Goal: Task Accomplishment & Management: Complete application form

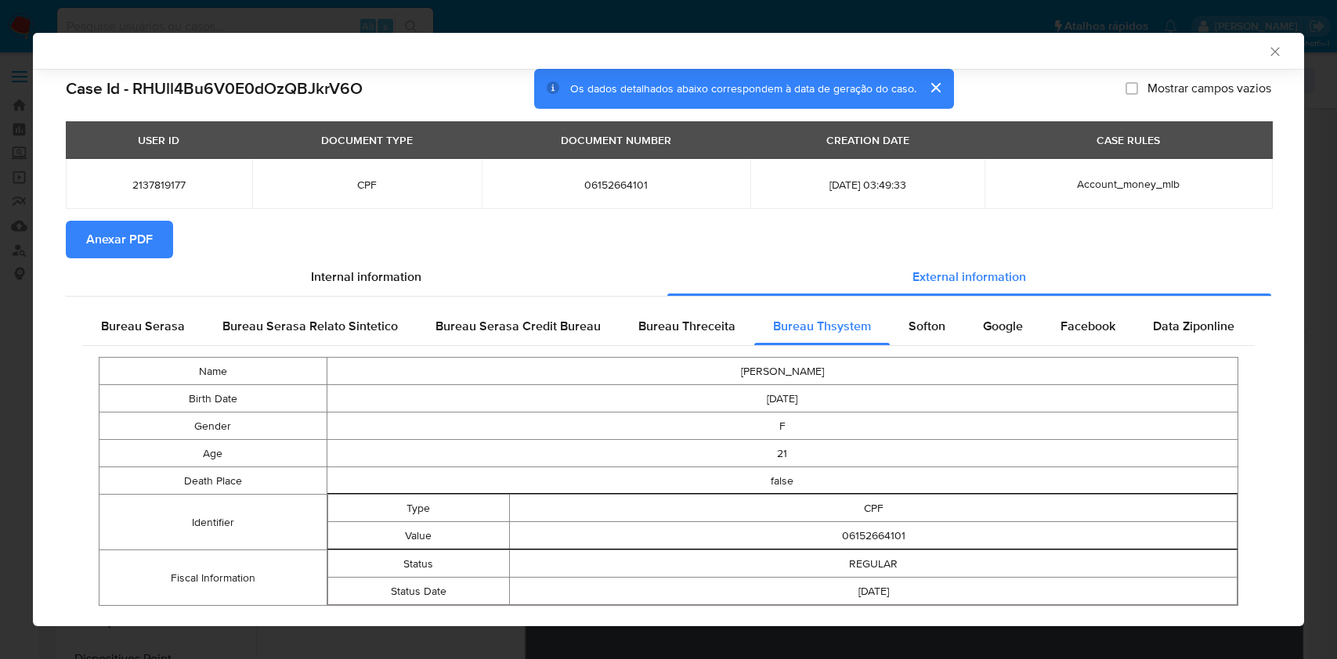
select select "10"
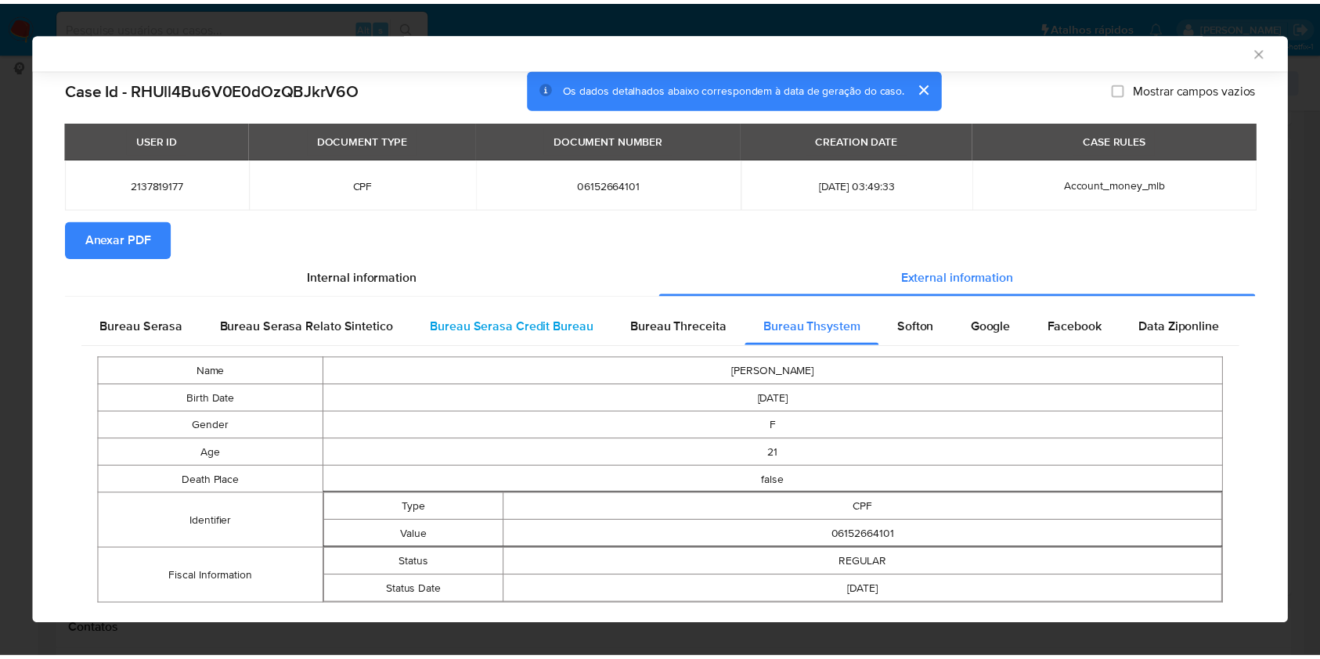
scroll to position [38, 0]
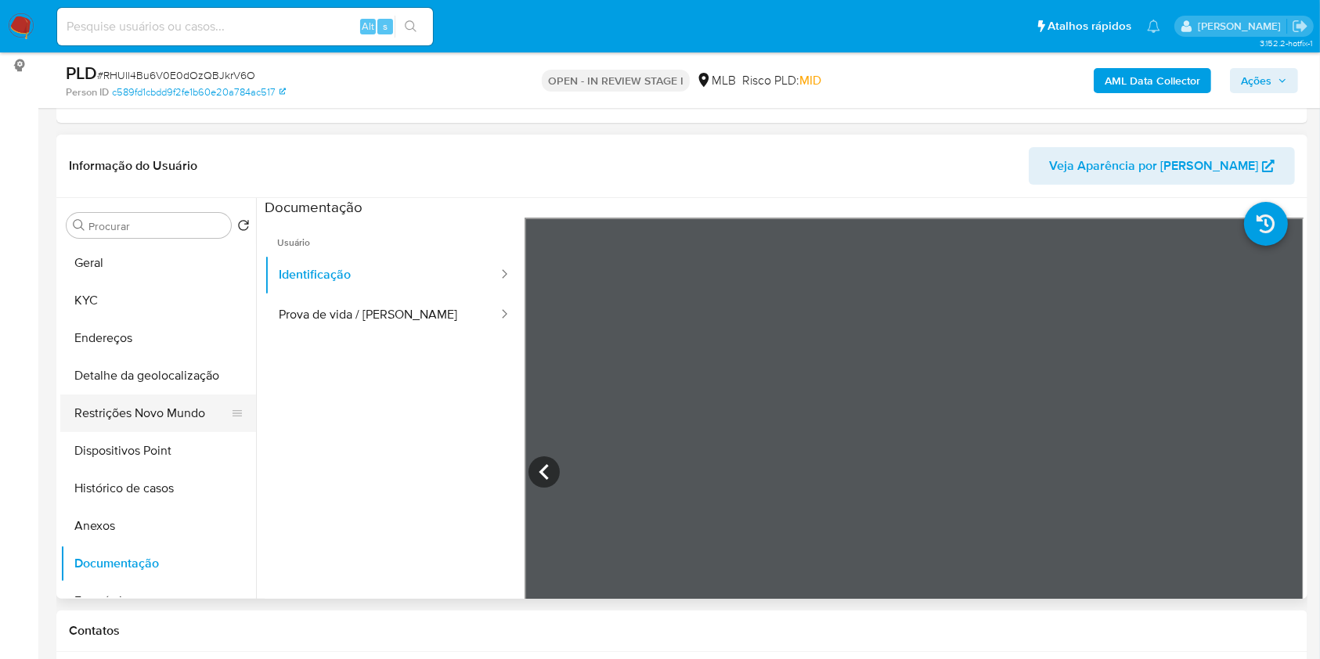
click at [156, 432] on button "Restrições Novo Mundo" at bounding box center [151, 414] width 183 height 38
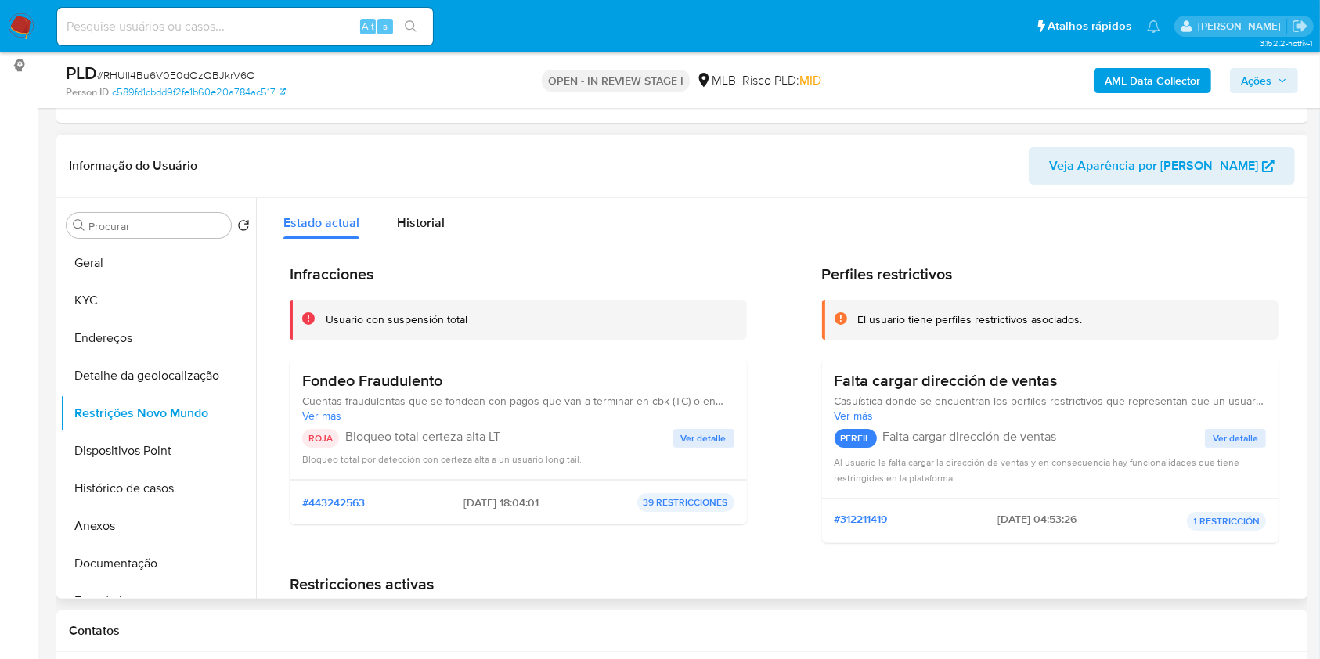
click at [702, 446] on span "Ver detalle" at bounding box center [703, 439] width 45 height 16
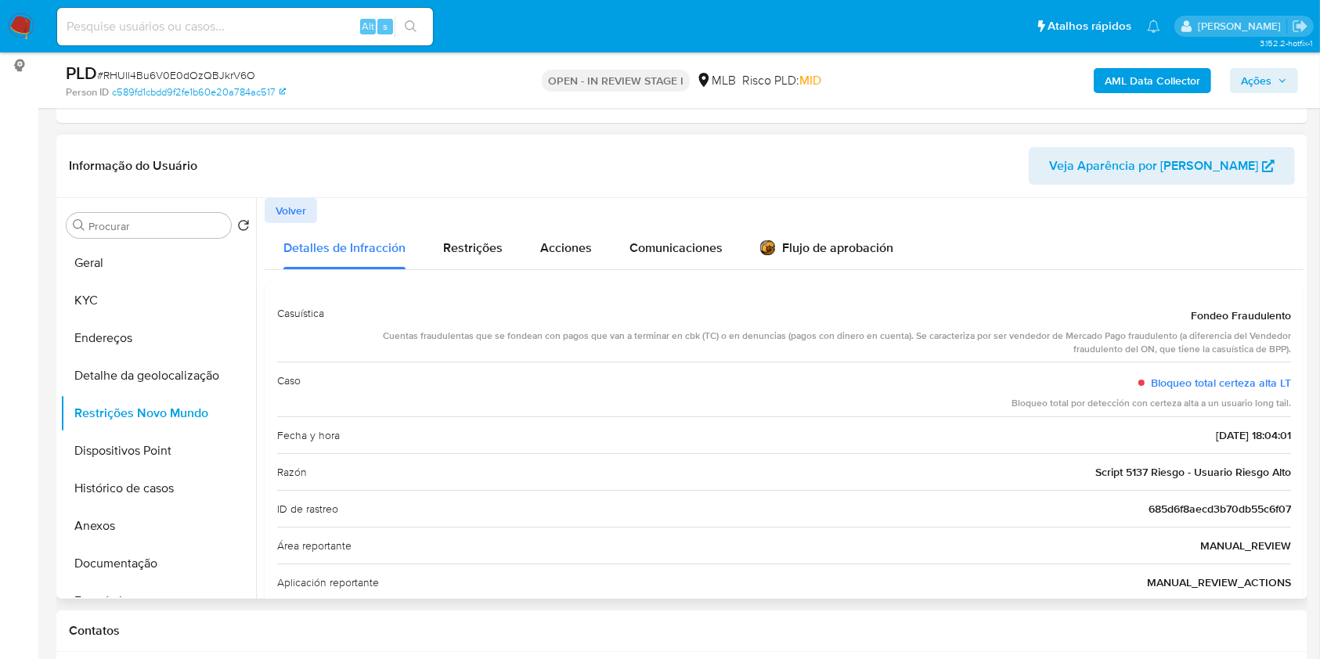
drag, startPoint x: 1184, startPoint y: 341, endPoint x: 1286, endPoint y: 341, distance: 101.8
click at [1286, 341] on div "Casuística Fondeo Fraudulento Cuentas fraudulentas que se fondean con pagos que…" at bounding box center [784, 558] width 1039 height 551
click at [123, 277] on button "Geral" at bounding box center [151, 263] width 183 height 38
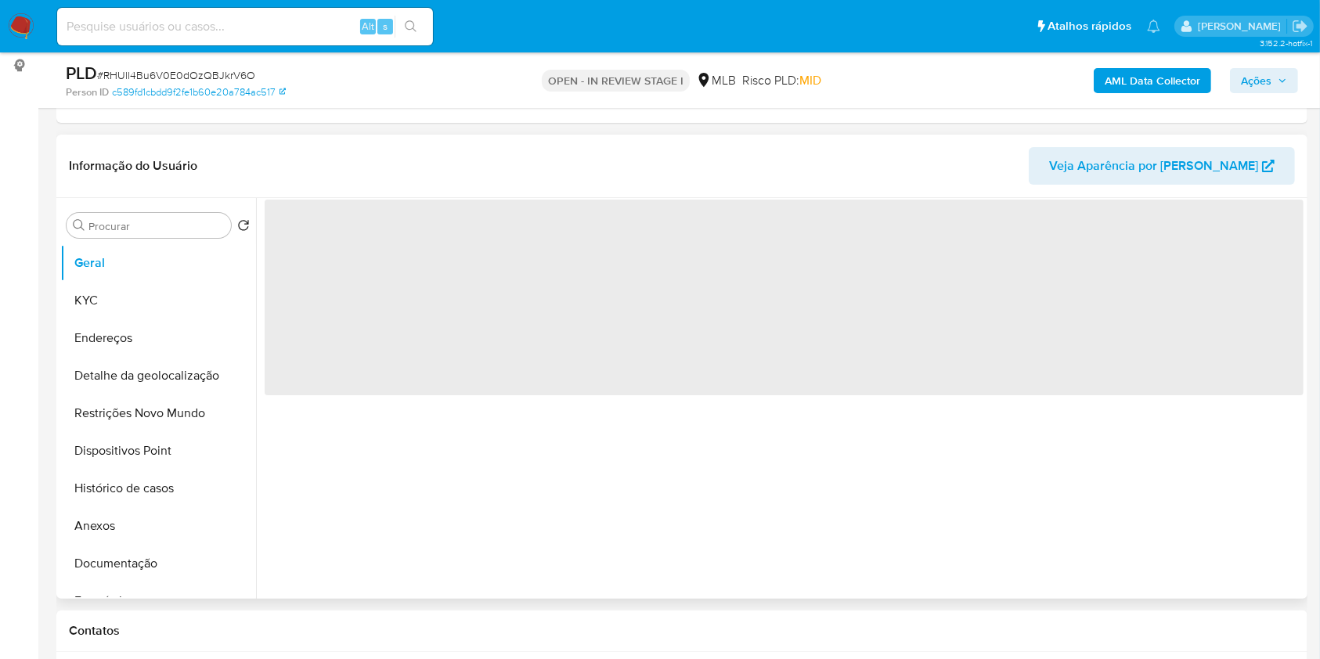
click at [349, 492] on div "‌" at bounding box center [780, 398] width 1048 height 401
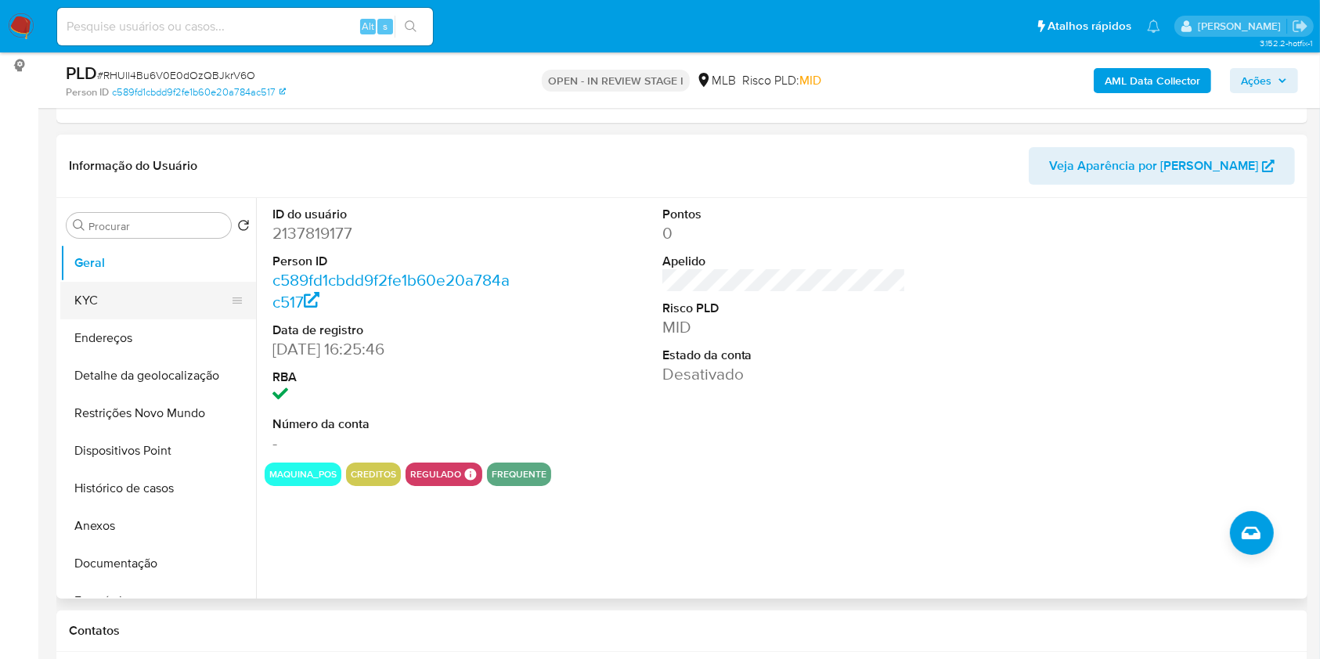
click at [189, 319] on button "KYC" at bounding box center [151, 301] width 183 height 38
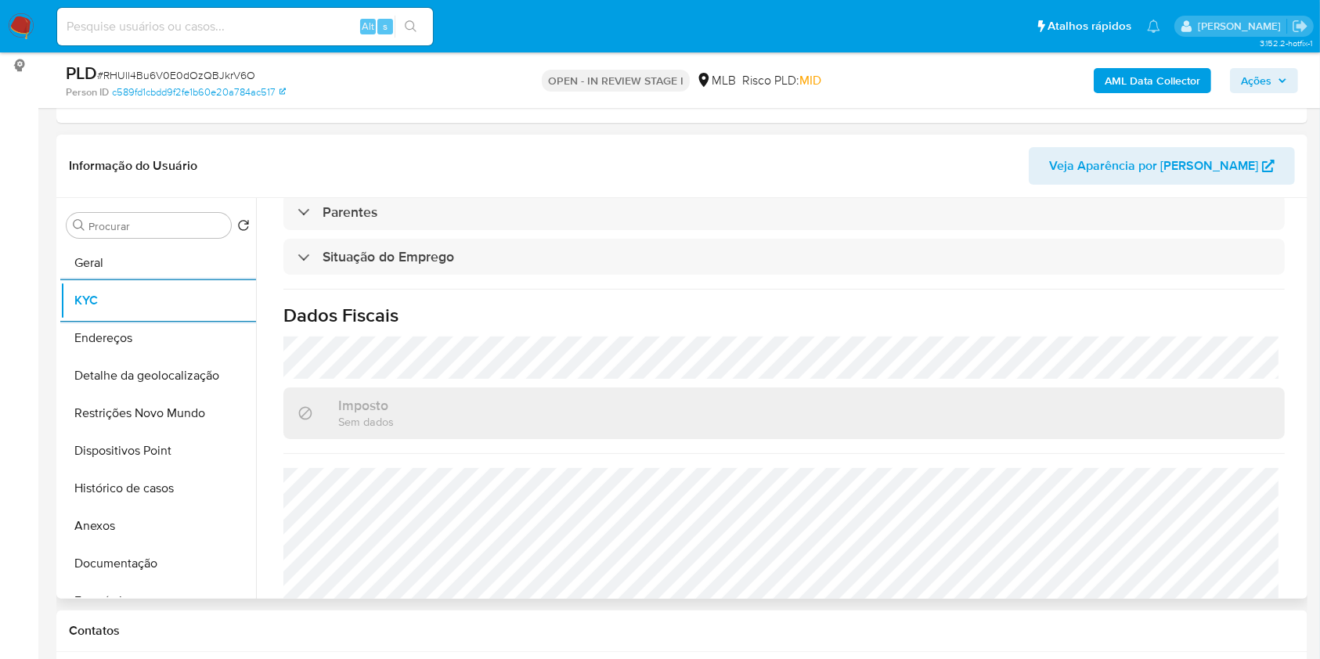
scroll to position [666, 0]
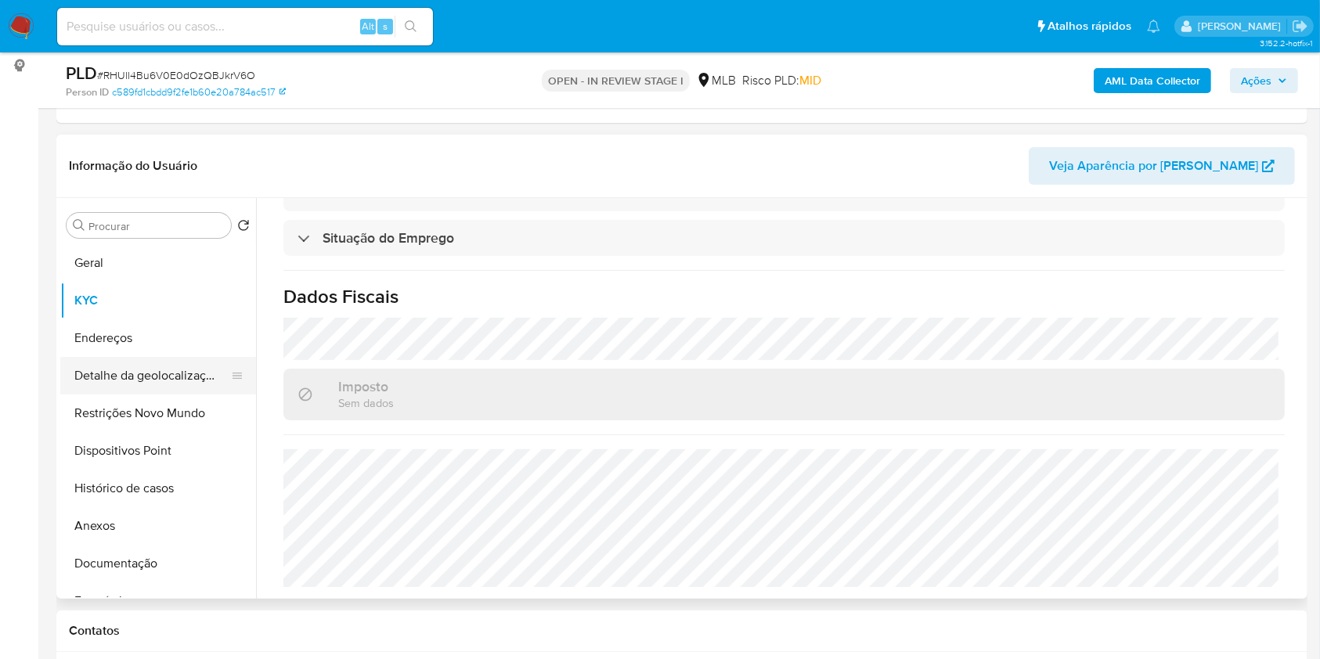
click at [147, 395] on button "Detalhe da geolocalização" at bounding box center [151, 376] width 183 height 38
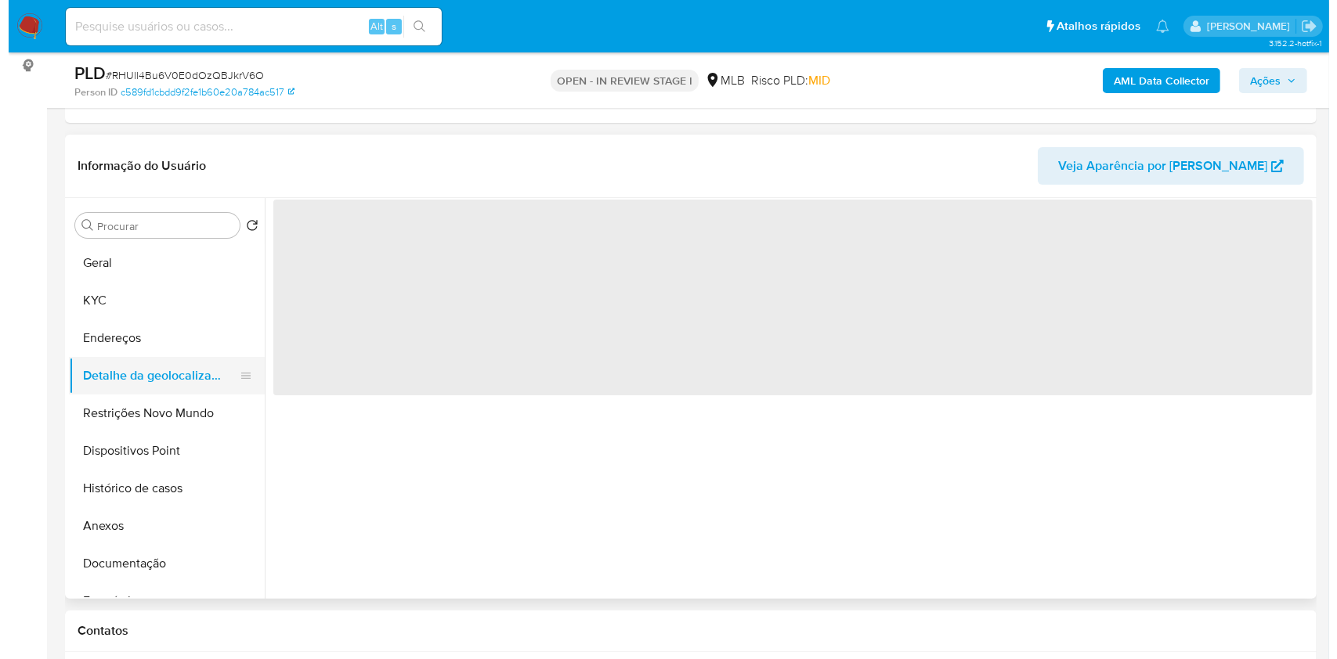
scroll to position [0, 0]
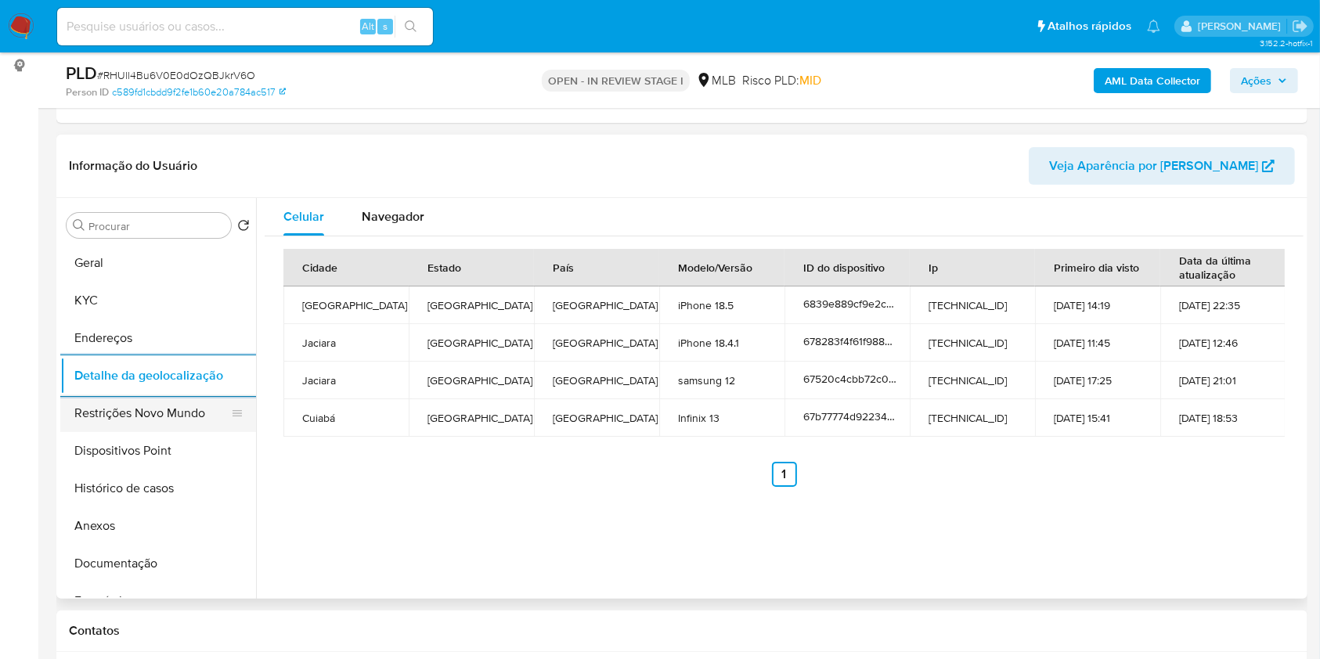
click at [161, 432] on button "Restrições Novo Mundo" at bounding box center [151, 414] width 183 height 38
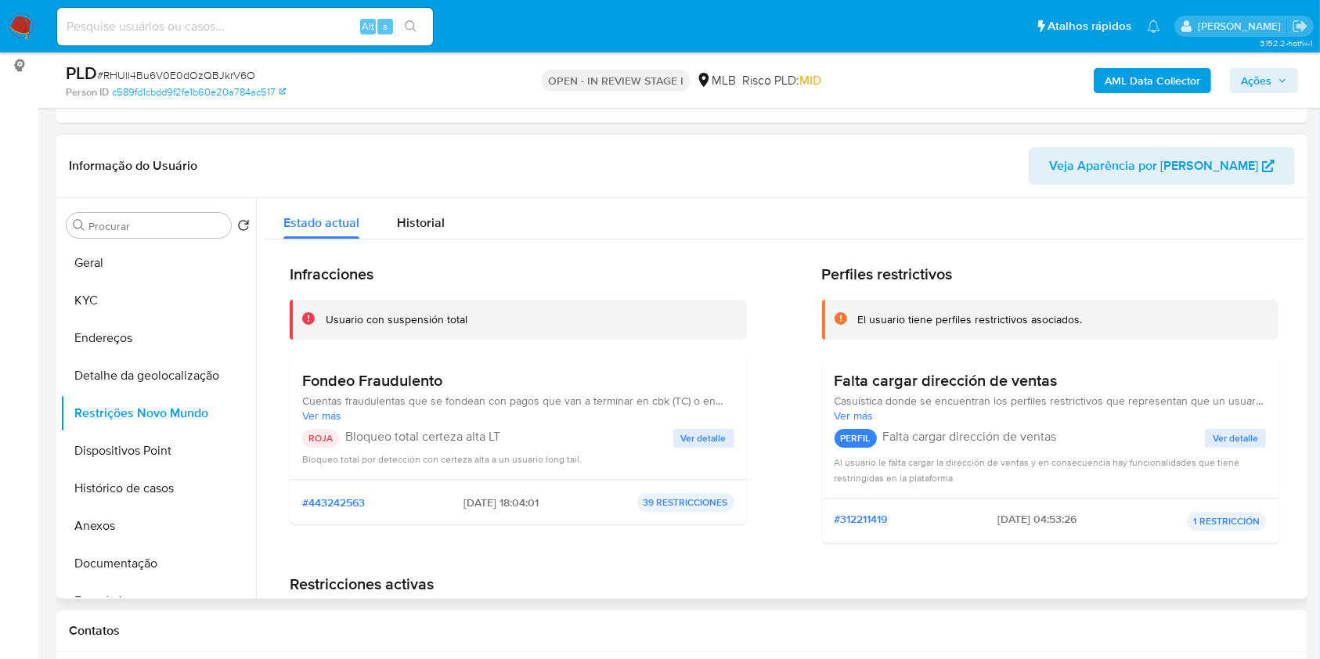
click at [702, 446] on span "Ver detalle" at bounding box center [703, 439] width 45 height 16
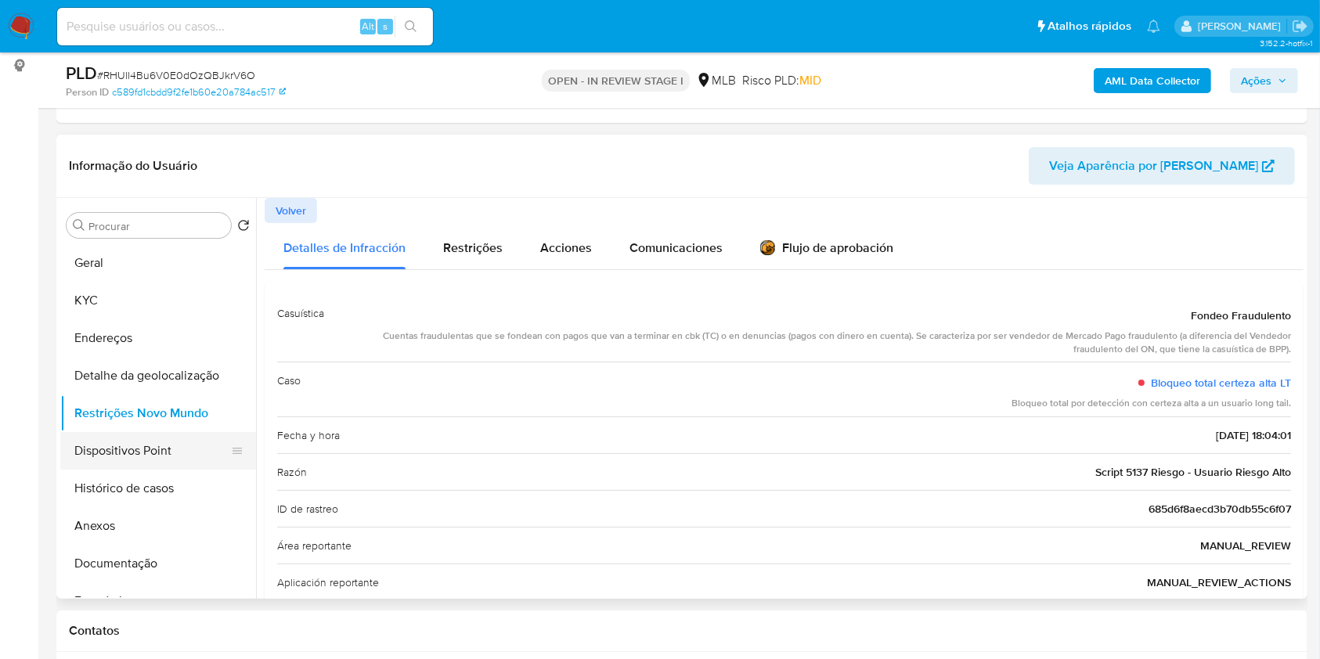
click at [100, 465] on button "Dispositivos Point" at bounding box center [151, 451] width 183 height 38
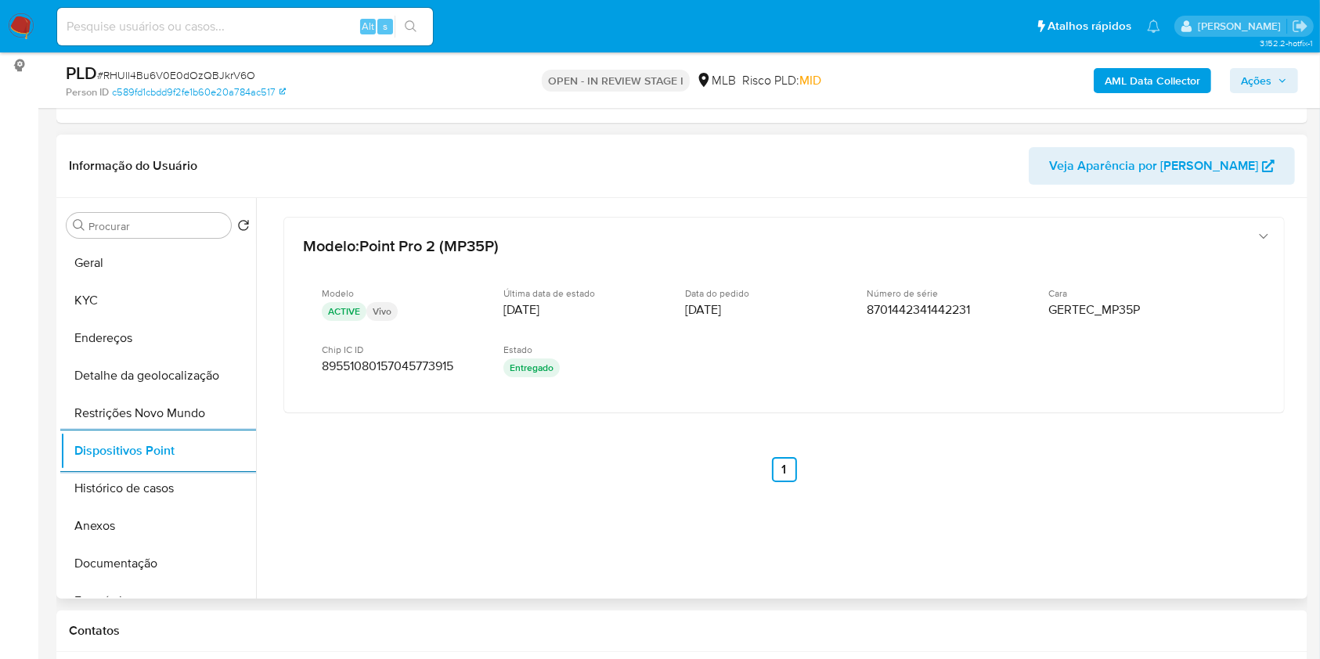
click at [620, 492] on div "Modelo : Point Pro 2 (MP35P) Modelo ACTIVE Vivo Última data de estado 14/03/202…" at bounding box center [784, 370] width 1039 height 345
click at [1272, 79] on span "Ações" at bounding box center [1264, 81] width 46 height 22
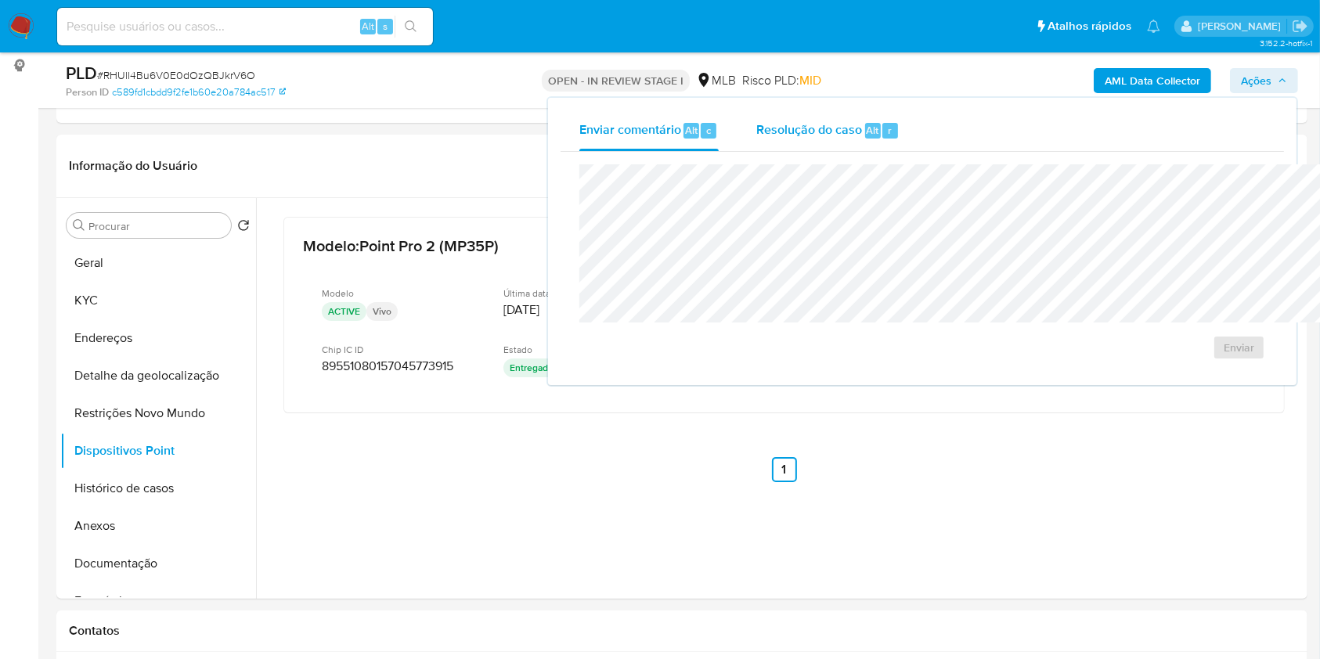
click at [797, 139] on div "Resolução do caso Alt r" at bounding box center [827, 130] width 143 height 41
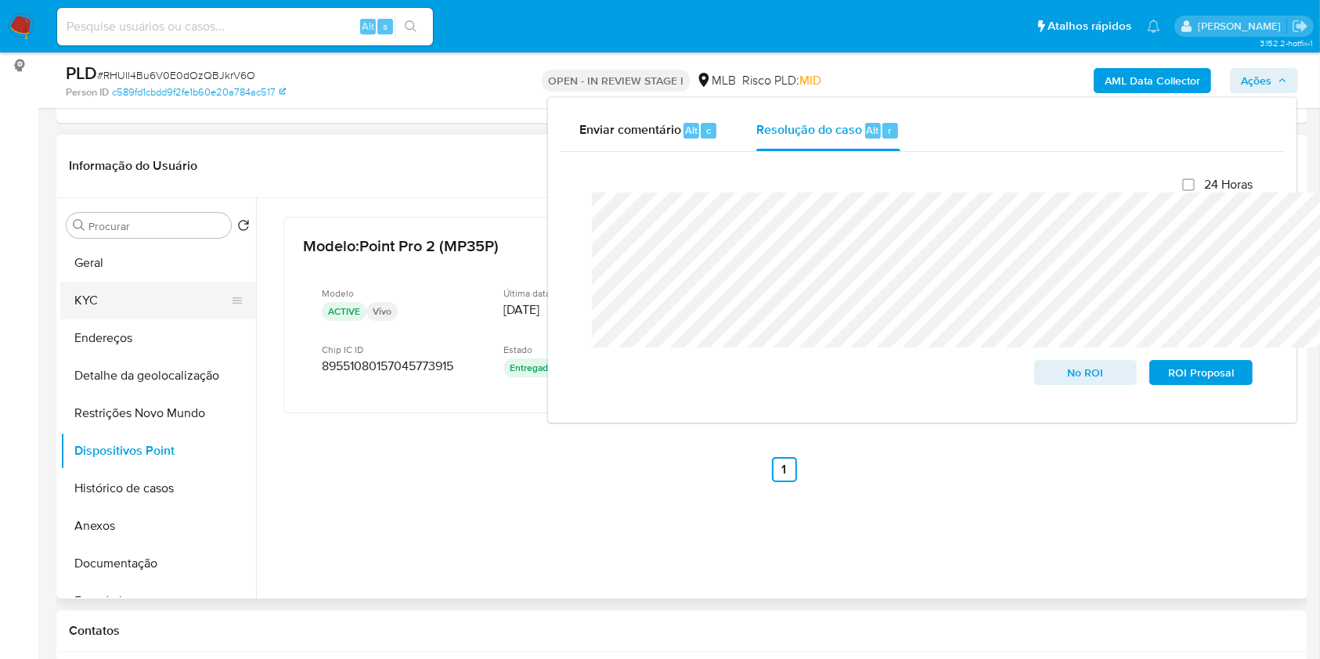
click at [141, 319] on button "KYC" at bounding box center [151, 301] width 183 height 38
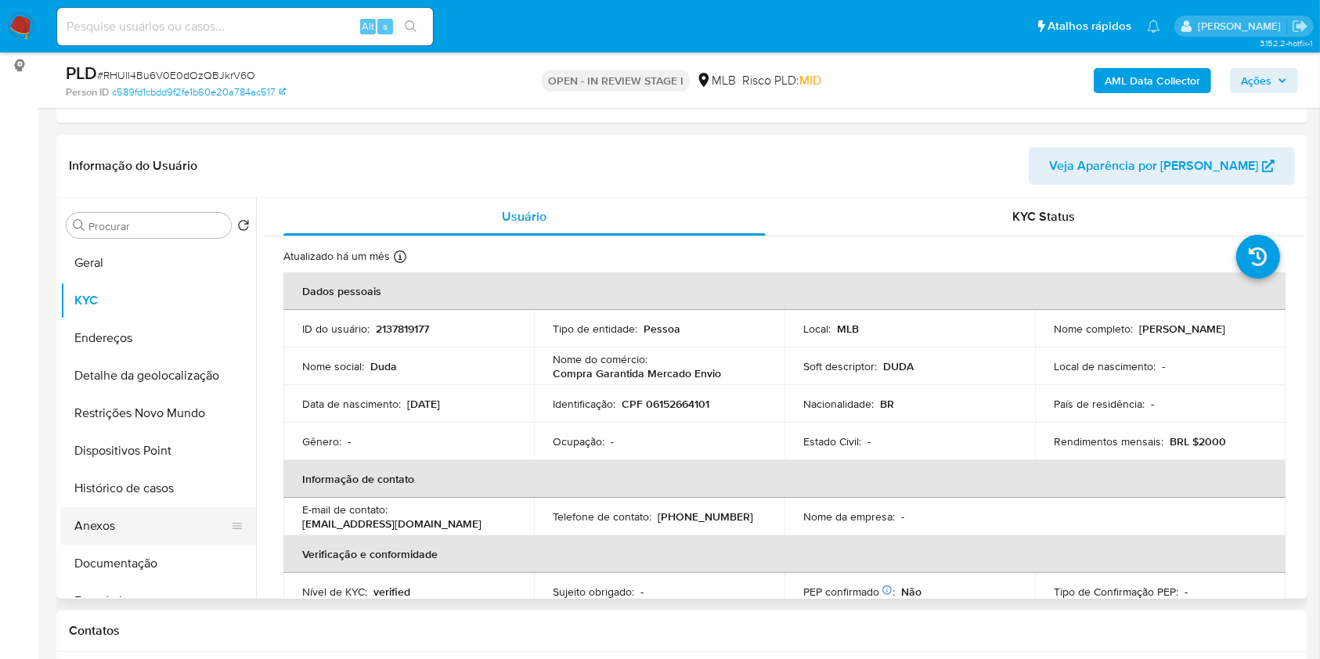
click at [163, 545] on button "Anexos" at bounding box center [151, 526] width 183 height 38
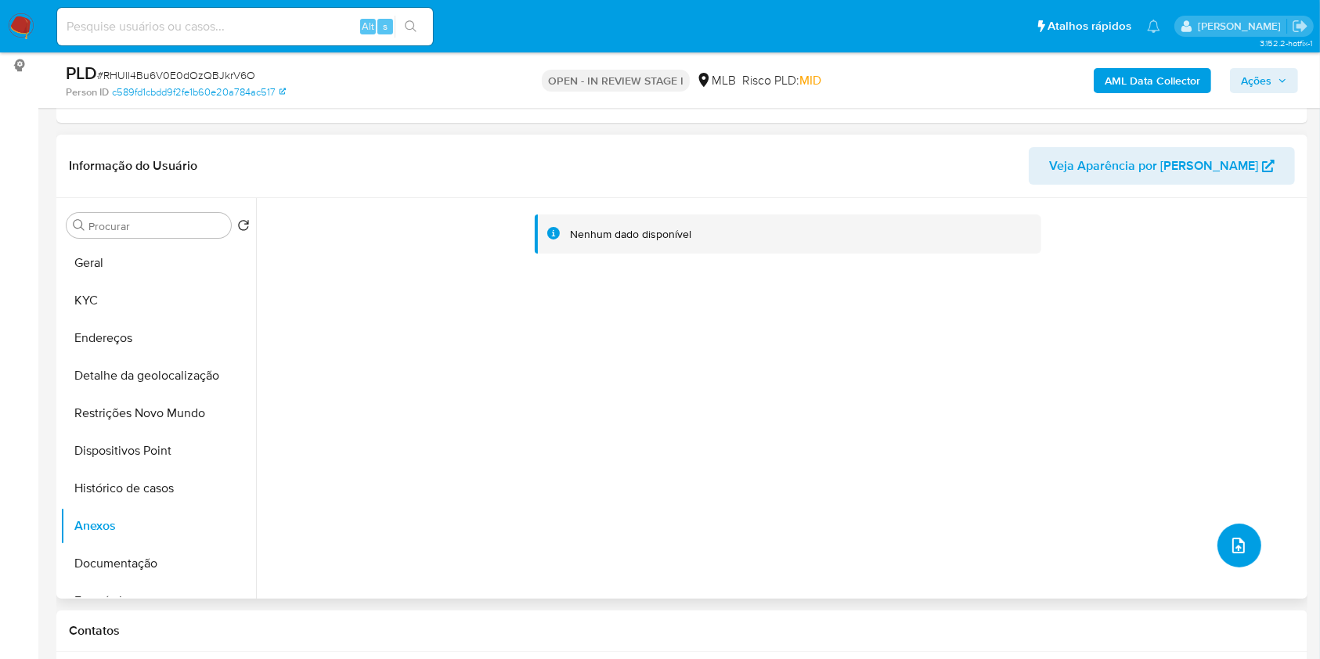
click at [1236, 555] on icon "upload-file" at bounding box center [1238, 545] width 19 height 19
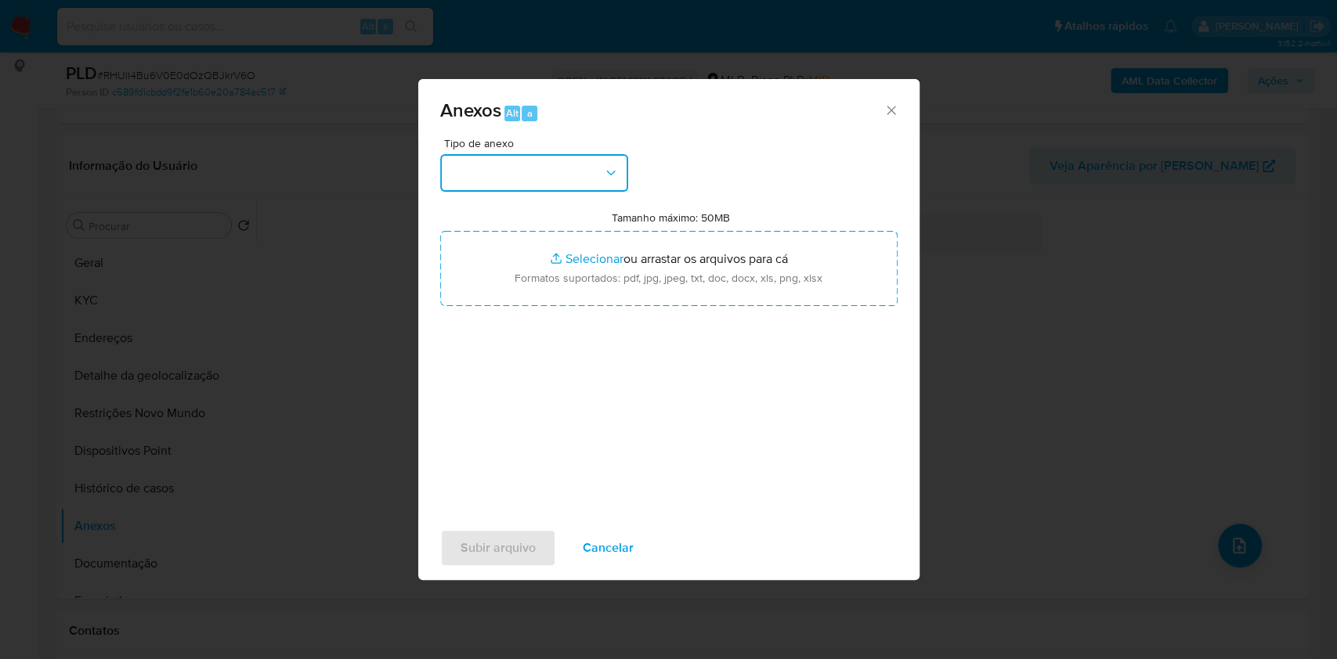
click at [532, 154] on button "button" at bounding box center [534, 173] width 188 height 38
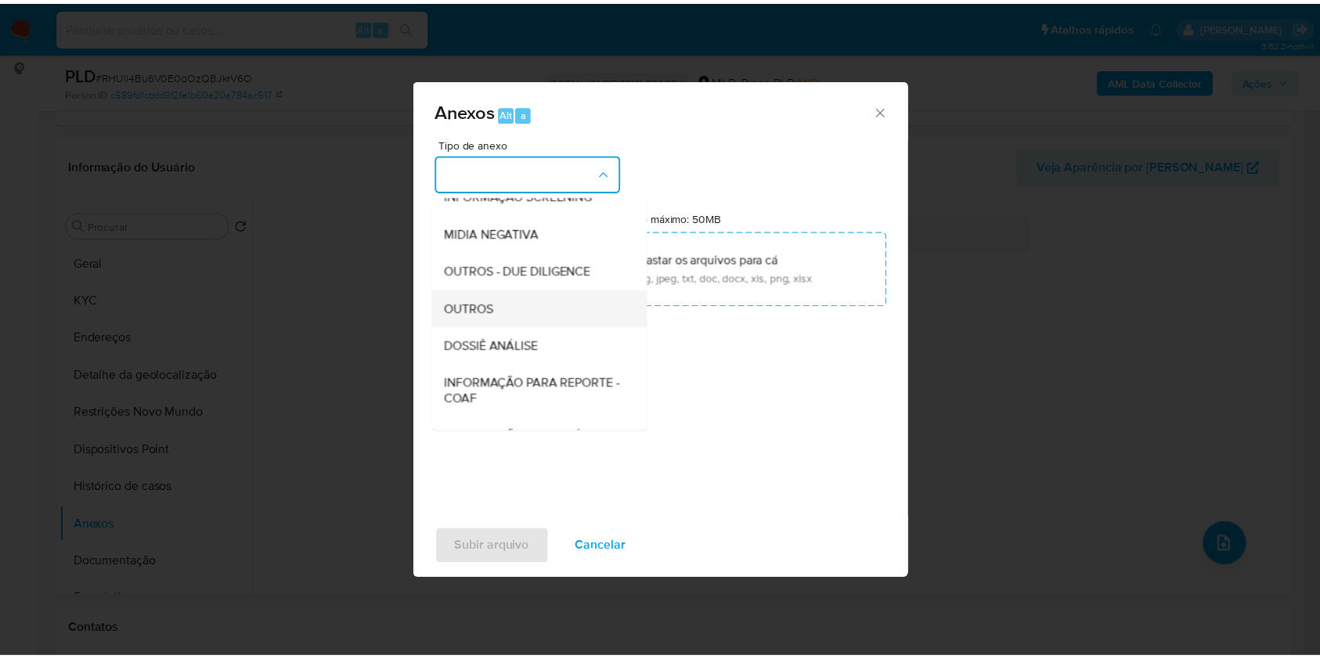
scroll to position [194, 0]
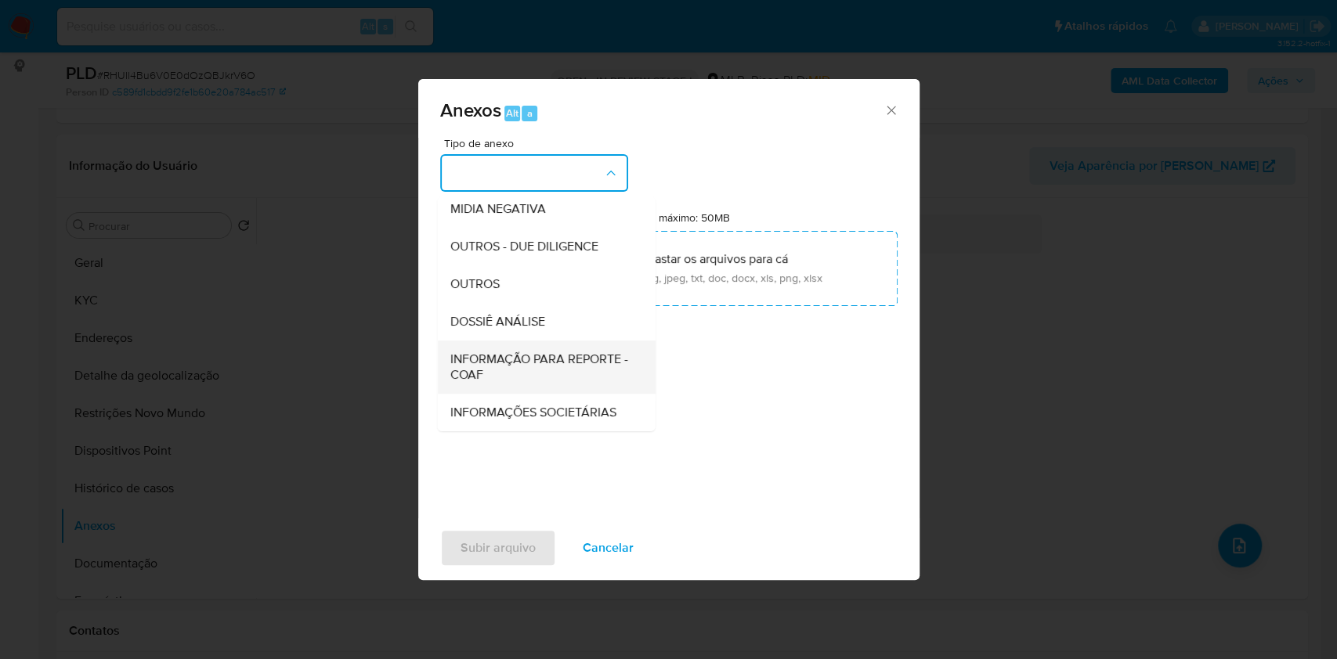
click at [486, 352] on span "INFORMAÇÃO PARA REPORTE - COAF" at bounding box center [540, 367] width 183 height 31
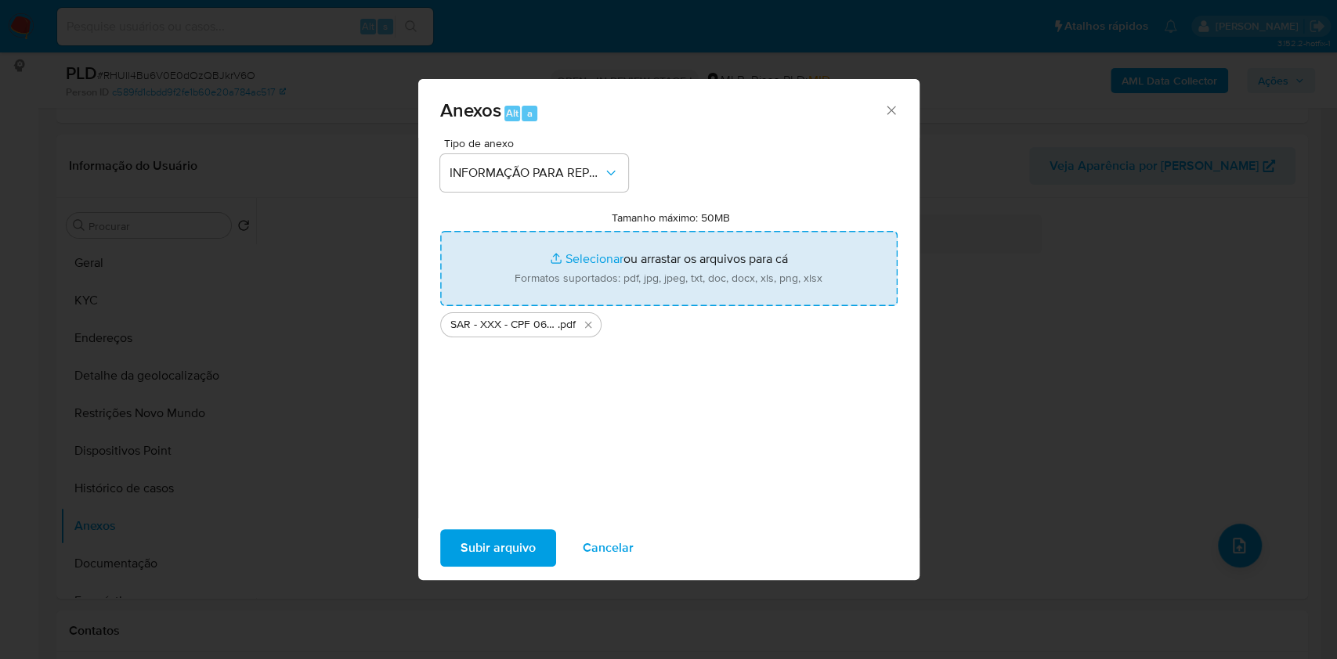
type input "C:\fakepath\Mulan 2137819177_2025_08_14_09_50_45.xlsx"
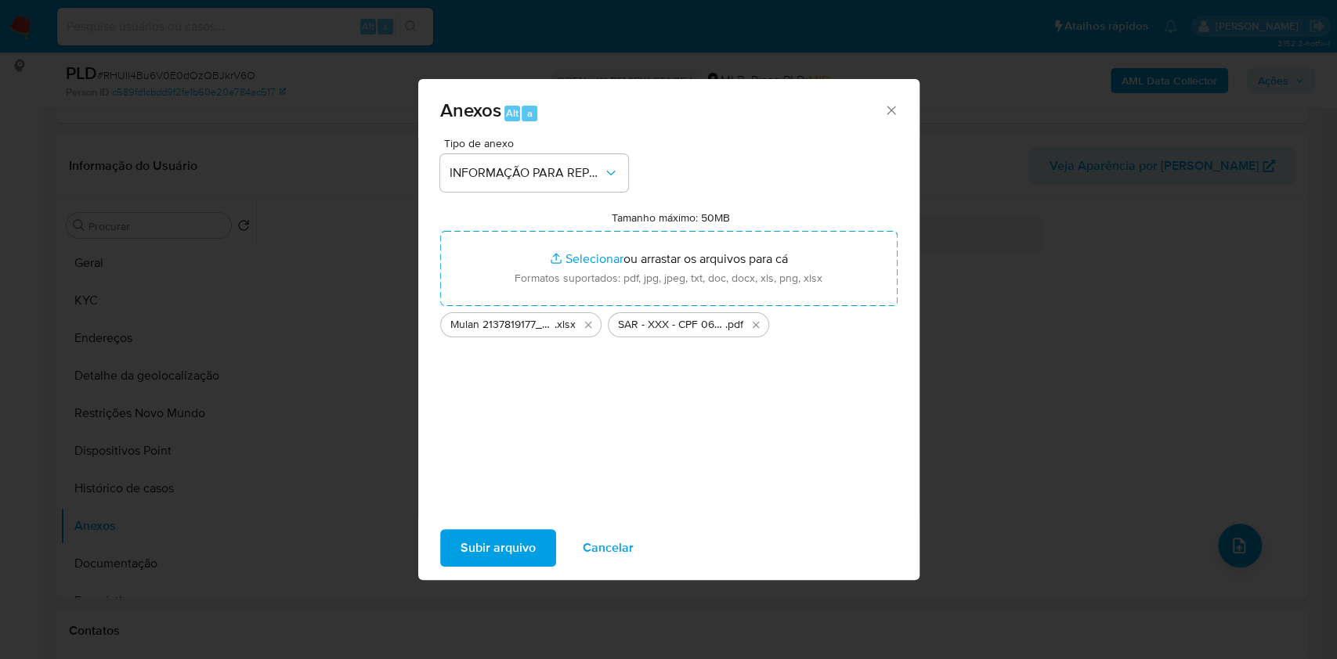
click at [490, 557] on span "Subir arquivo" at bounding box center [497, 548] width 75 height 34
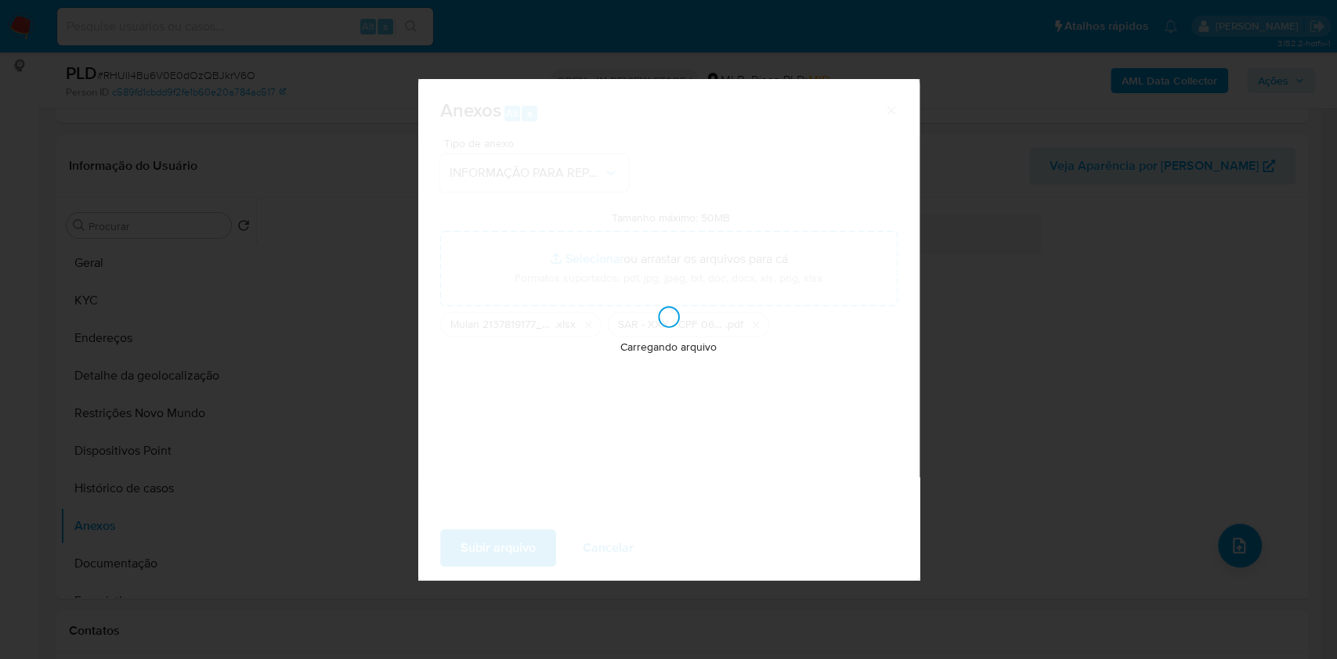
click at [1165, 109] on div "Anexos Alt a Tipo de anexo INFORMAÇÃO PARA REPORTE - COAF Tamanho máximo: 50MB …" at bounding box center [668, 329] width 1337 height 659
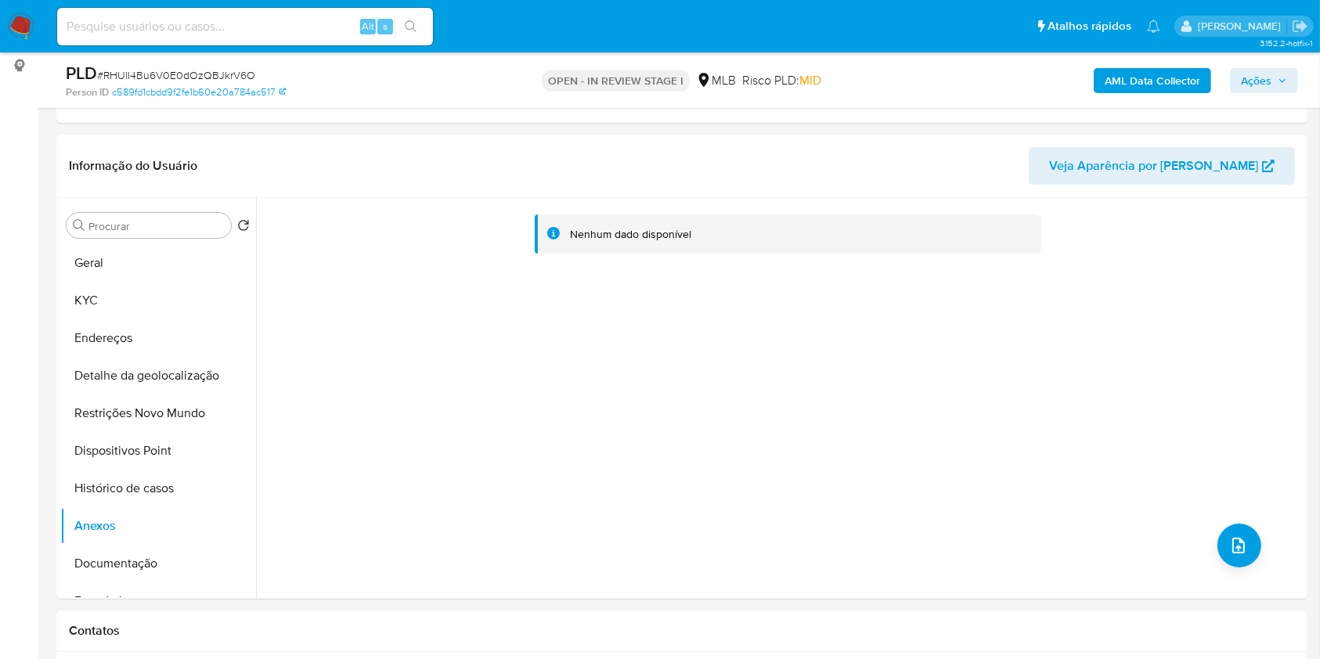
click at [1178, 76] on b "AML Data Collector" at bounding box center [1153, 80] width 96 height 25
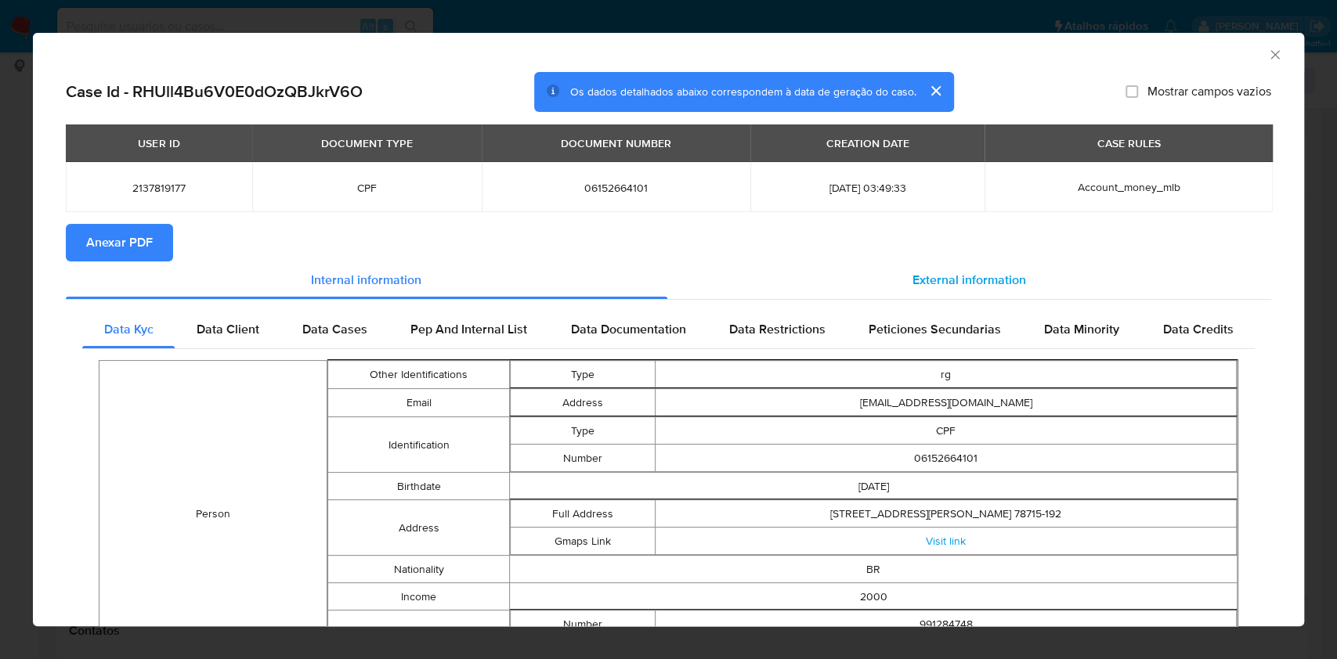
click at [1015, 287] on div "External information" at bounding box center [969, 281] width 604 height 38
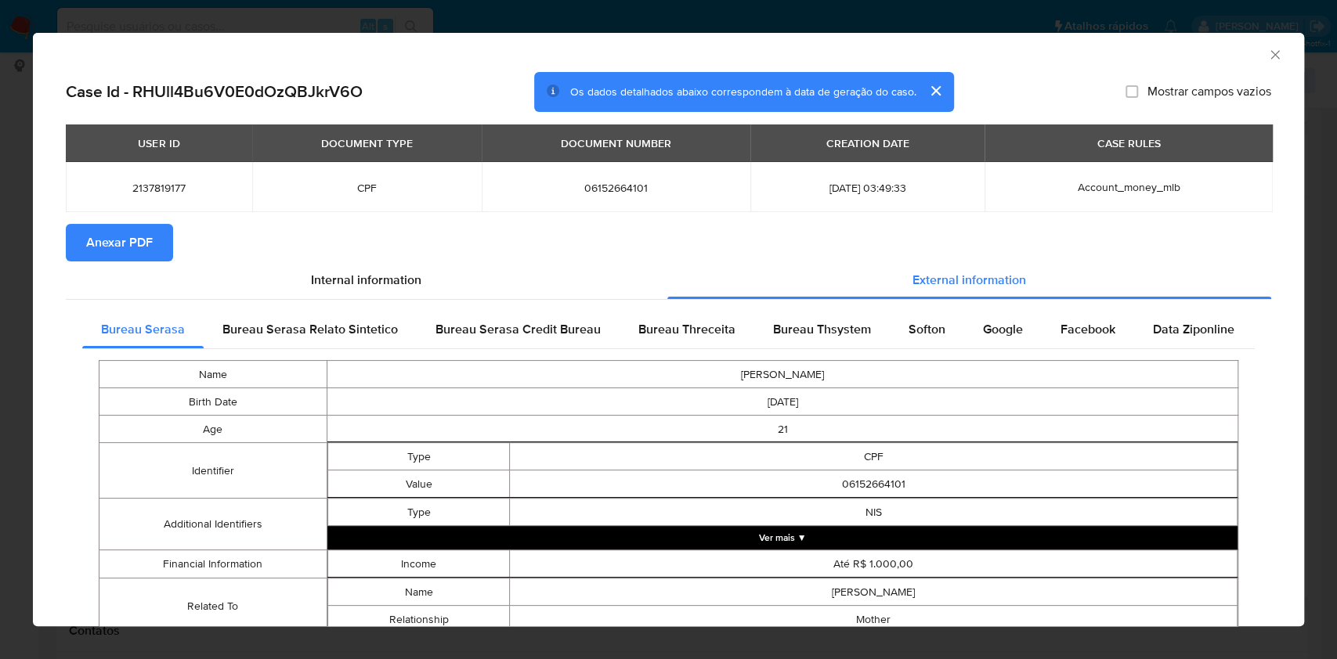
click at [147, 241] on span "Anexar PDF" at bounding box center [119, 242] width 67 height 34
click at [1267, 49] on icon "Fechar a janela" at bounding box center [1275, 55] width 16 height 16
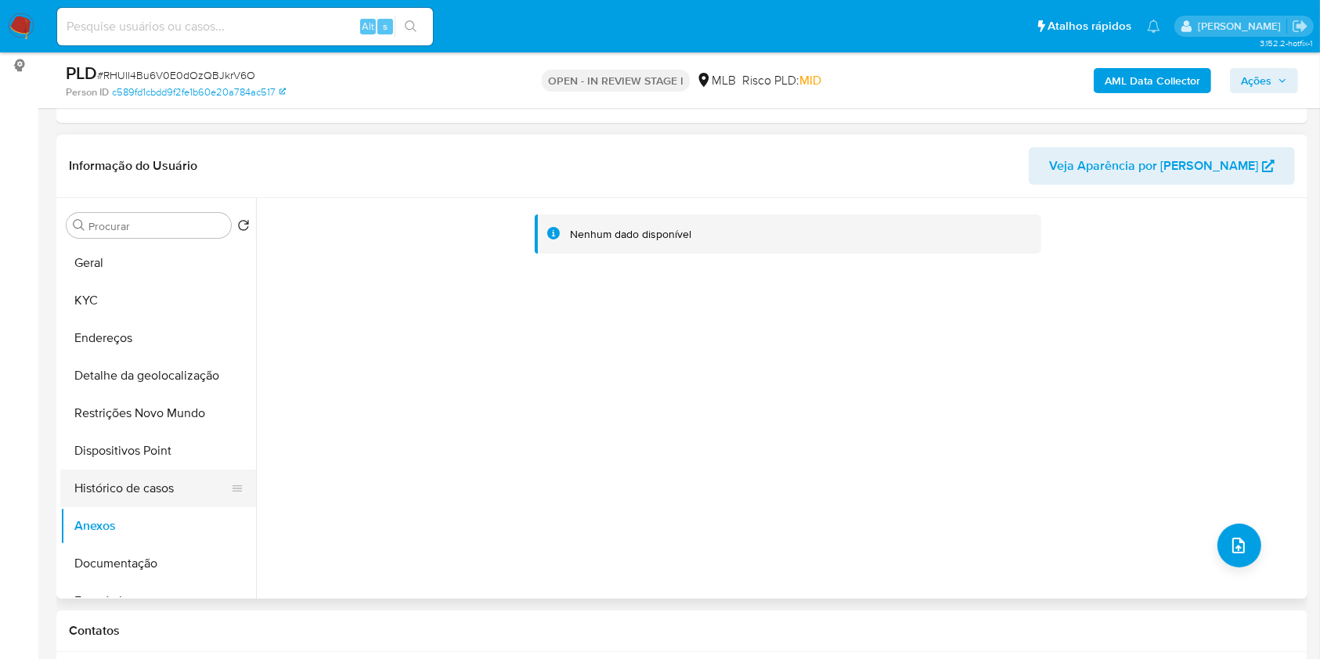
click at [146, 504] on button "Histórico de casos" at bounding box center [151, 489] width 183 height 38
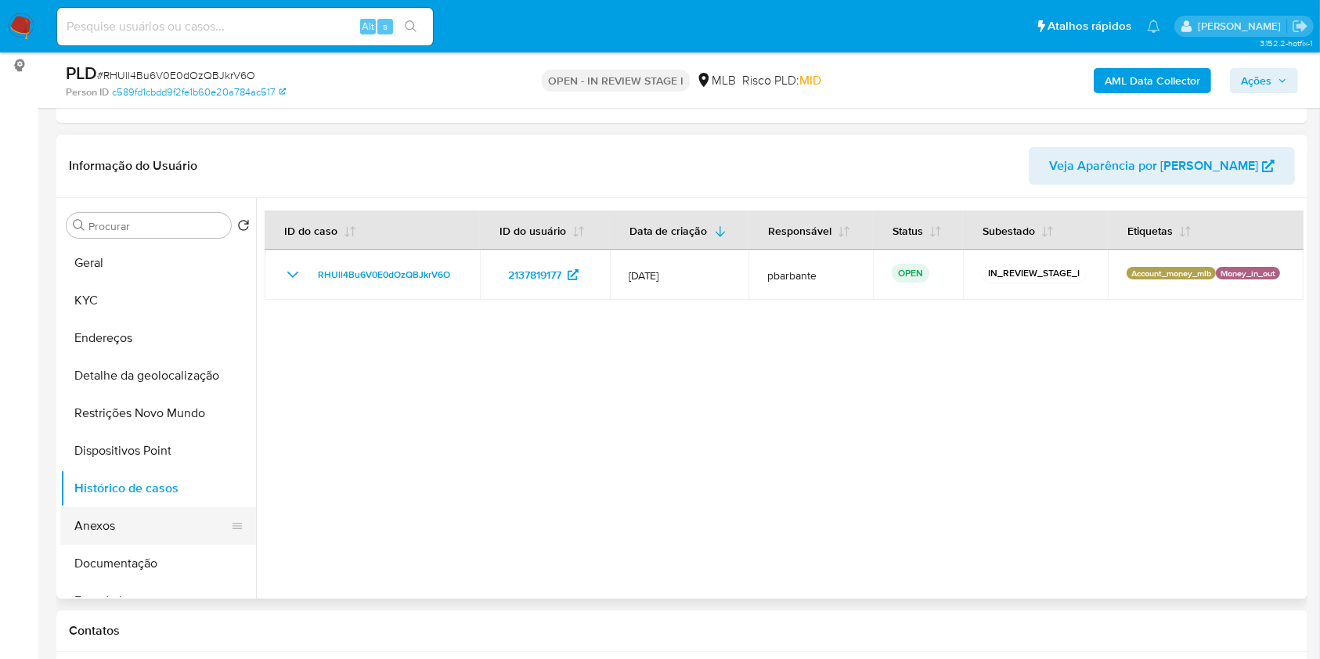
click at [117, 545] on button "Anexos" at bounding box center [151, 526] width 183 height 38
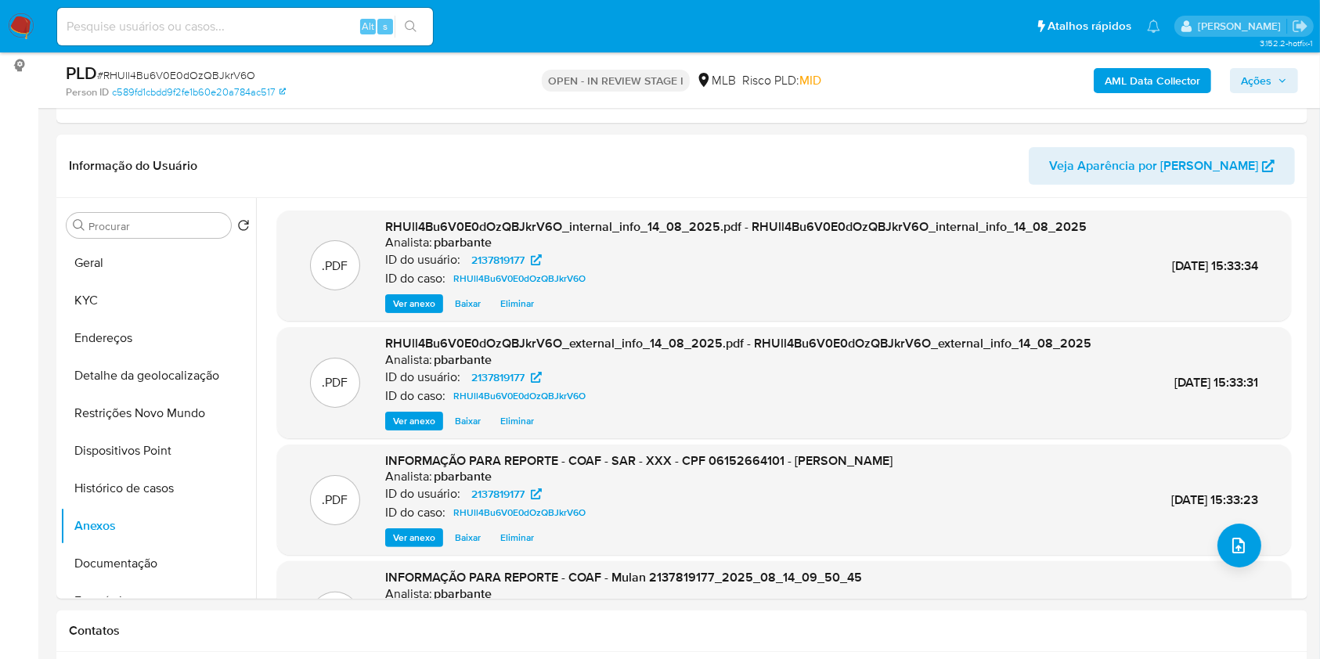
click at [1284, 77] on icon "button" at bounding box center [1282, 80] width 9 height 9
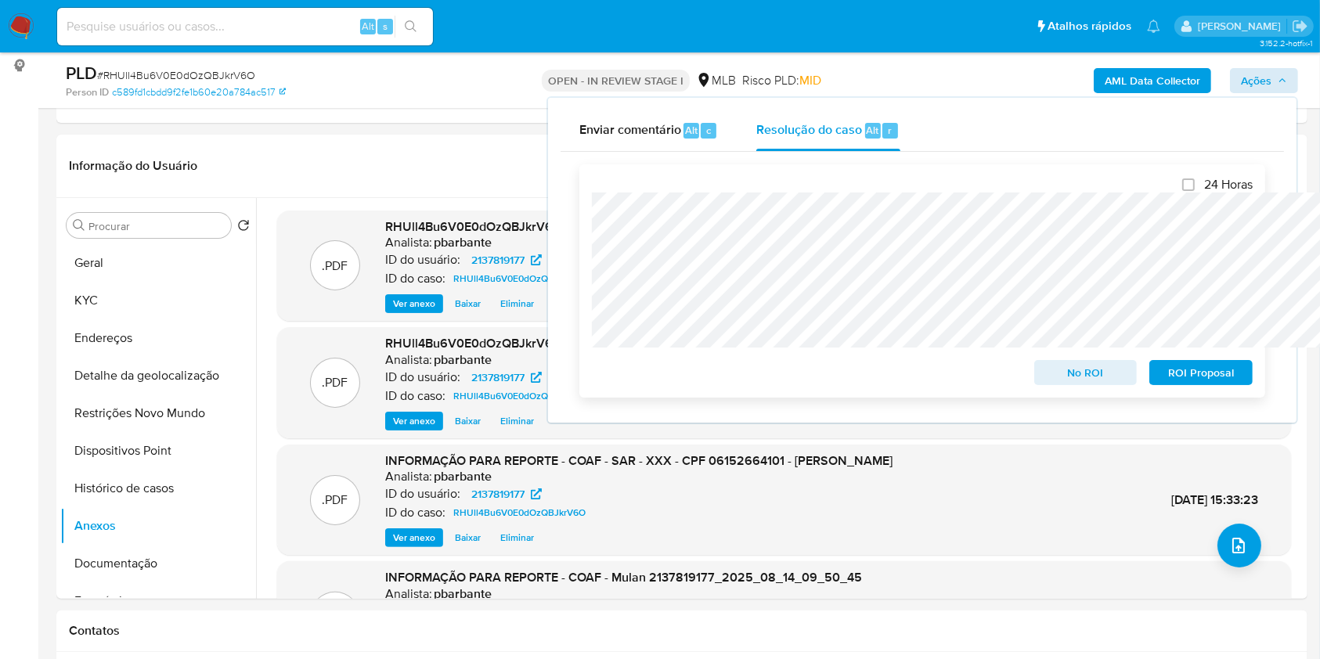
click at [1185, 382] on span "ROI Proposal" at bounding box center [1200, 373] width 81 height 22
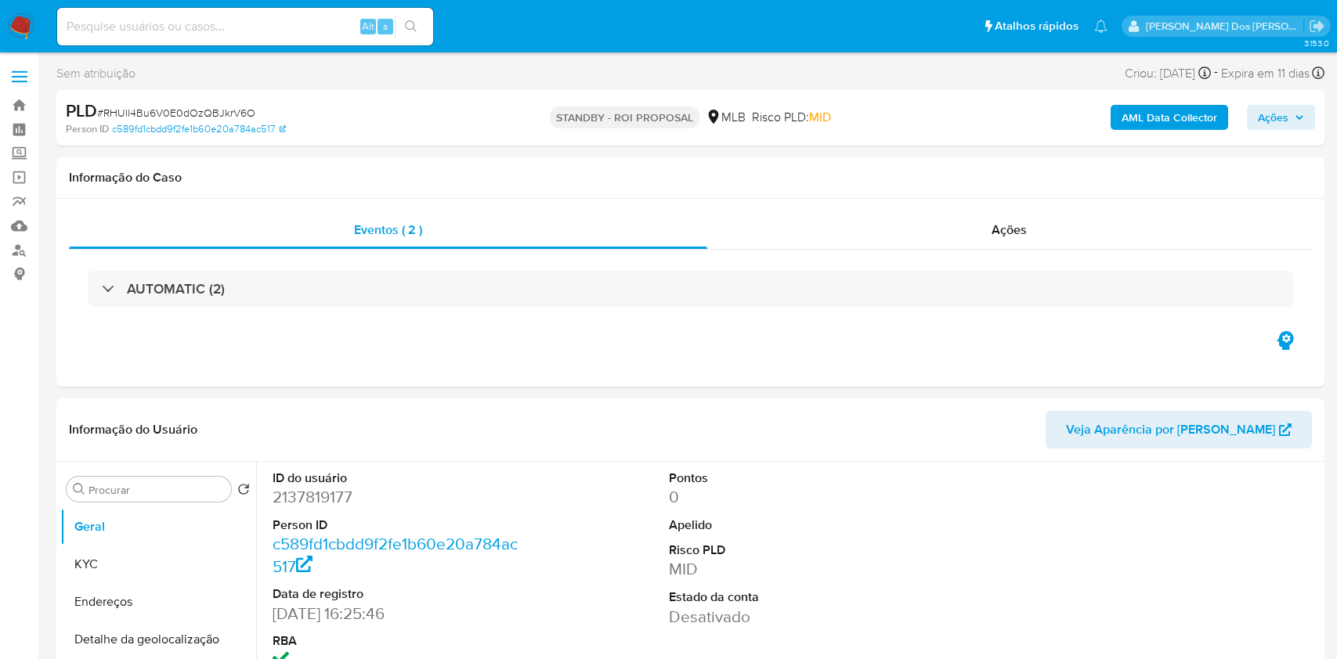
select select "10"
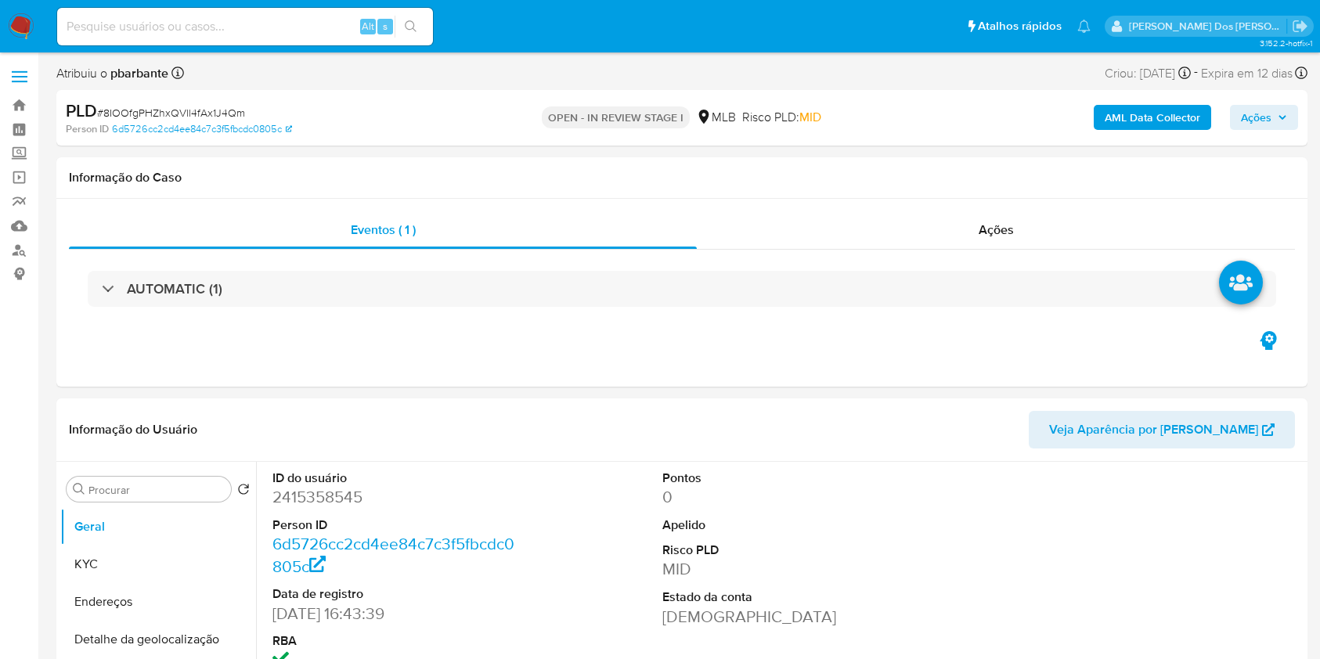
select select "10"
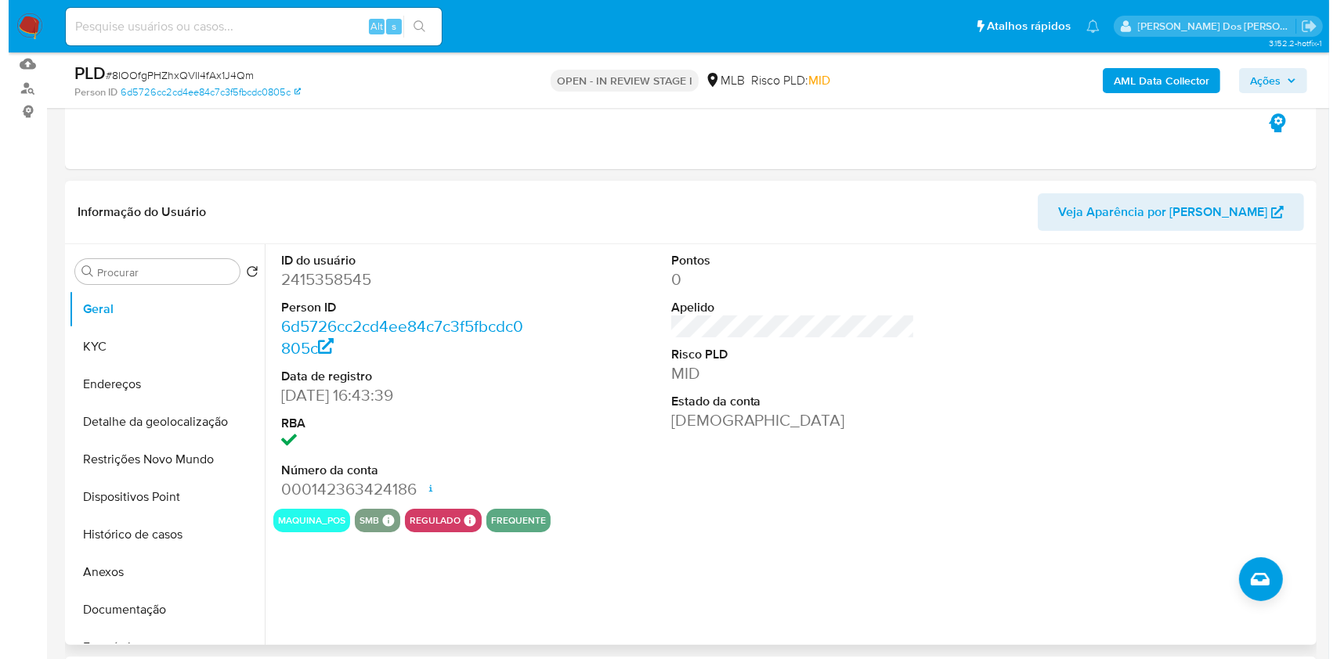
scroll to position [208, 0]
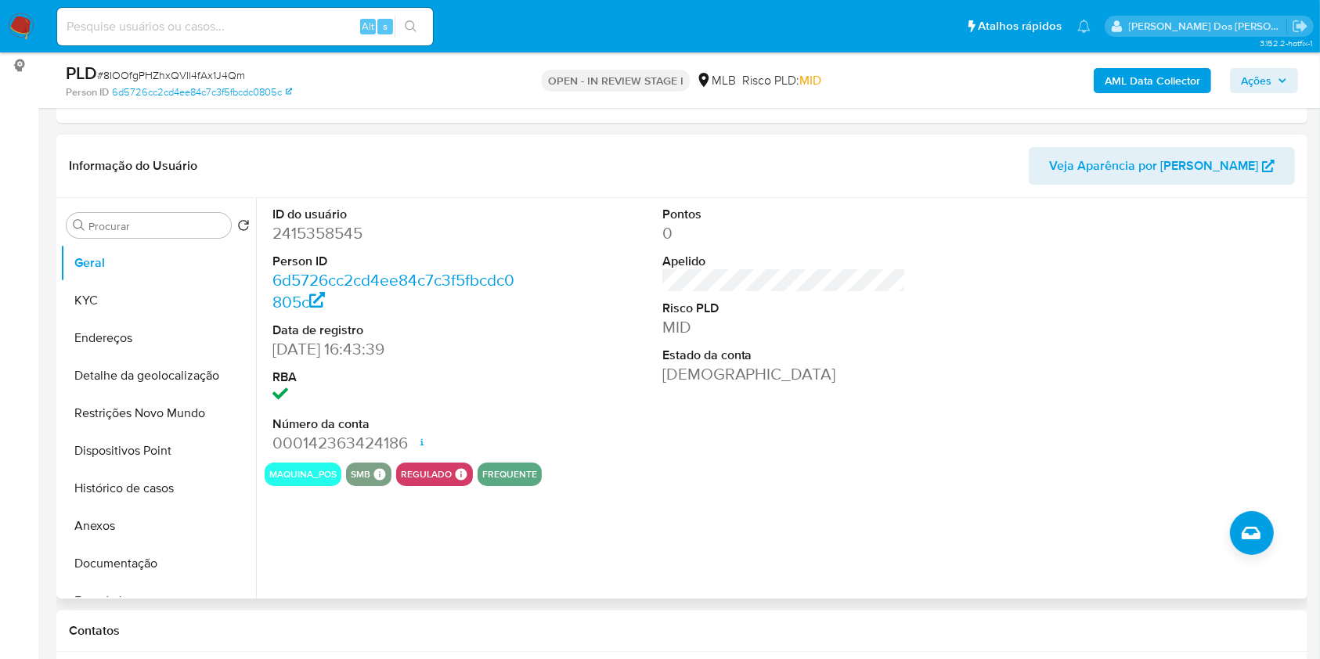
click at [294, 244] on dd "2415358545" at bounding box center [394, 233] width 244 height 22
copy dd "2415358545"
click at [112, 319] on button "KYC" at bounding box center [151, 301] width 183 height 38
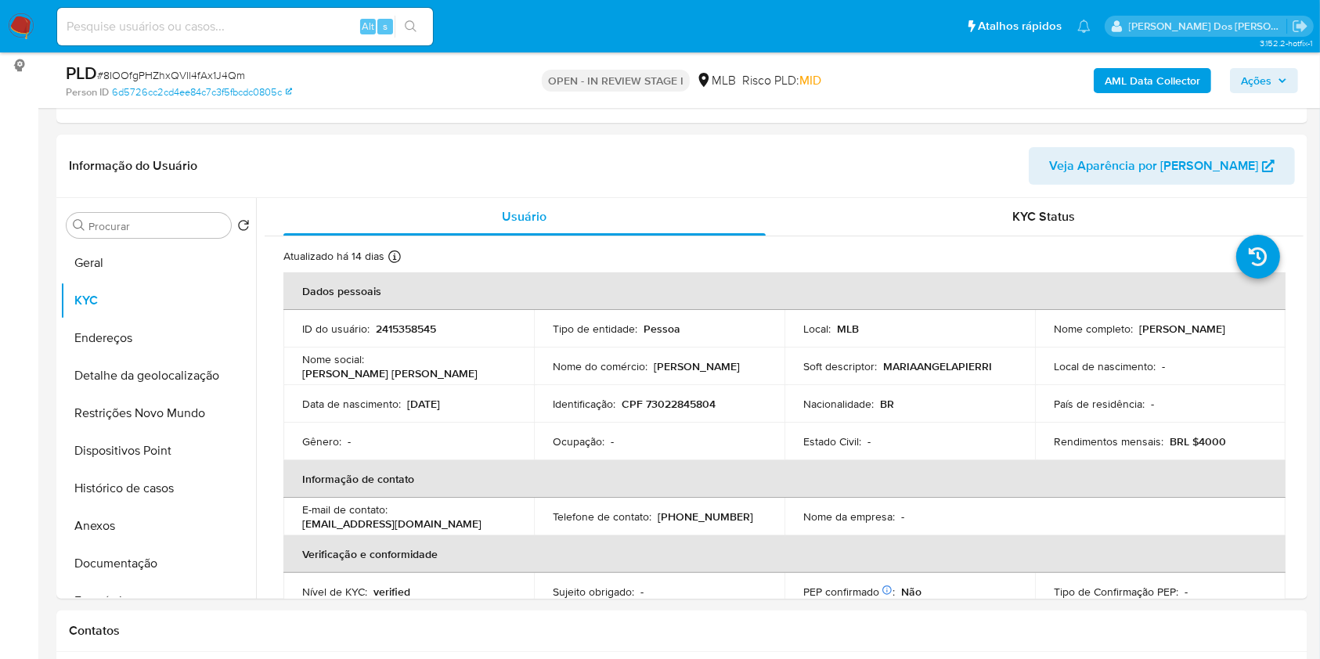
click at [1133, 71] on b "AML Data Collector" at bounding box center [1153, 80] width 96 height 25
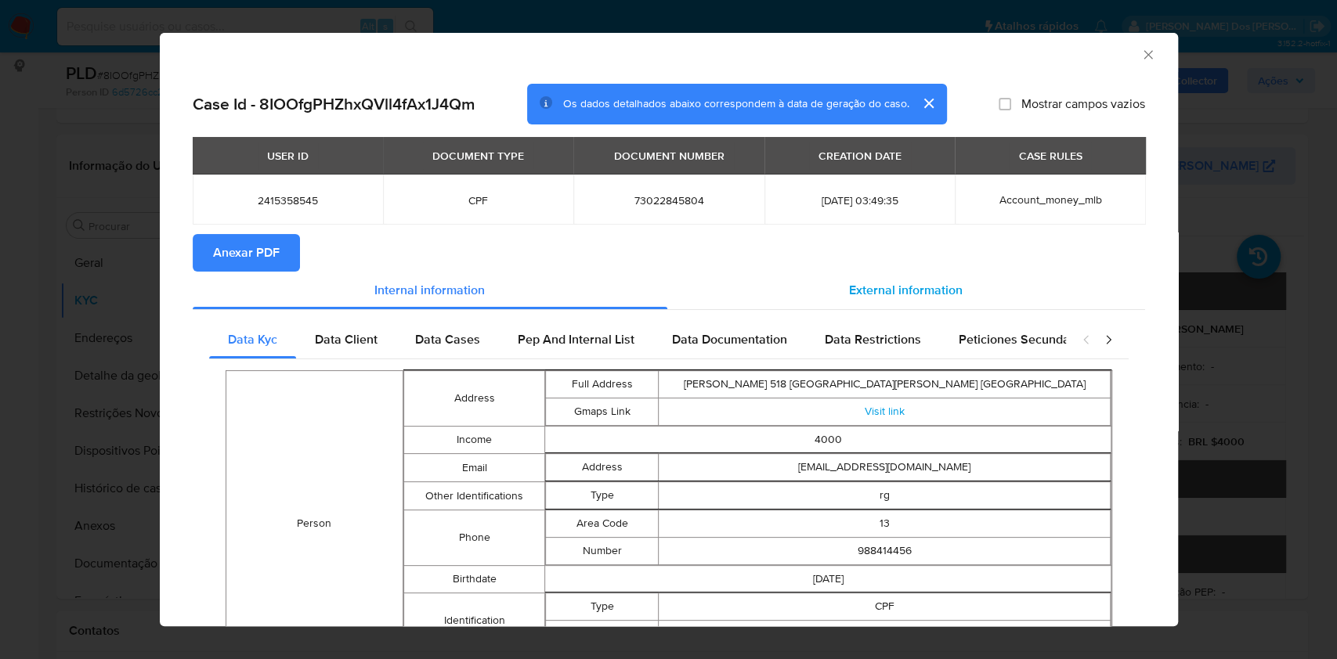
click at [911, 290] on span "External information" at bounding box center [906, 290] width 114 height 18
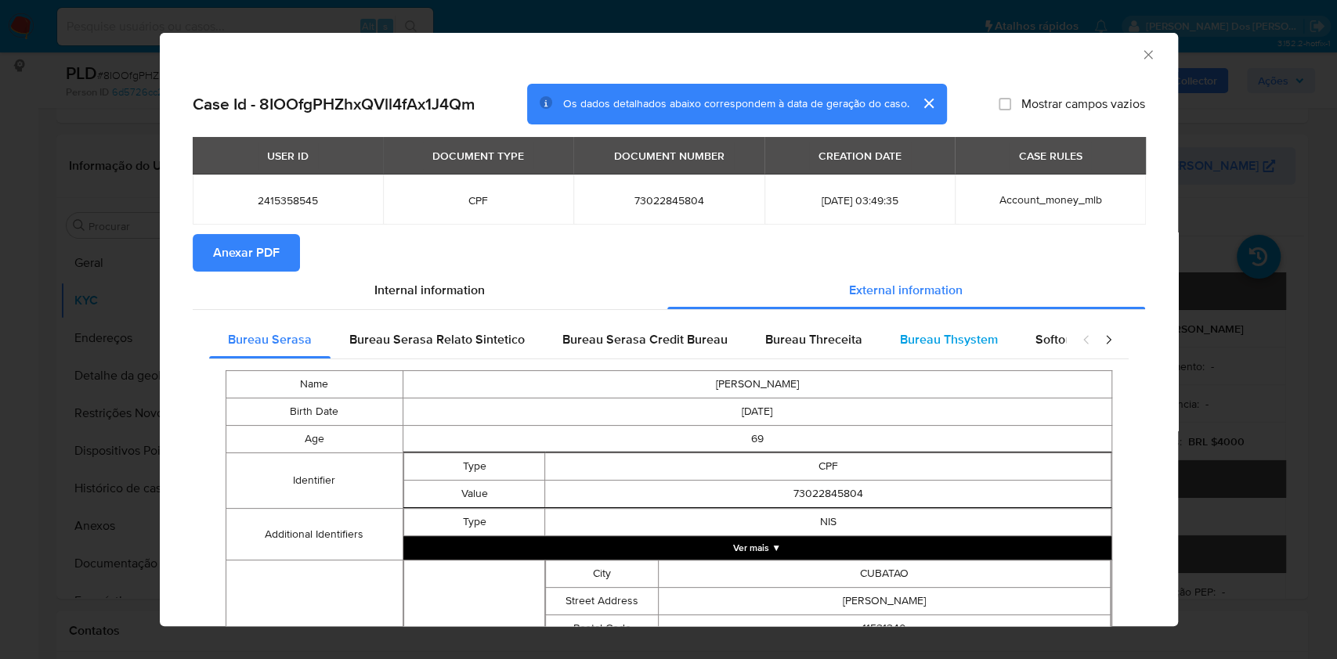
click at [943, 352] on div "Bureau Thsystem" at bounding box center [948, 340] width 135 height 38
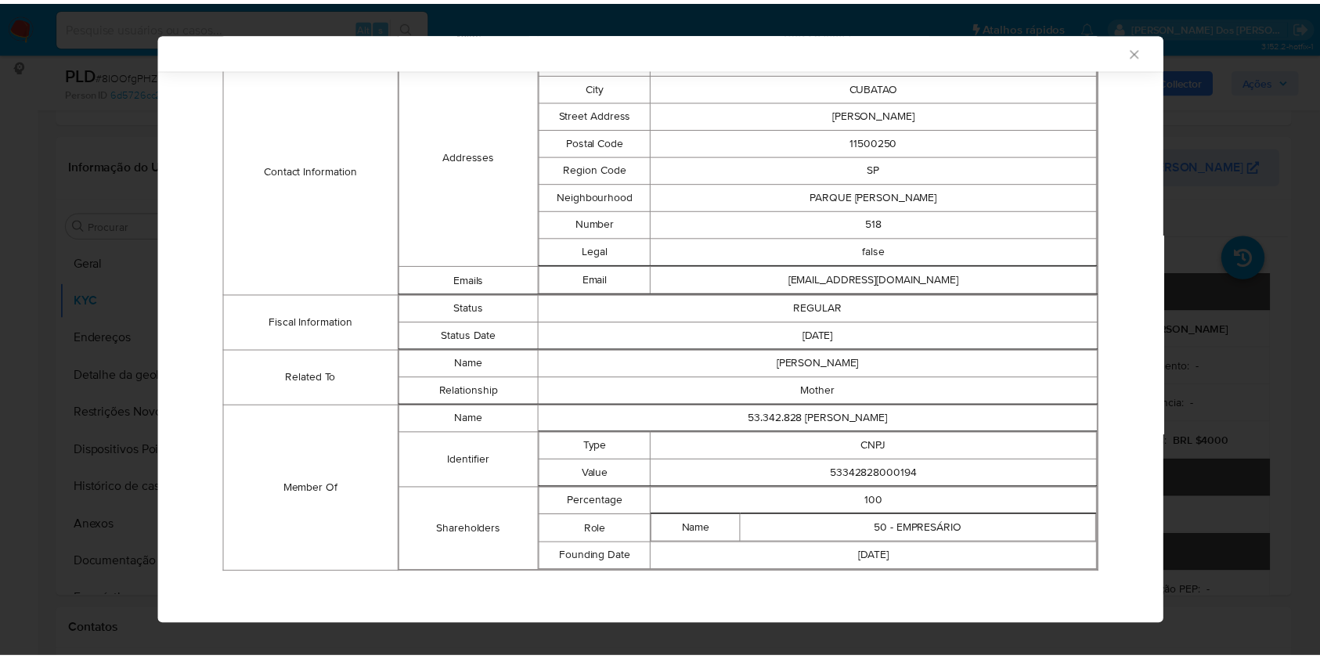
scroll to position [515, 0]
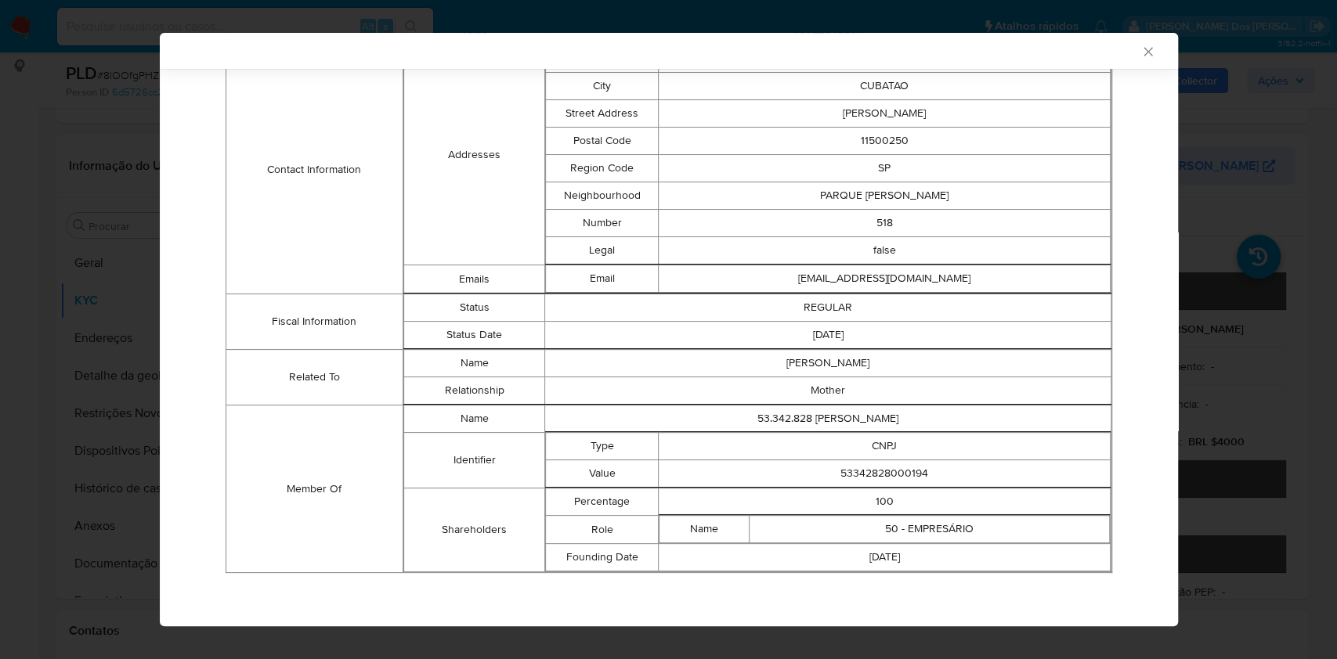
click at [874, 468] on td "53342828000194" at bounding box center [883, 473] width 451 height 27
copy td "53342828000194"
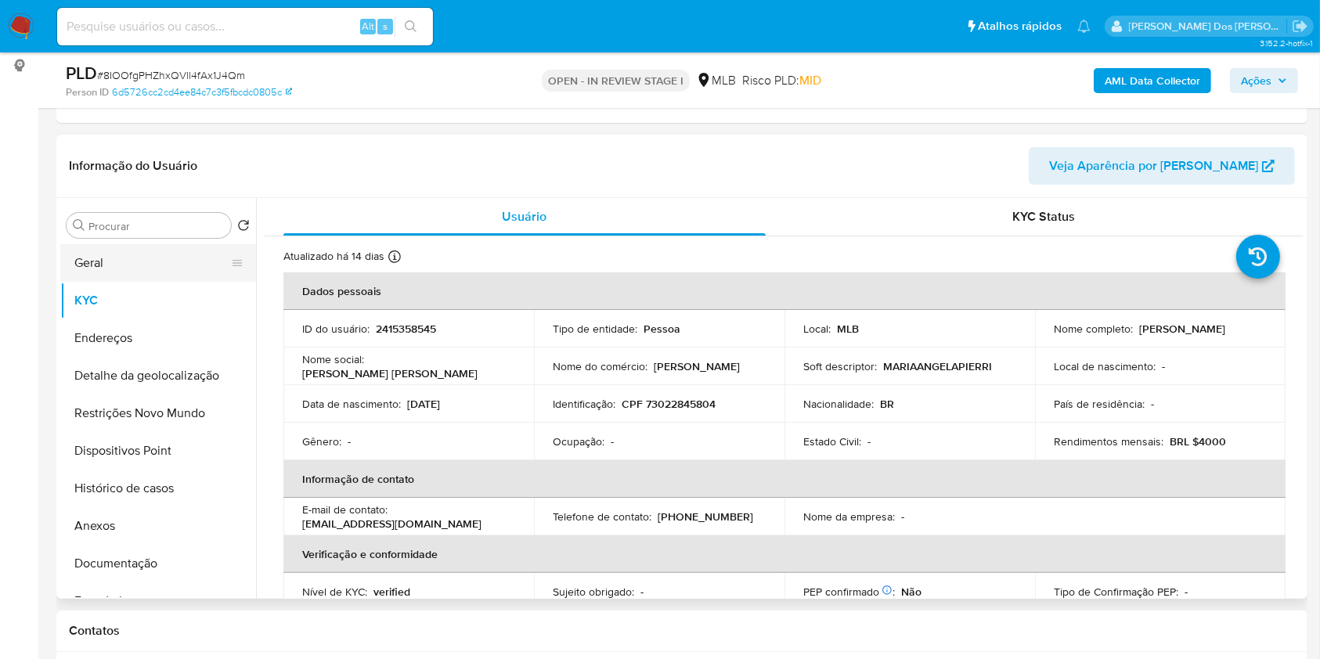
click at [124, 282] on button "Geral" at bounding box center [151, 263] width 183 height 38
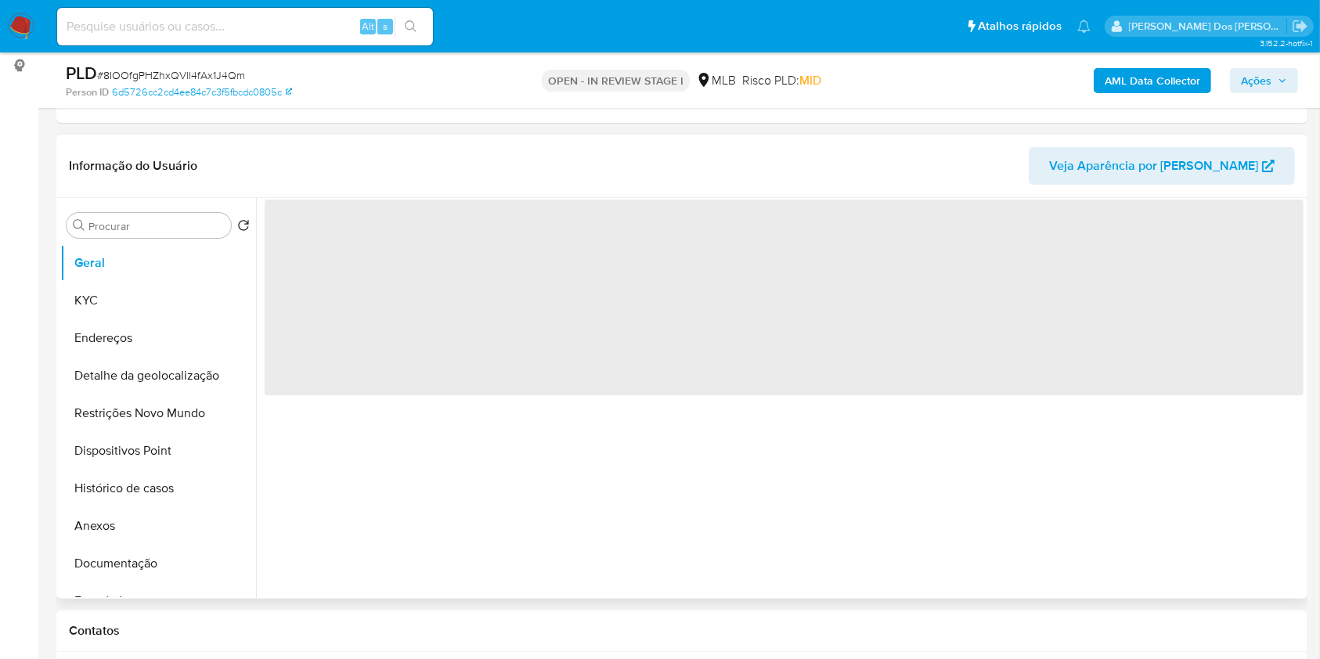
click at [366, 431] on div "‌" at bounding box center [780, 398] width 1048 height 401
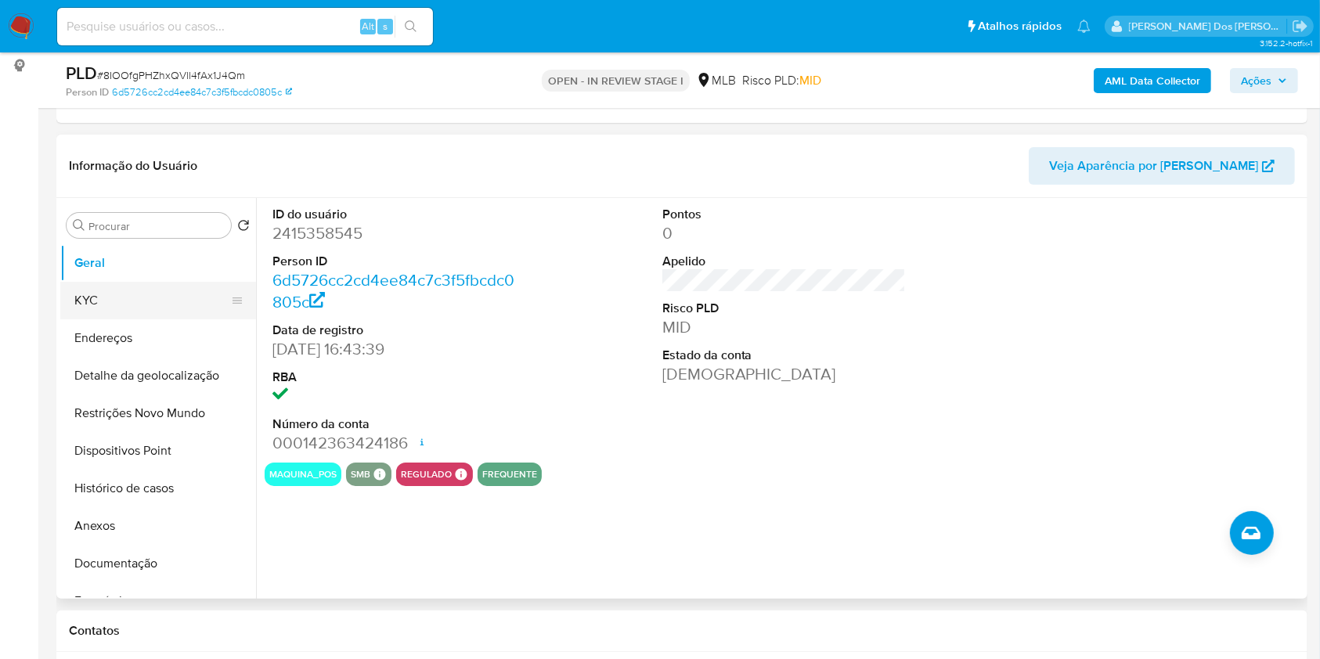
click at [137, 316] on button "KYC" at bounding box center [151, 301] width 183 height 38
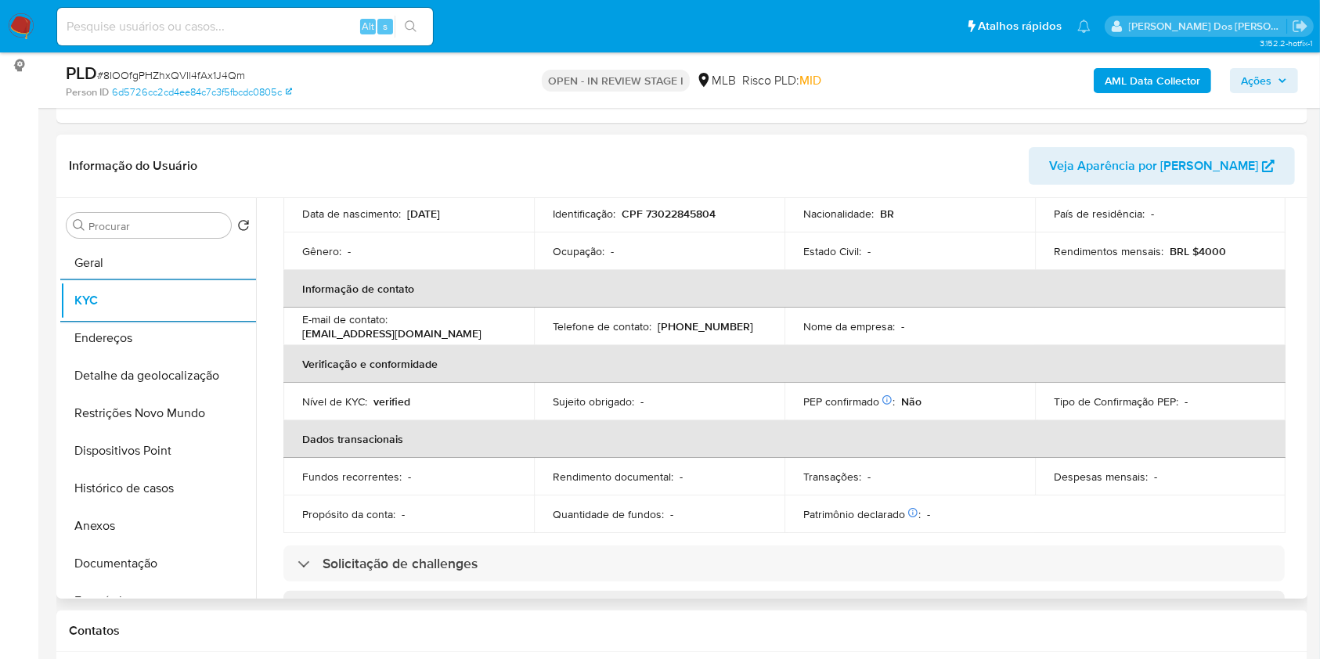
scroll to position [666, 0]
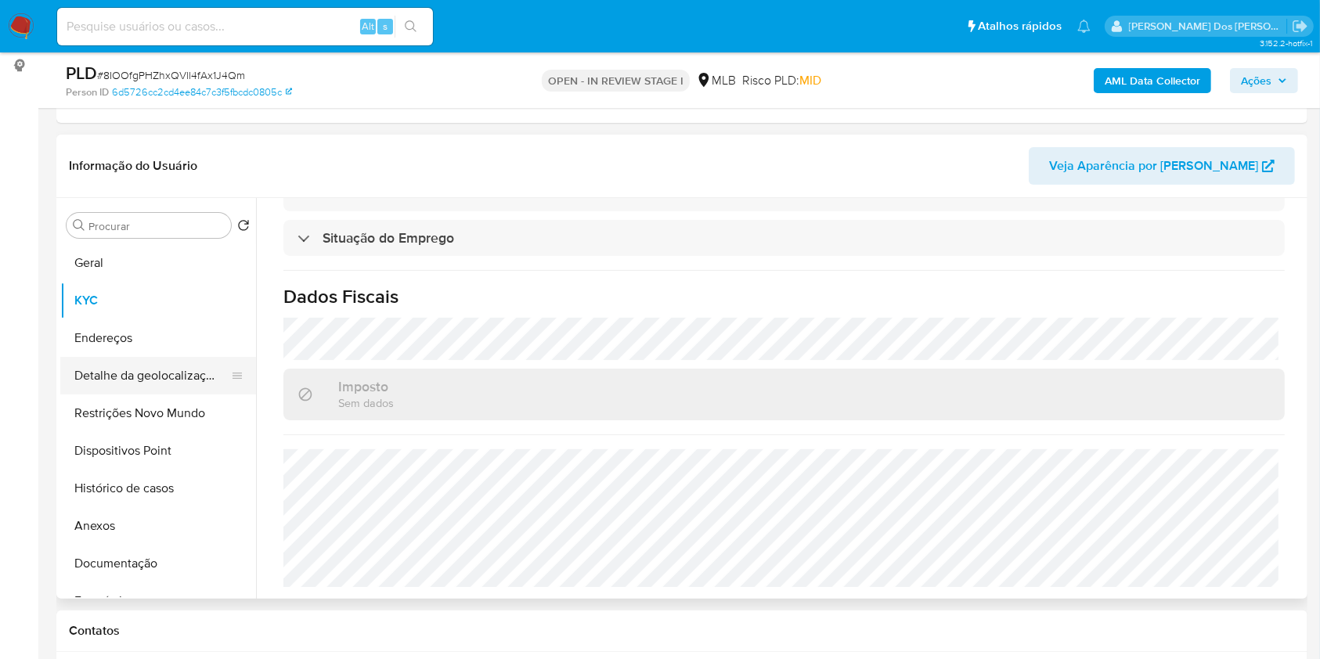
click at [85, 395] on button "Detalhe da geolocalização" at bounding box center [151, 376] width 183 height 38
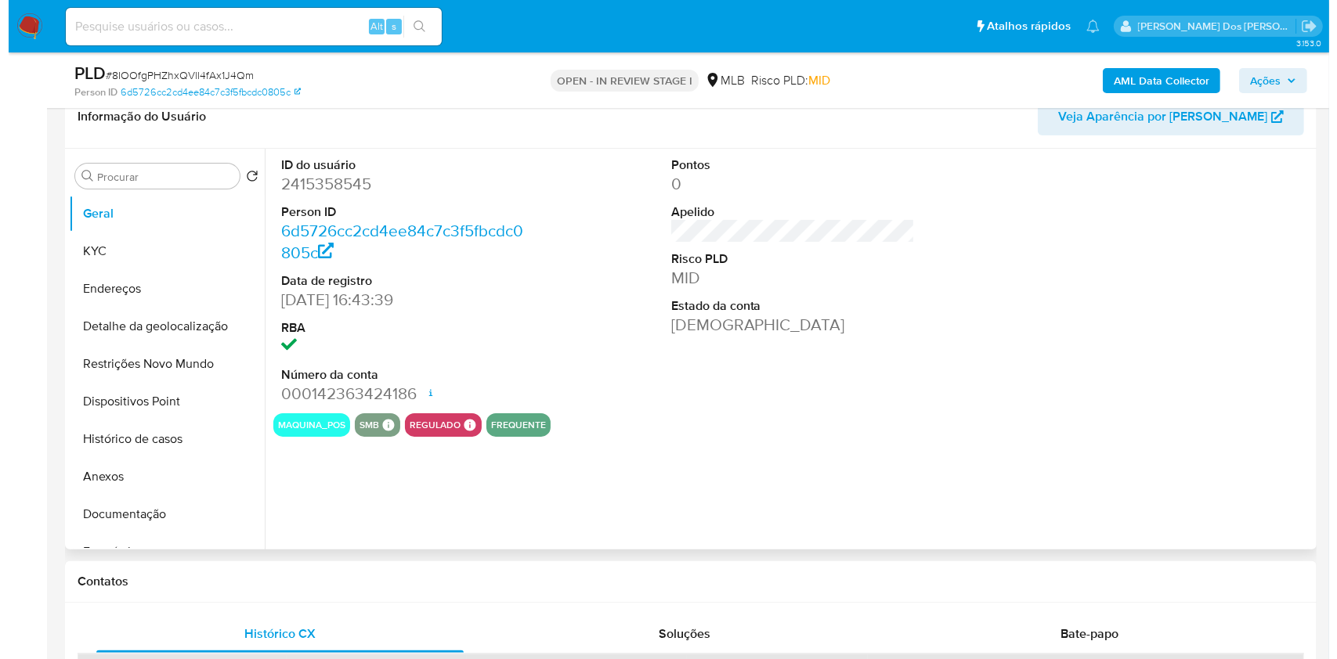
scroll to position [313, 0]
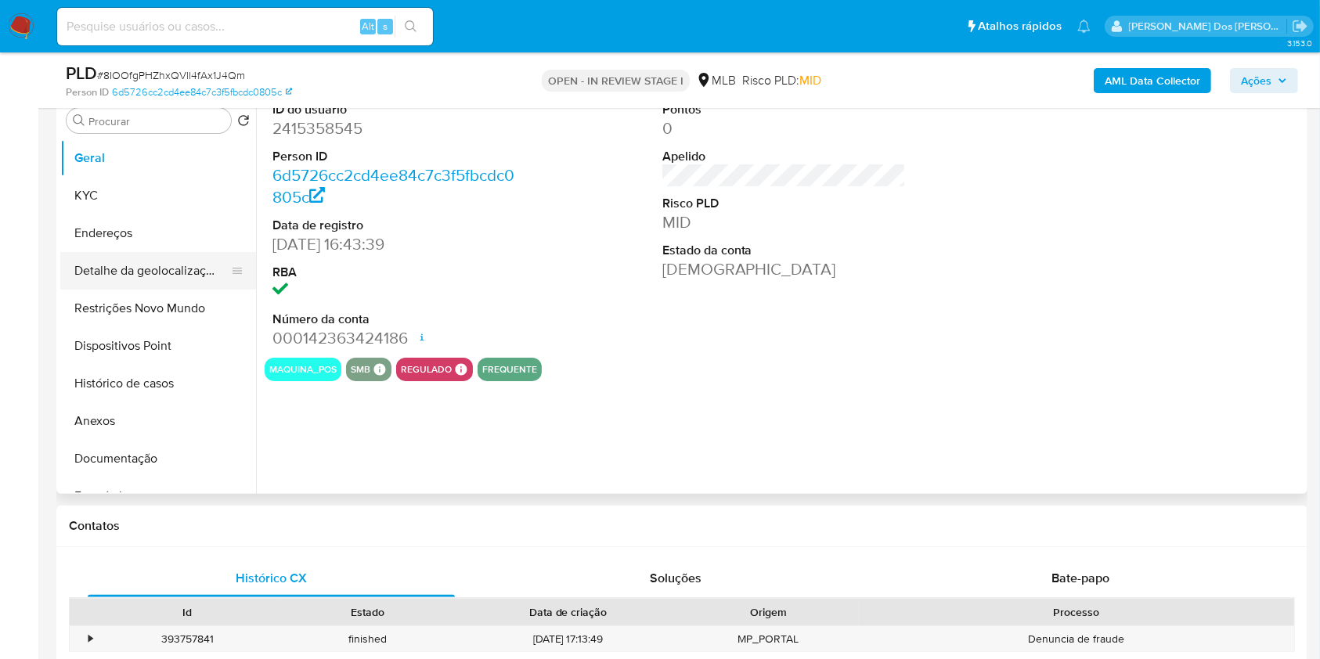
select select "10"
click at [146, 283] on button "Detalhe da geolocalização" at bounding box center [151, 271] width 183 height 38
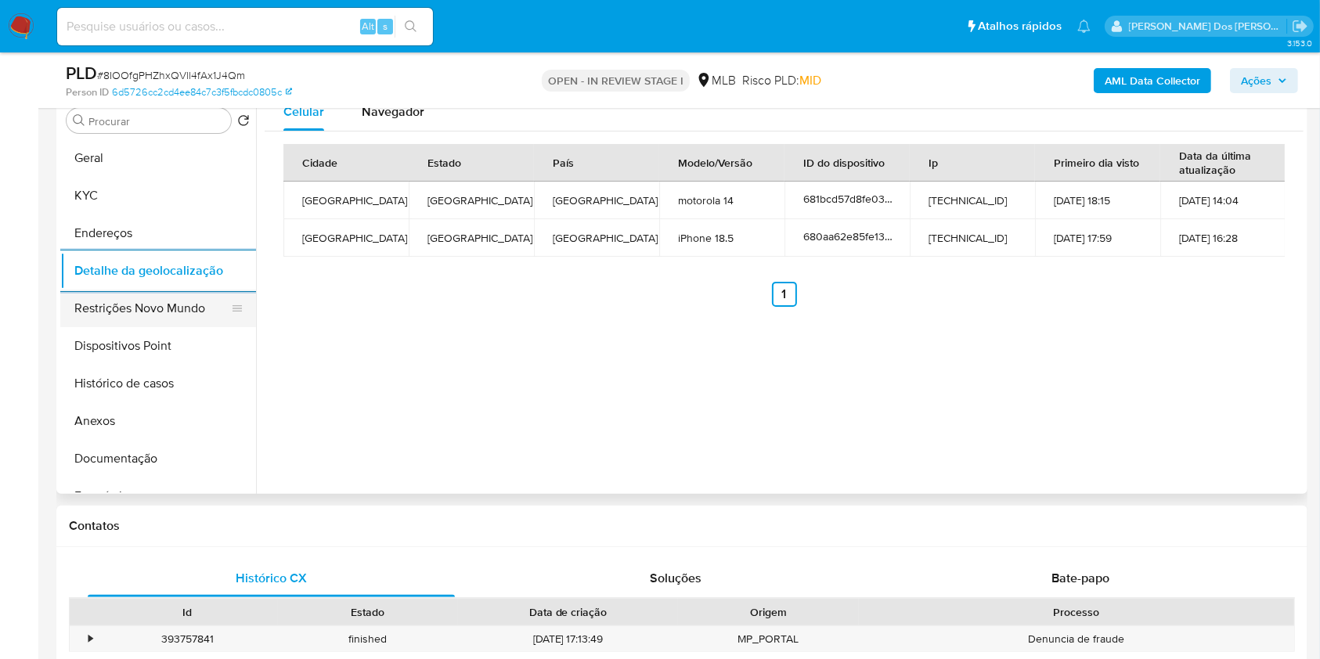
click at [157, 327] on button "Restrições Novo Mundo" at bounding box center [151, 309] width 183 height 38
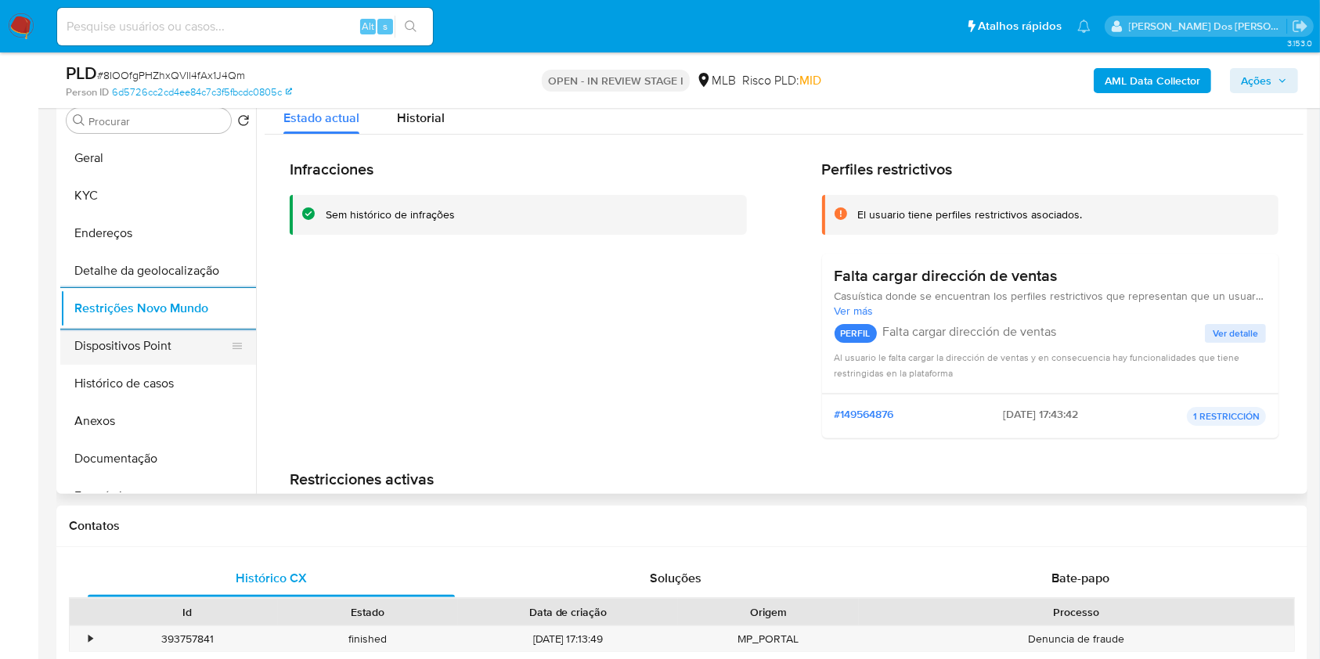
click at [127, 359] on button "Dispositivos Point" at bounding box center [151, 346] width 183 height 38
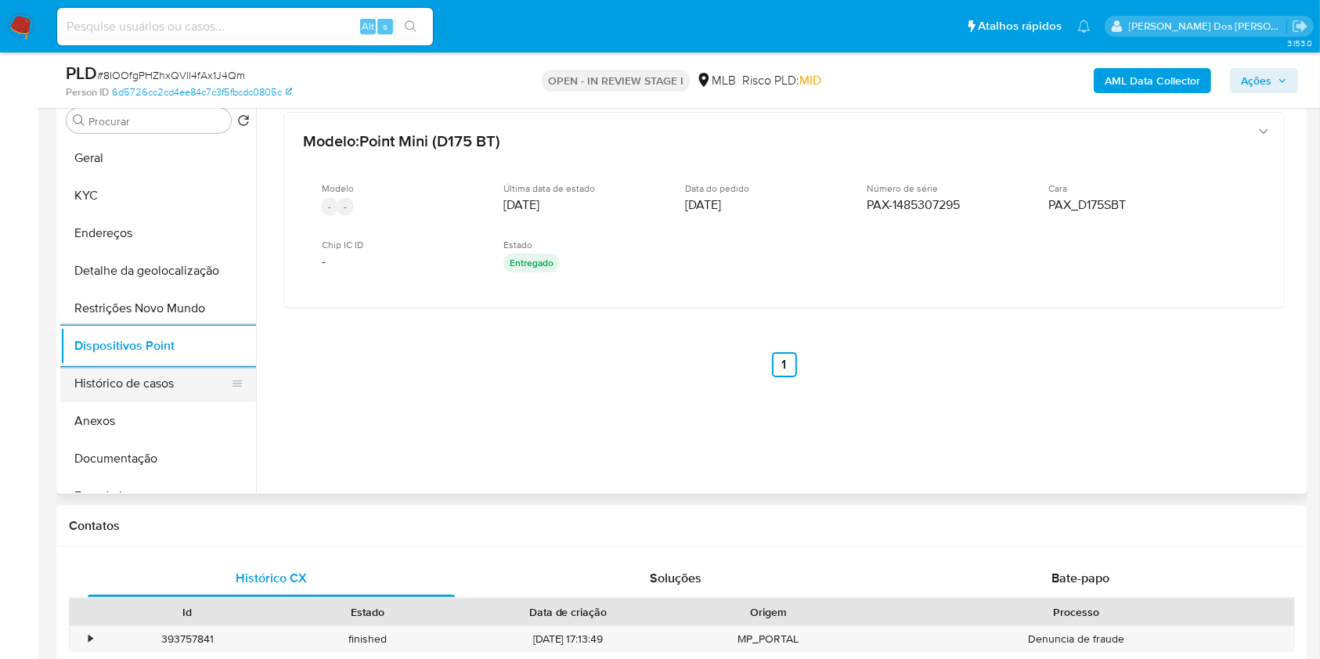
drag, startPoint x: 152, startPoint y: 438, endPoint x: 206, endPoint y: 397, distance: 67.6
click at [152, 438] on button "Anexos" at bounding box center [158, 421] width 196 height 38
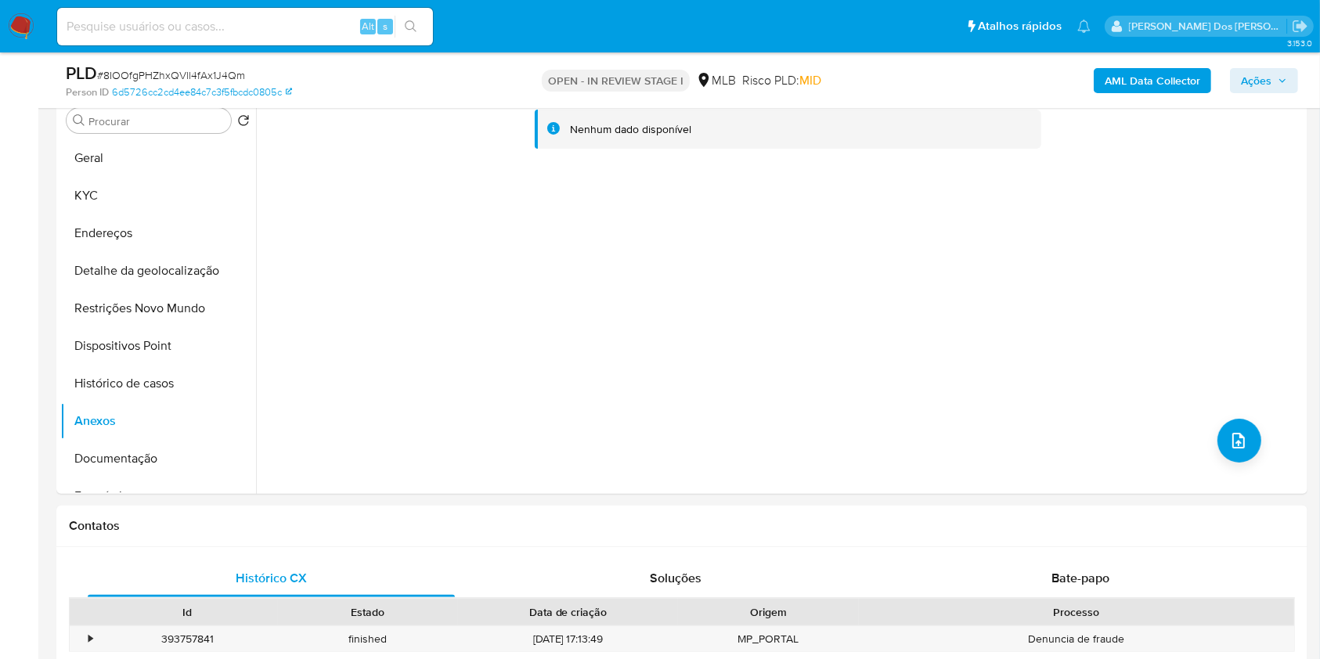
click at [1214, 80] on div "AML Data Collector Ações" at bounding box center [1095, 80] width 406 height 37
click at [1203, 78] on button "AML Data Collector" at bounding box center [1152, 80] width 117 height 25
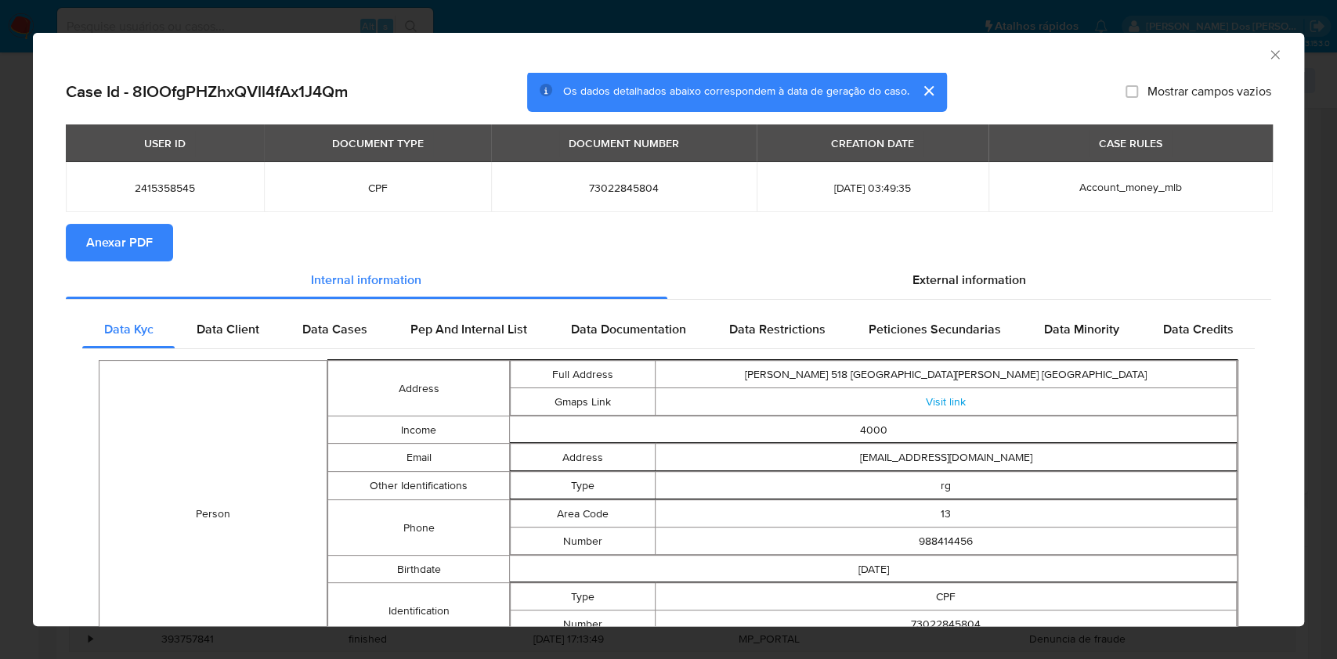
click at [113, 231] on span "Anexar PDF" at bounding box center [119, 242] width 67 height 34
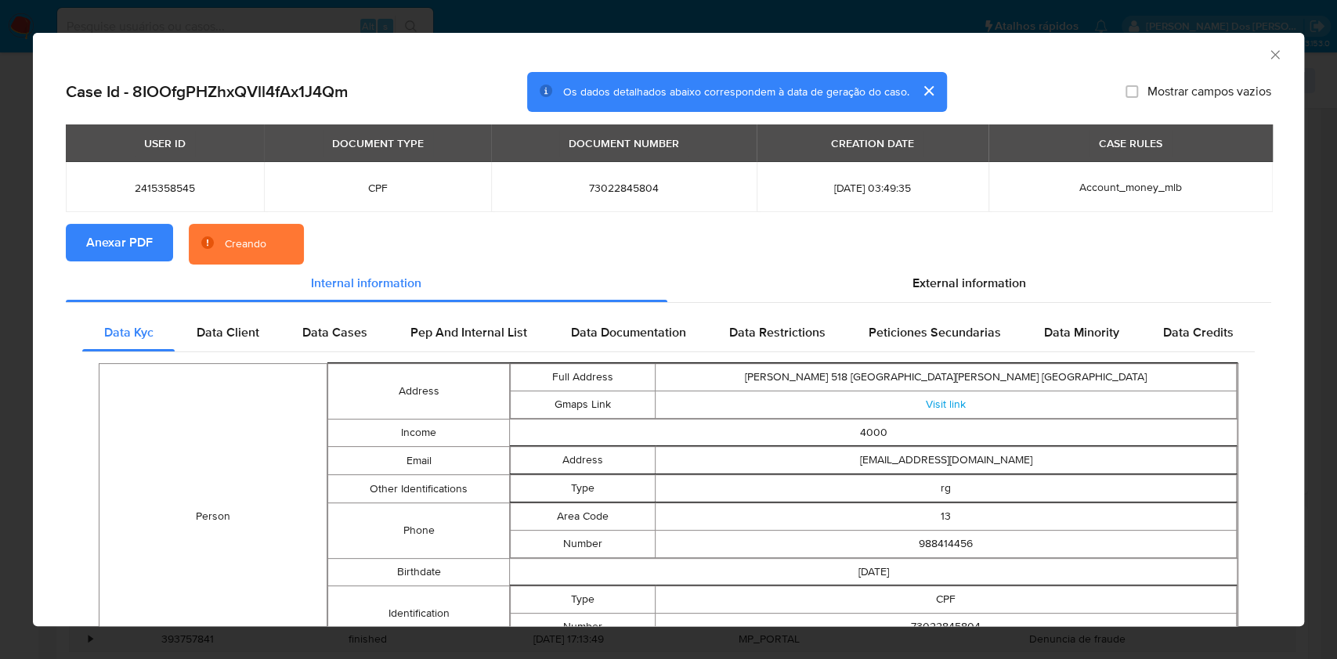
click at [1267, 55] on icon "Fechar a janela" at bounding box center [1275, 55] width 16 height 16
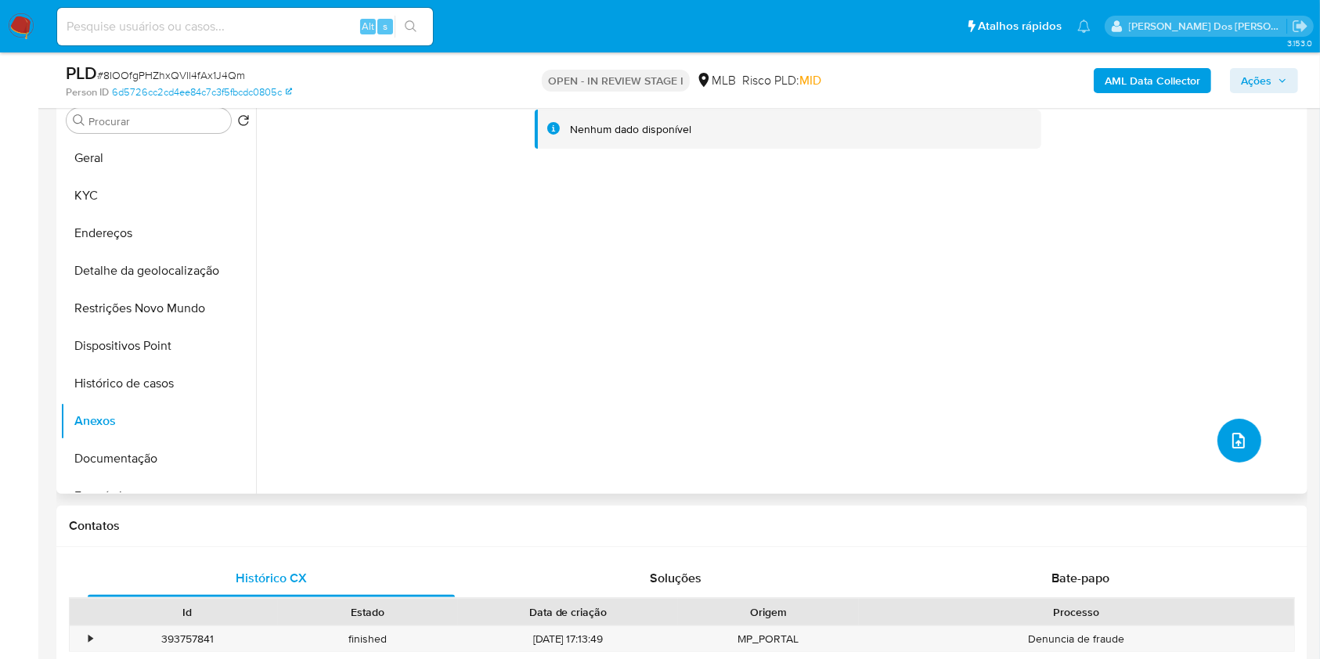
click at [1248, 463] on button "upload-file" at bounding box center [1239, 441] width 44 height 44
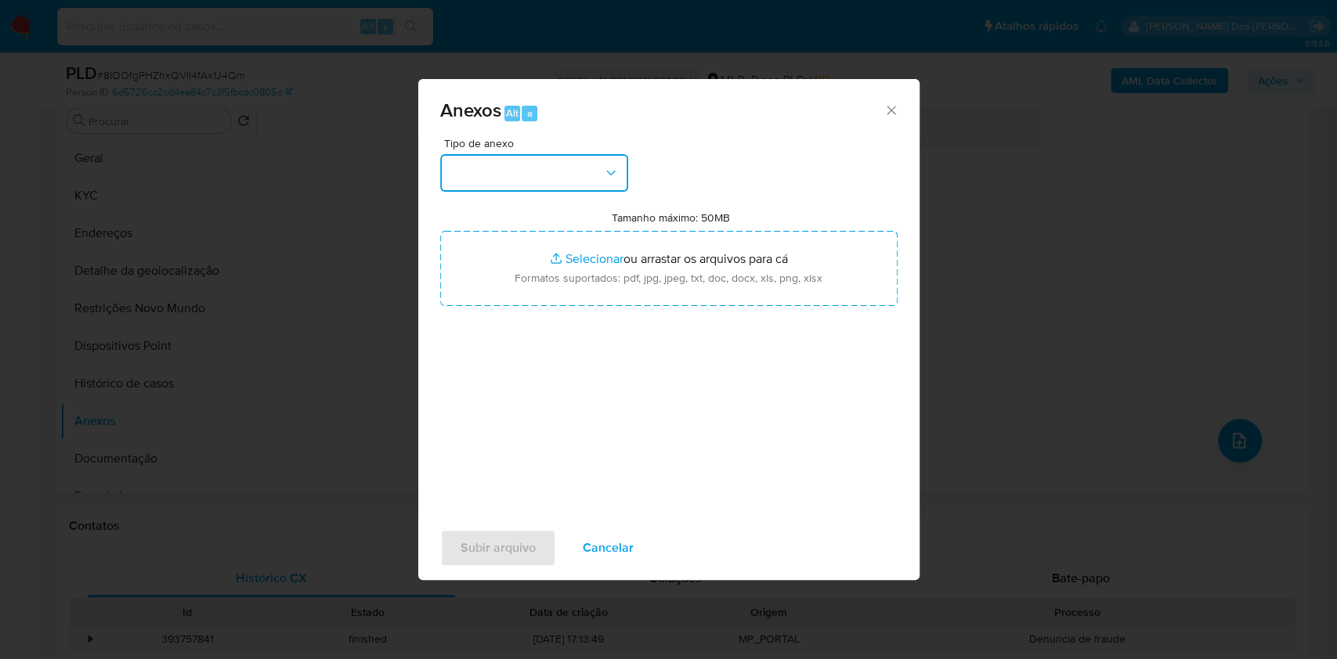
click at [601, 154] on button "button" at bounding box center [534, 173] width 188 height 38
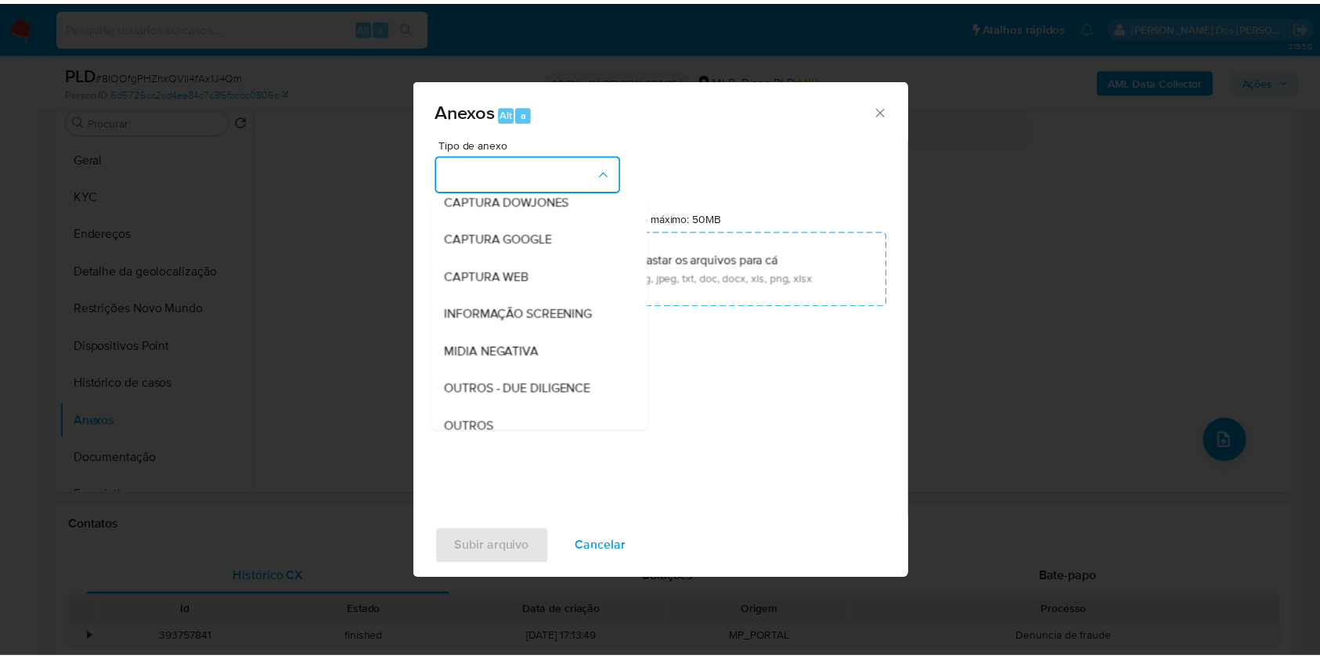
scroll to position [194, 0]
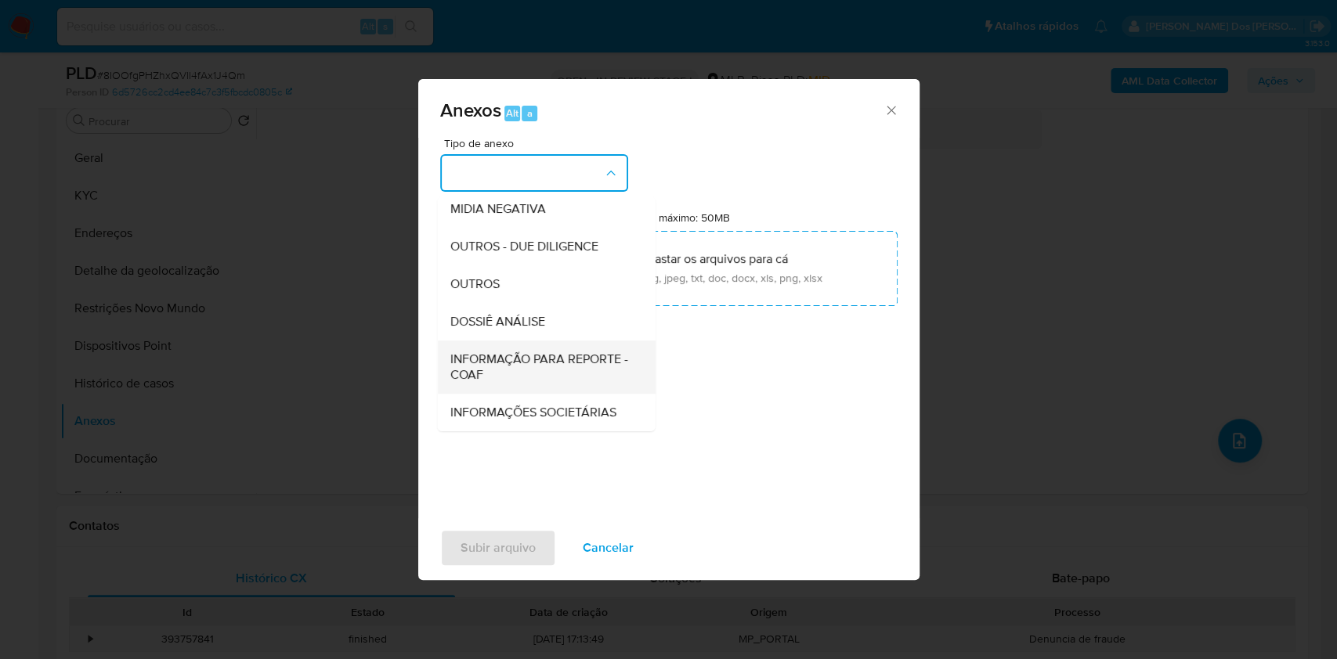
click at [521, 352] on span "INFORMAÇÃO PARA REPORTE - COAF" at bounding box center [540, 367] width 183 height 31
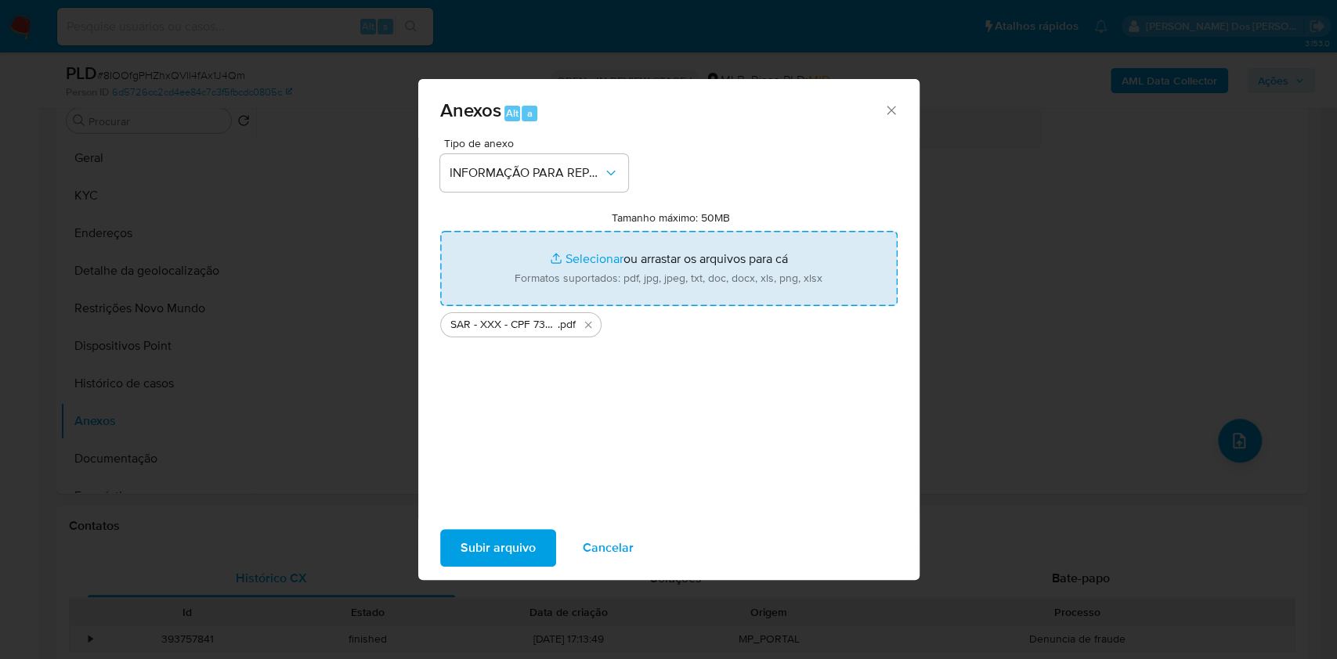
type input "C:\fakepath\Mulan 2415358545_2025_08_14_09_51_26.xlsx"
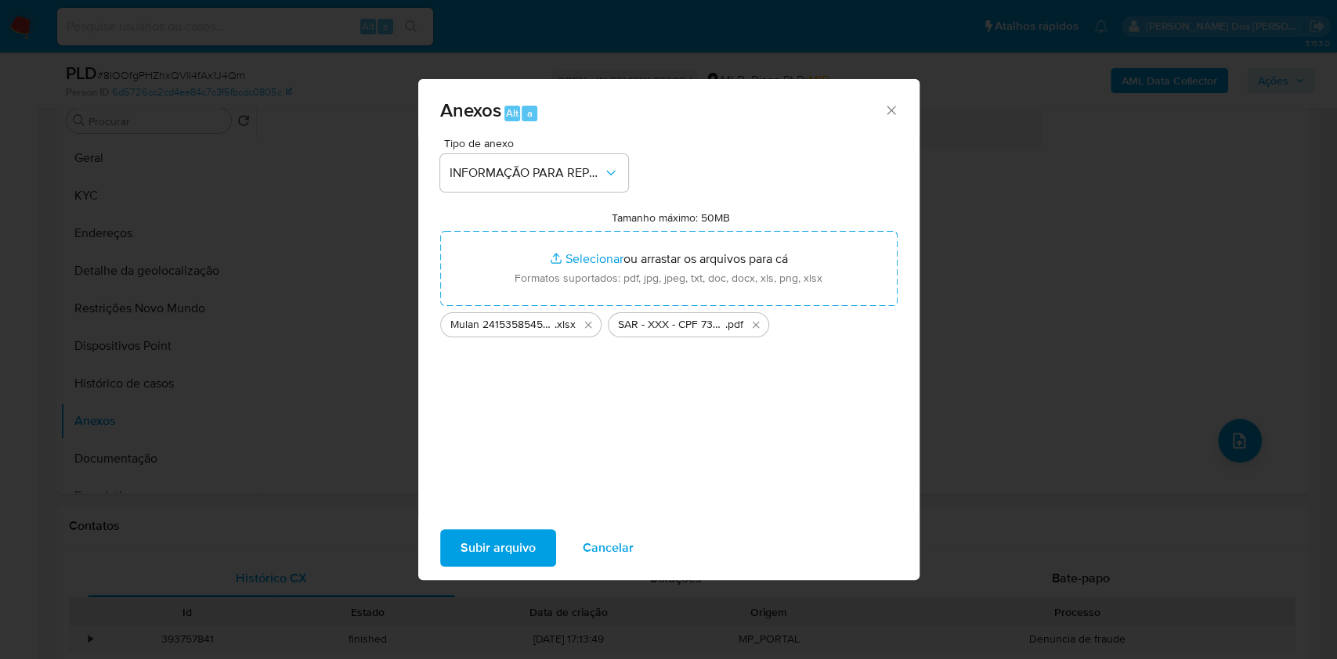
click at [460, 559] on span "Subir arquivo" at bounding box center [497, 548] width 75 height 34
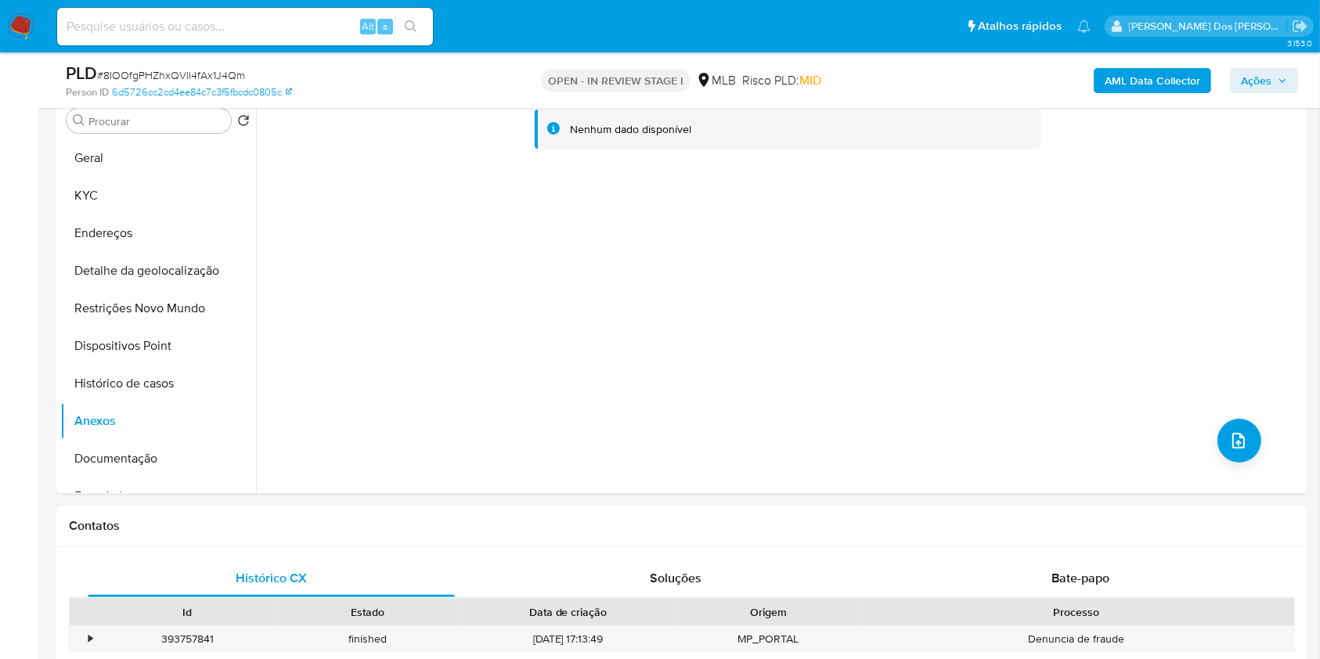
click at [1297, 84] on button "Ações" at bounding box center [1264, 80] width 68 height 25
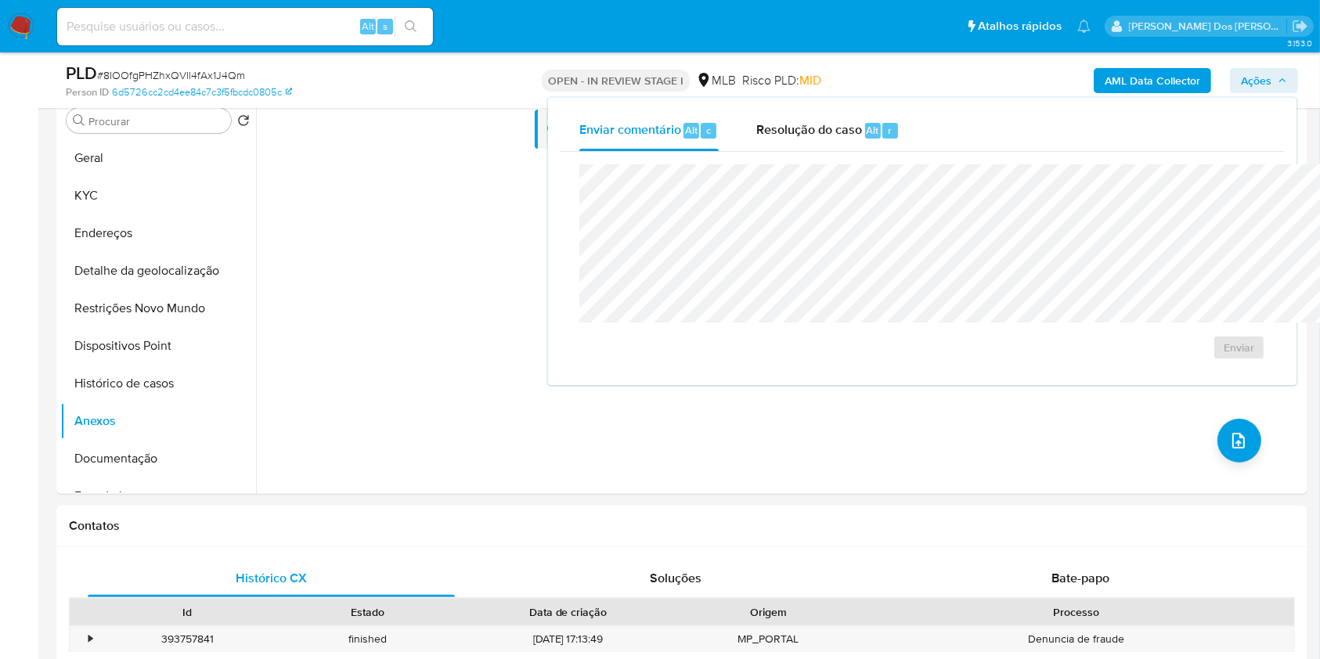
click at [723, 153] on div "Enviar" at bounding box center [922, 262] width 723 height 221
click at [756, 137] on span "Resolução do caso" at bounding box center [809, 130] width 106 height 18
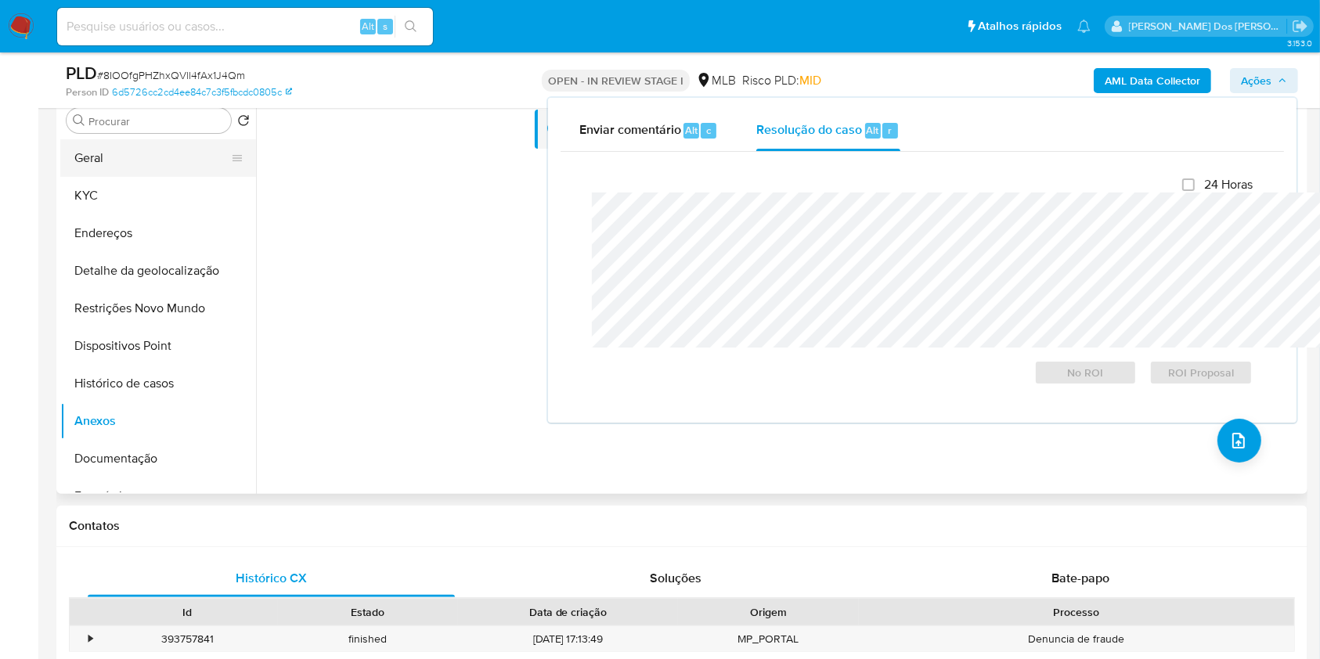
click at [132, 177] on button "Geral" at bounding box center [151, 158] width 183 height 38
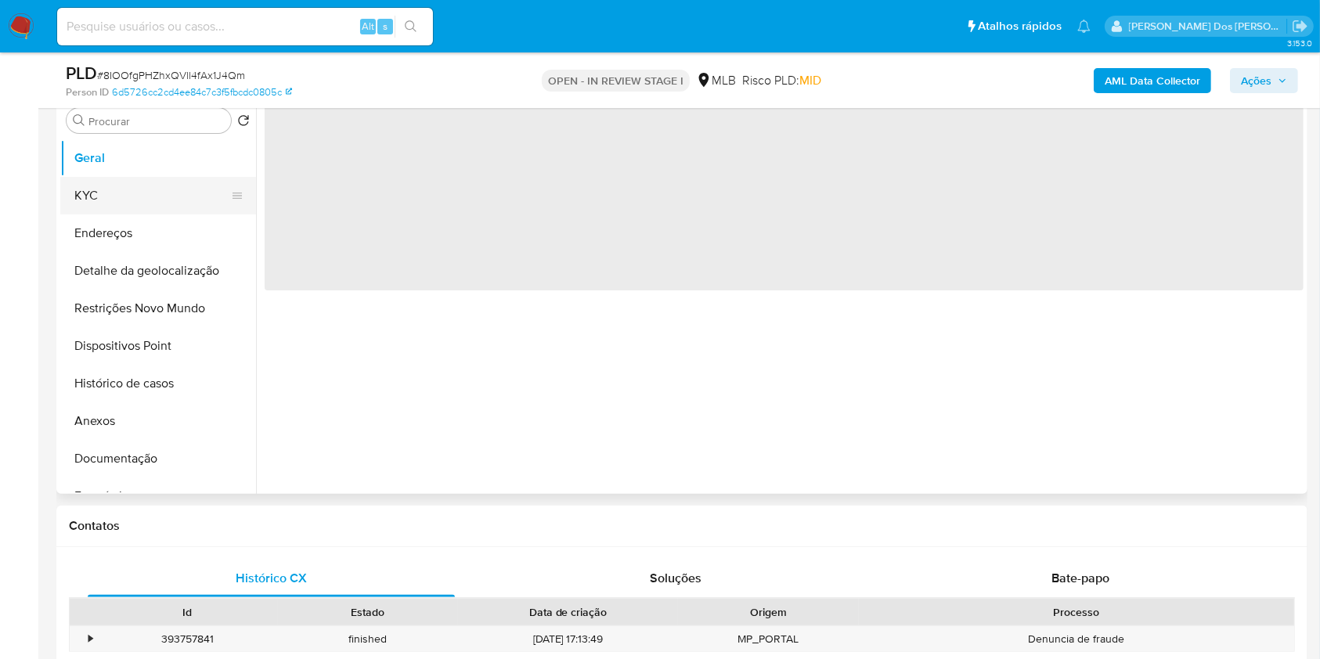
click at [130, 215] on button "KYC" at bounding box center [151, 196] width 183 height 38
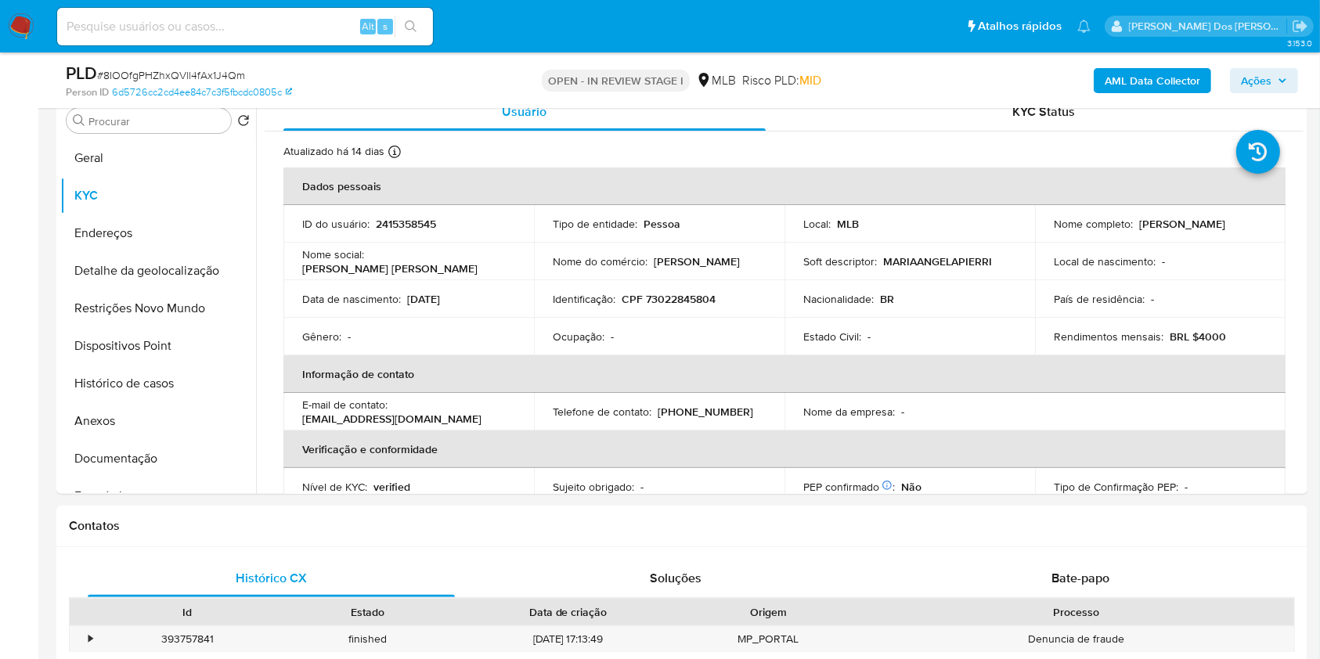
click at [1267, 88] on span "Ações" at bounding box center [1256, 80] width 31 height 25
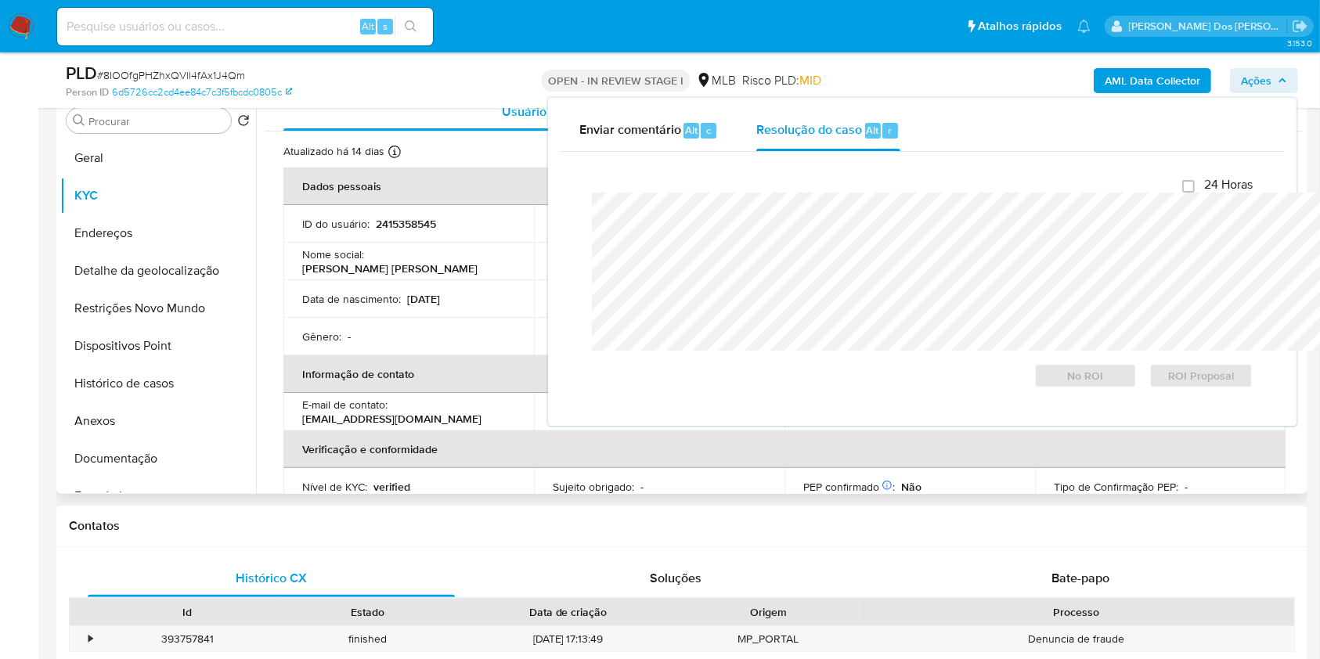
click at [340, 318] on td "Data de nascimento : 25/08/1955" at bounding box center [408, 299] width 251 height 38
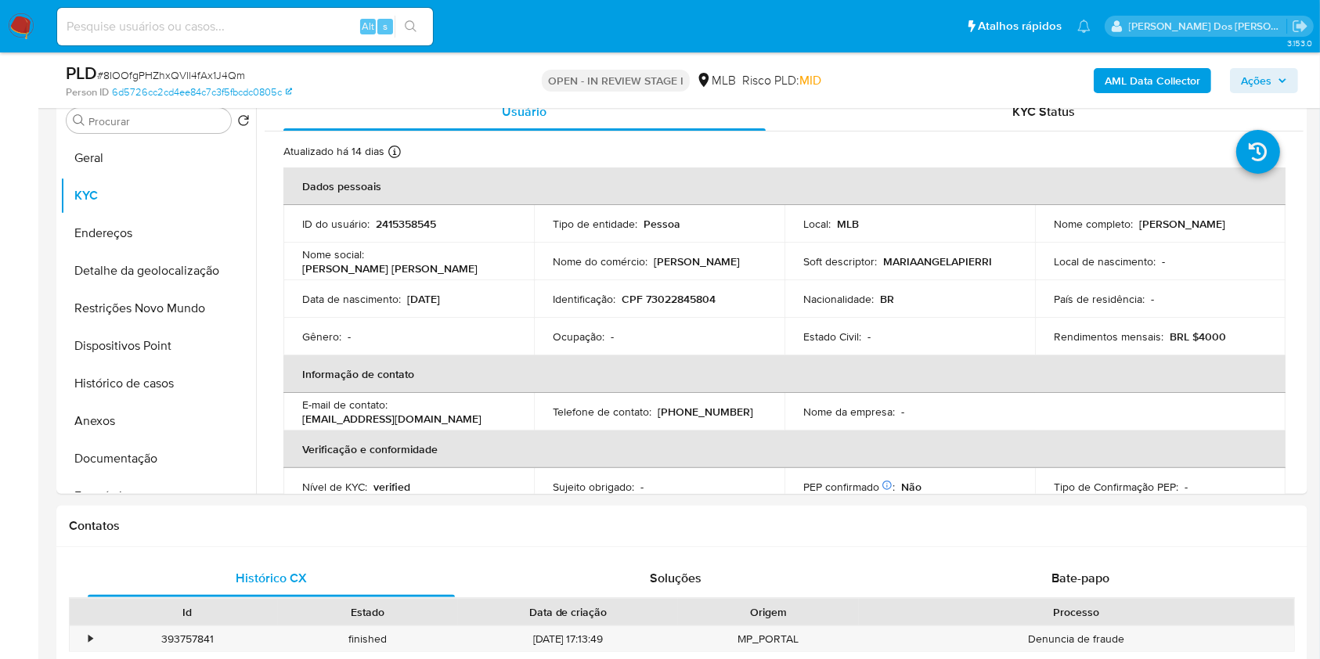
click at [1261, 69] on span "Ações" at bounding box center [1256, 80] width 31 height 25
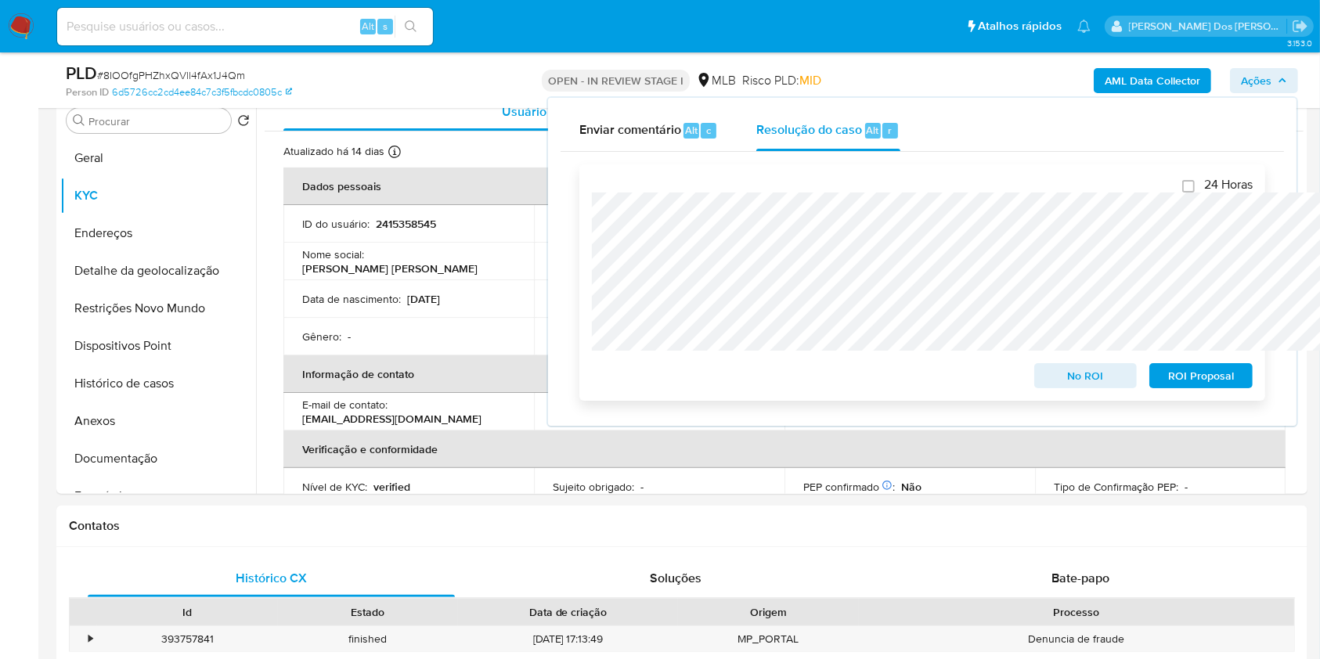
click at [1239, 378] on span "ROI Proposal" at bounding box center [1200, 376] width 81 height 22
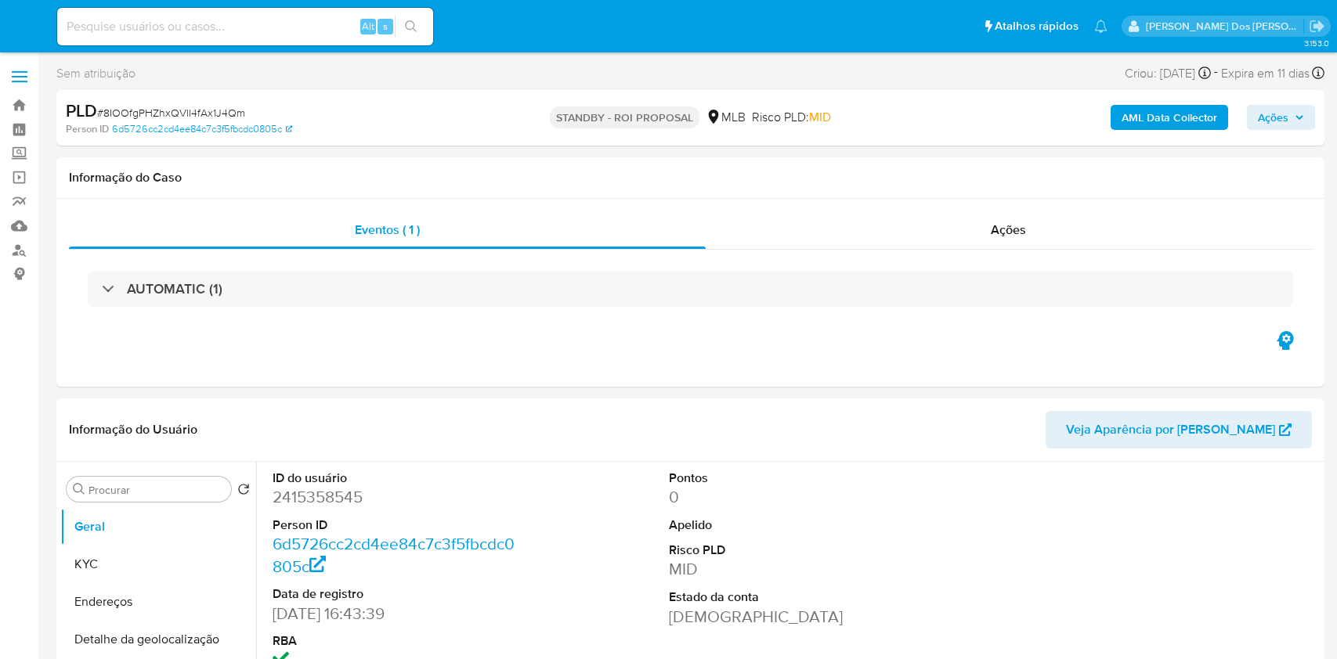
select select "10"
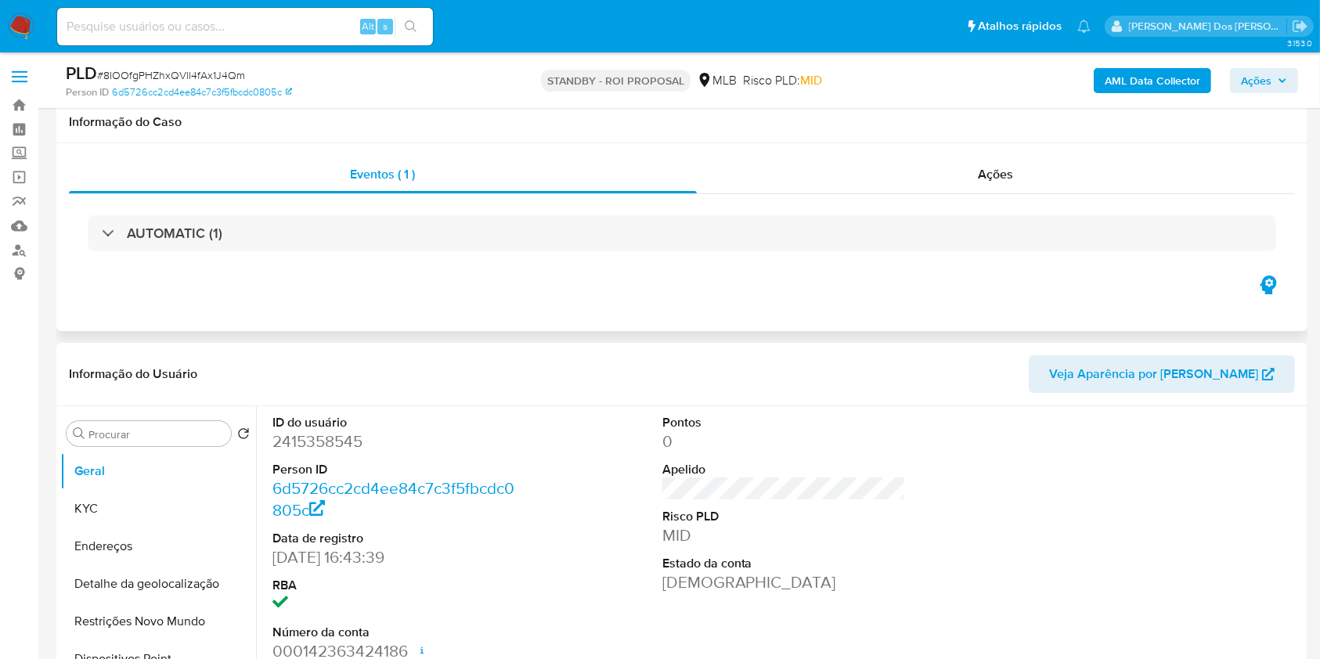
scroll to position [427, 0]
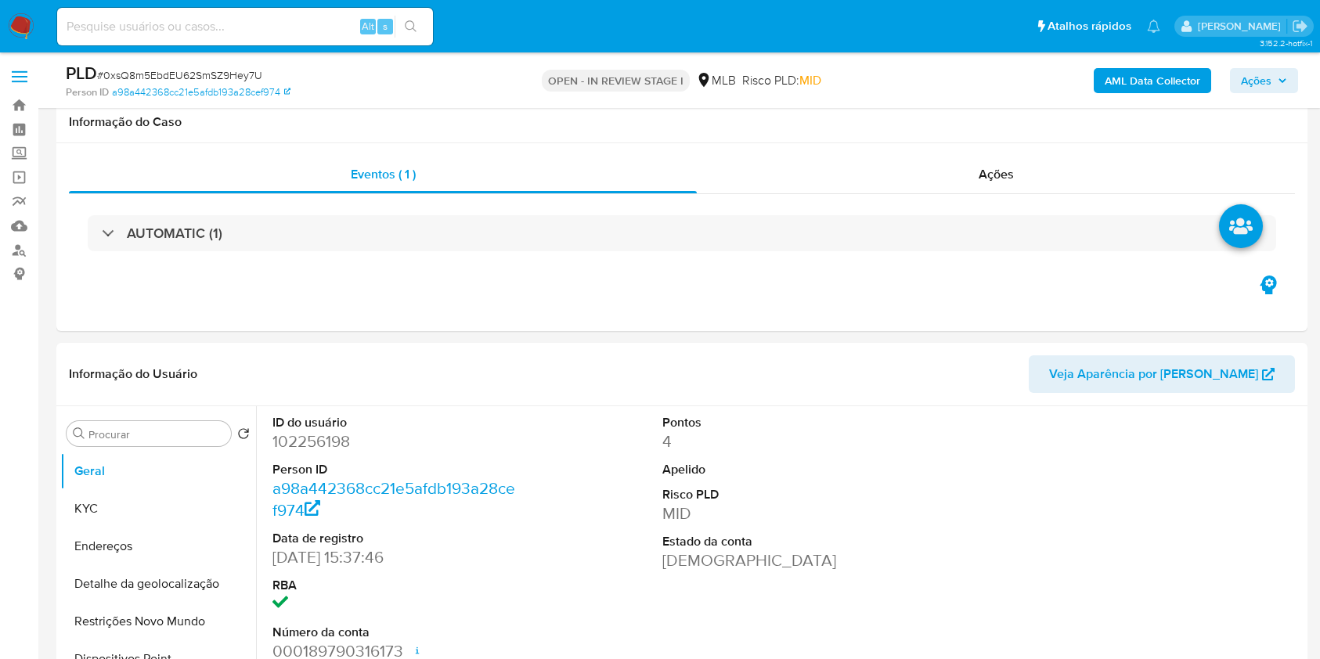
select select "10"
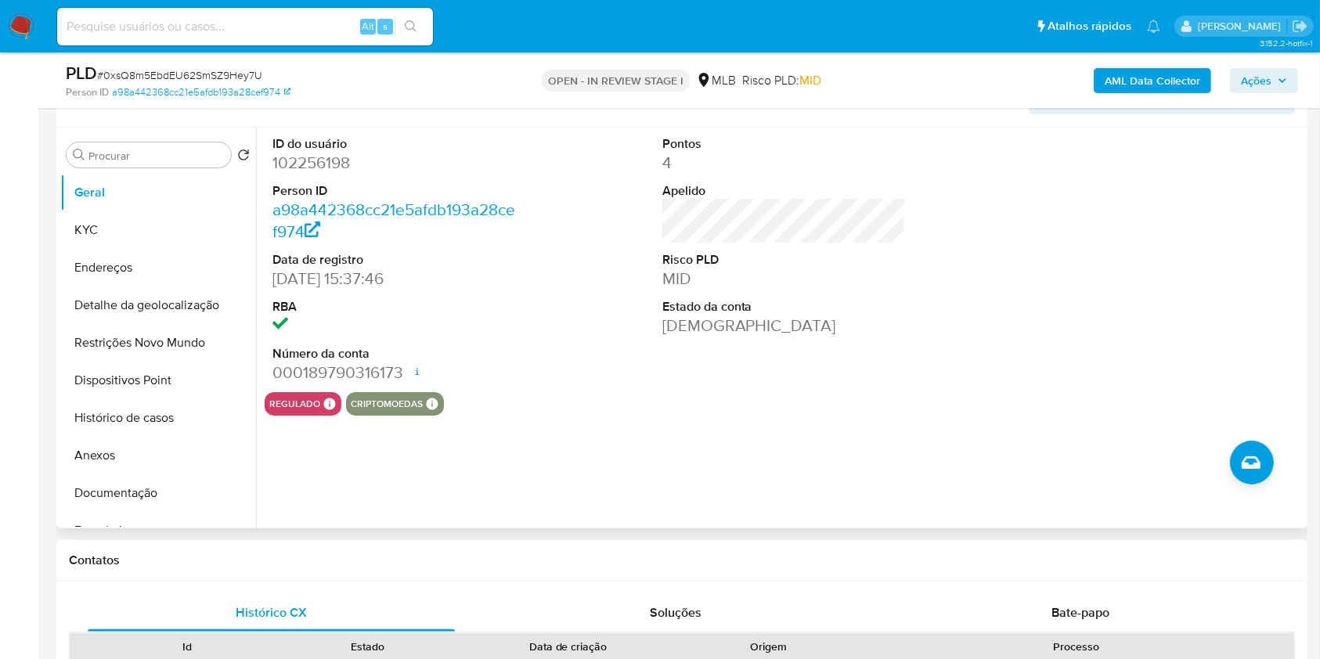
scroll to position [280, 0]
click at [319, 173] on dd "102256198" at bounding box center [394, 162] width 244 height 22
click at [347, 173] on dd "102256198" at bounding box center [394, 162] width 244 height 22
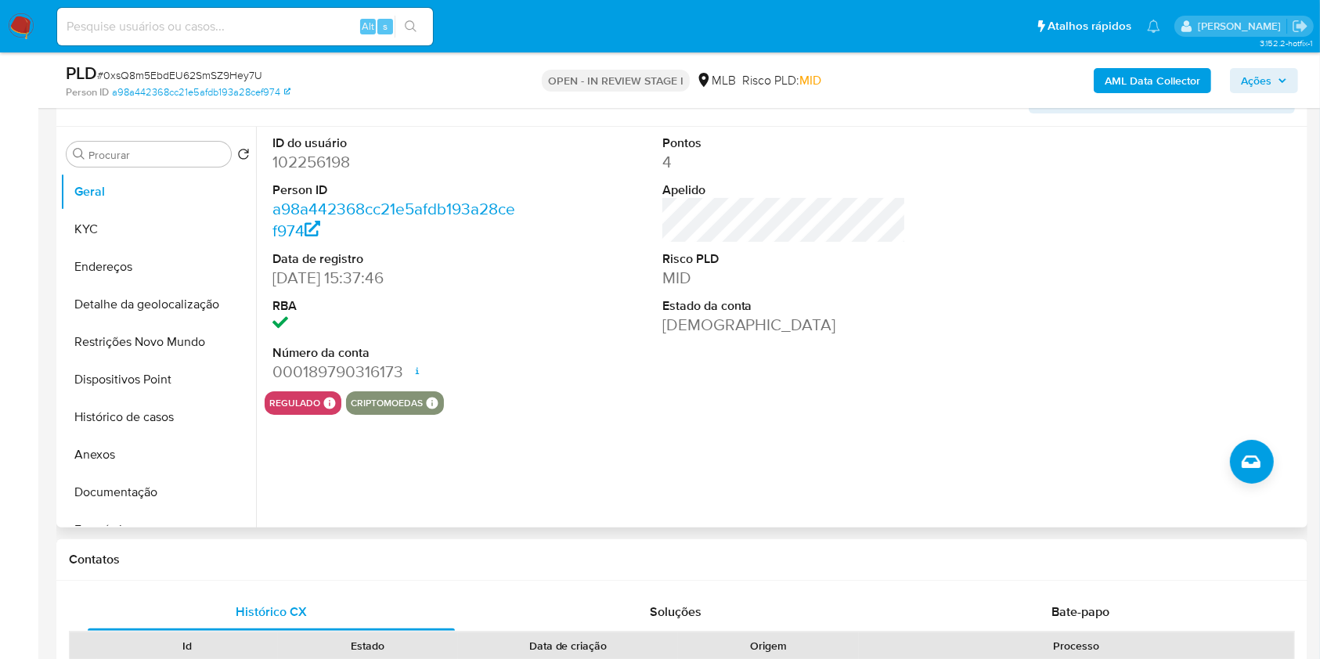
click at [332, 173] on dd "102256198" at bounding box center [394, 162] width 244 height 22
copy dd "102256198"
click at [119, 435] on button "Histórico de casos" at bounding box center [151, 418] width 183 height 38
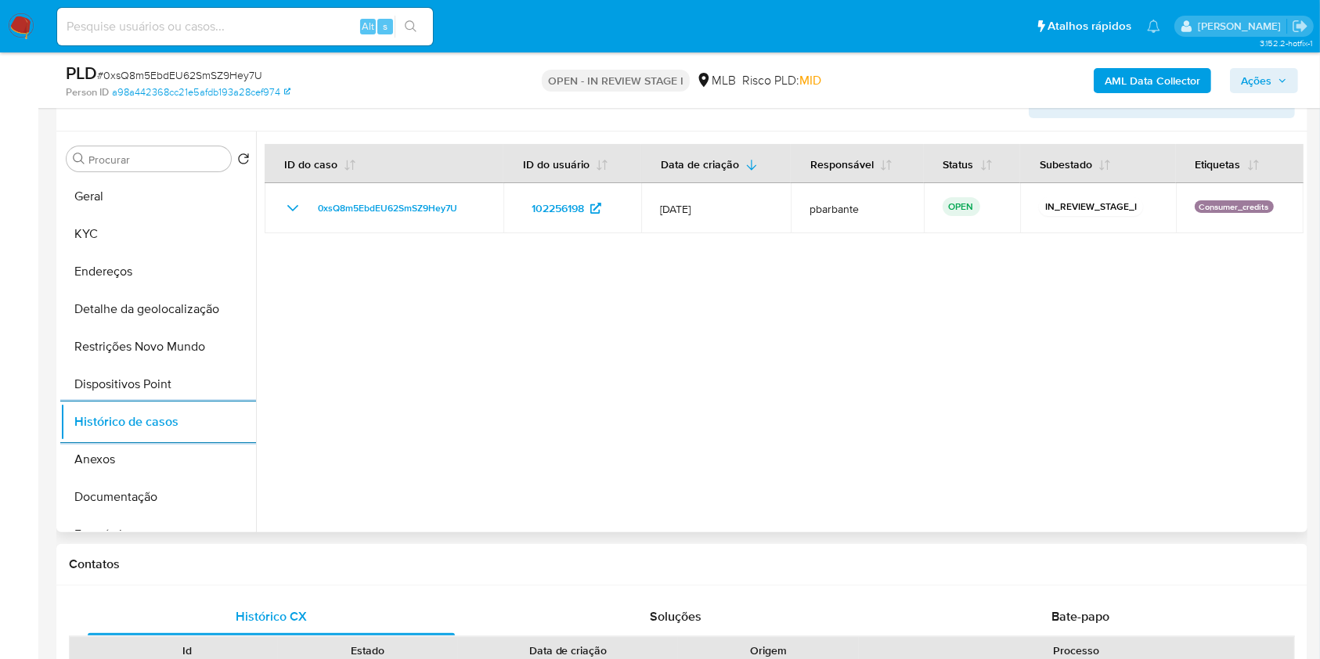
scroll to position [0, 0]
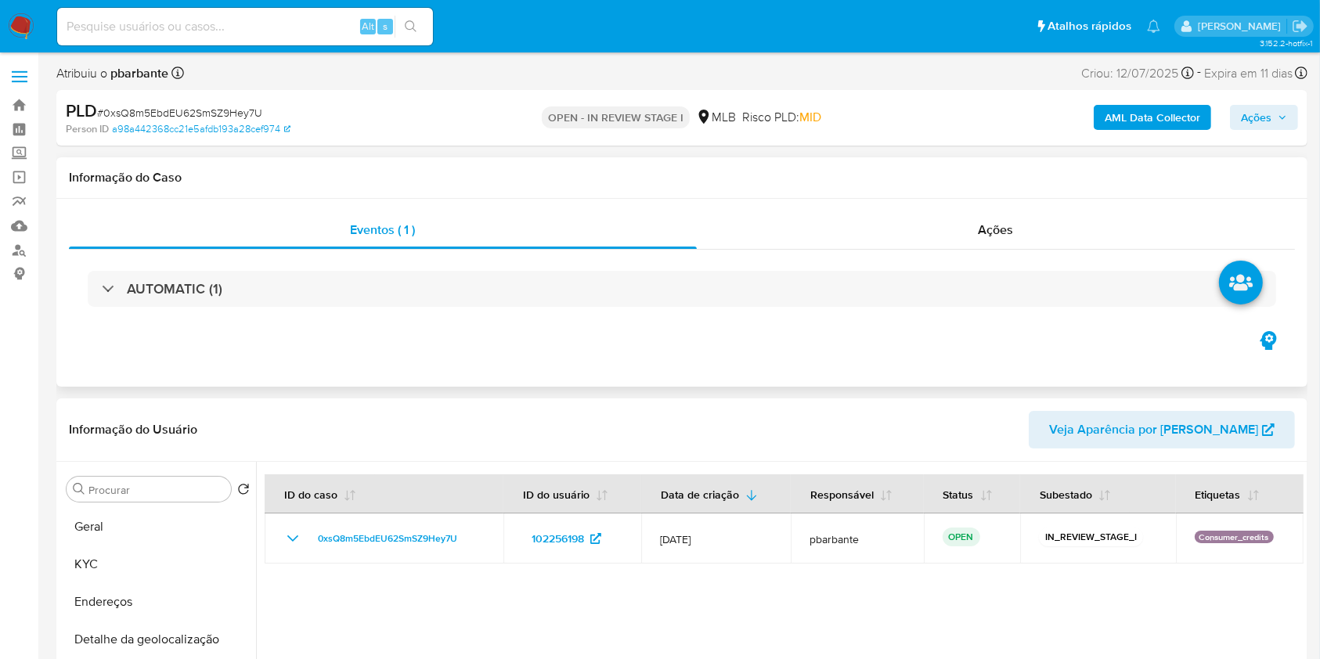
click at [266, 310] on div "AUTOMATIC (1)" at bounding box center [682, 289] width 1226 height 78
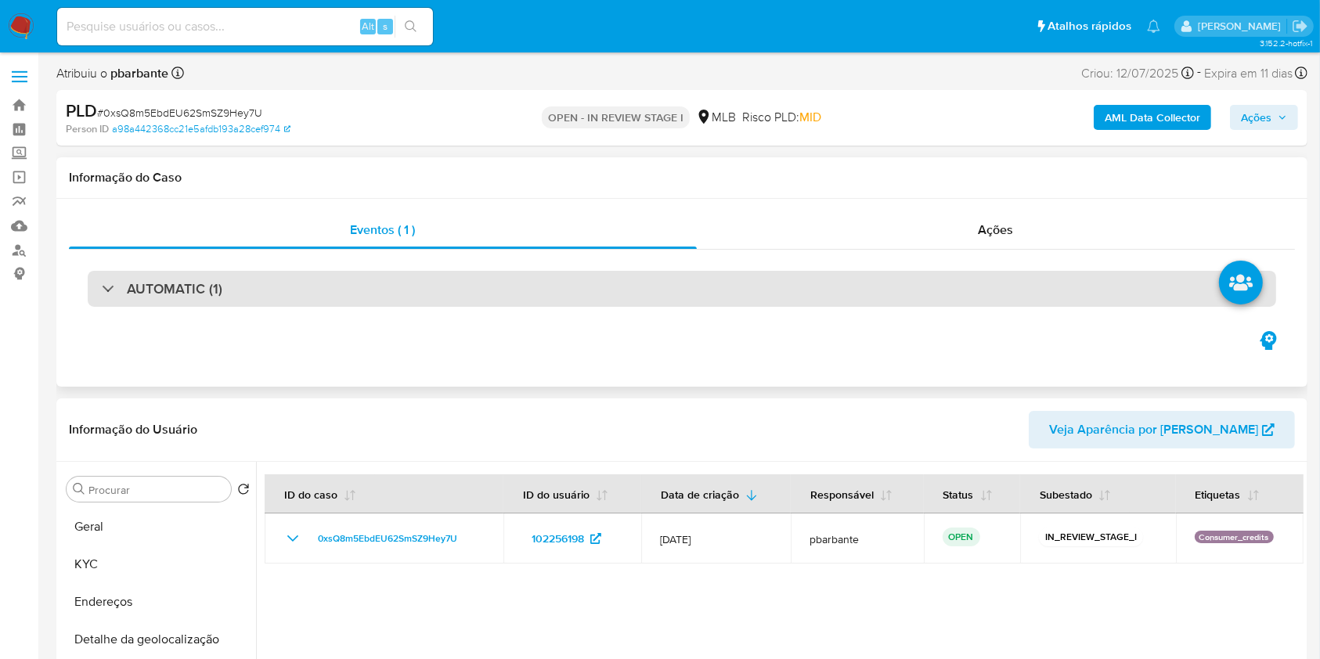
click at [345, 280] on div "AUTOMATIC (1)" at bounding box center [682, 289] width 1189 height 36
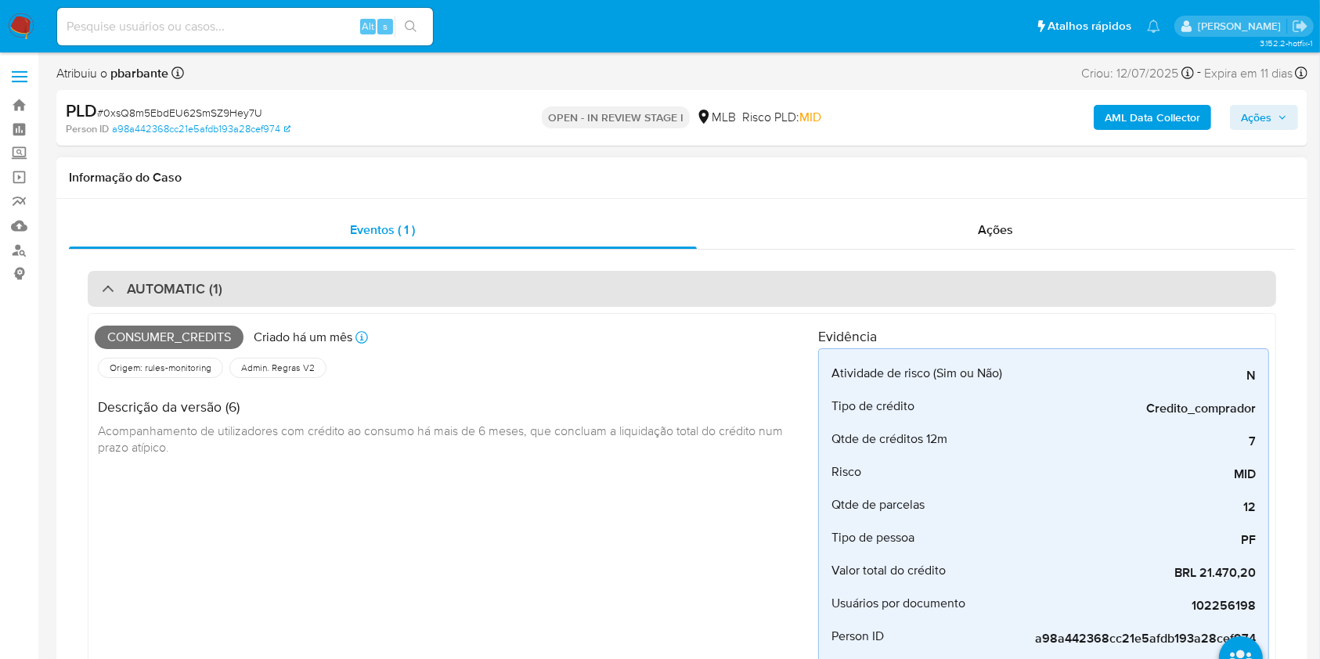
click at [461, 300] on div "AUTOMATIC (1)" at bounding box center [682, 289] width 1189 height 36
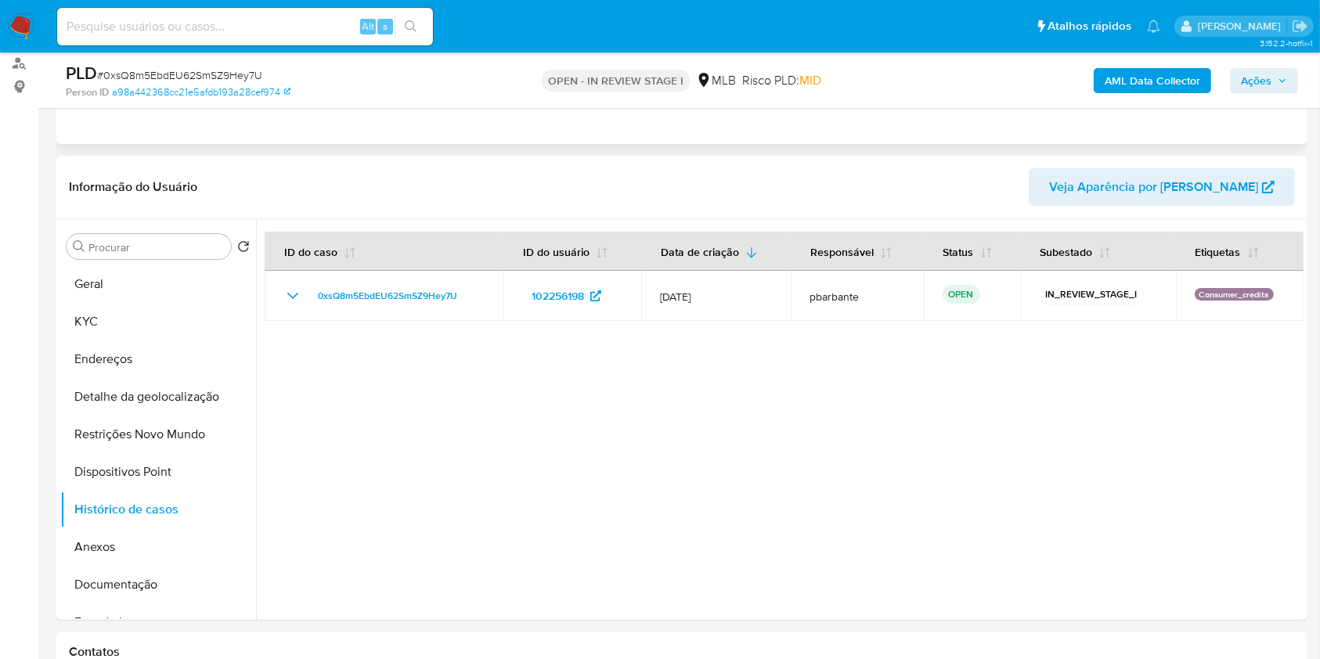
scroll to position [202, 0]
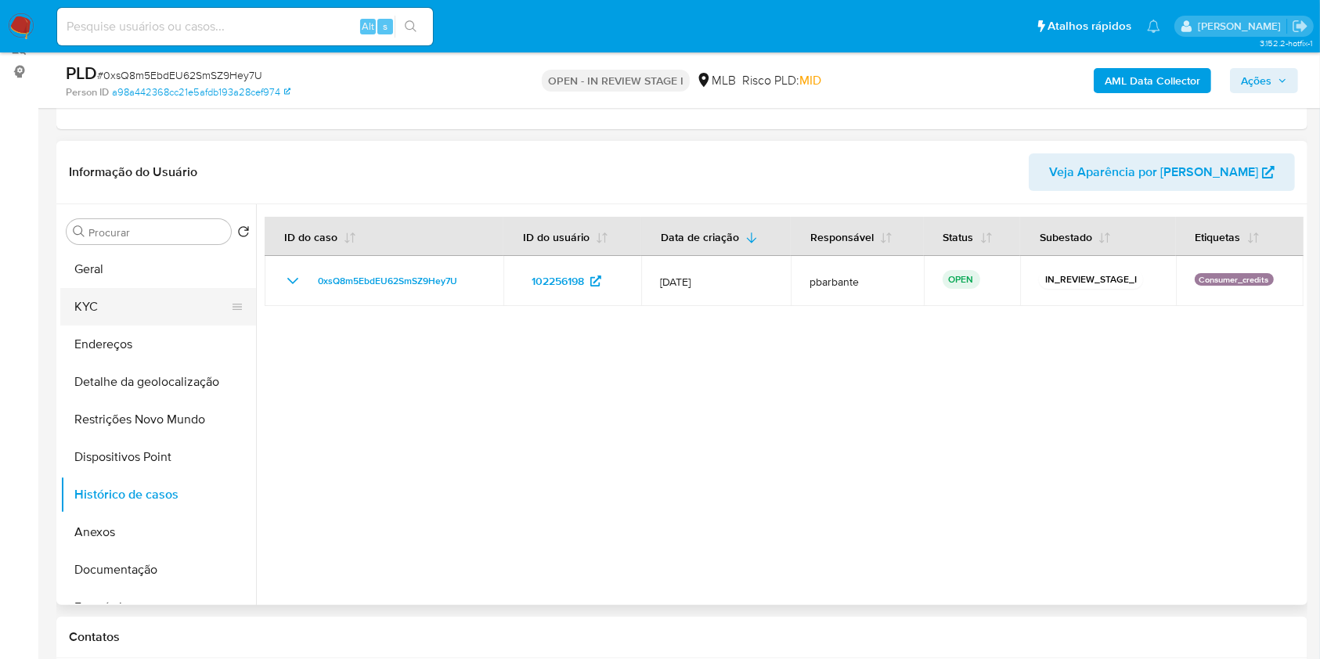
click at [213, 326] on button "KYC" at bounding box center [151, 307] width 183 height 38
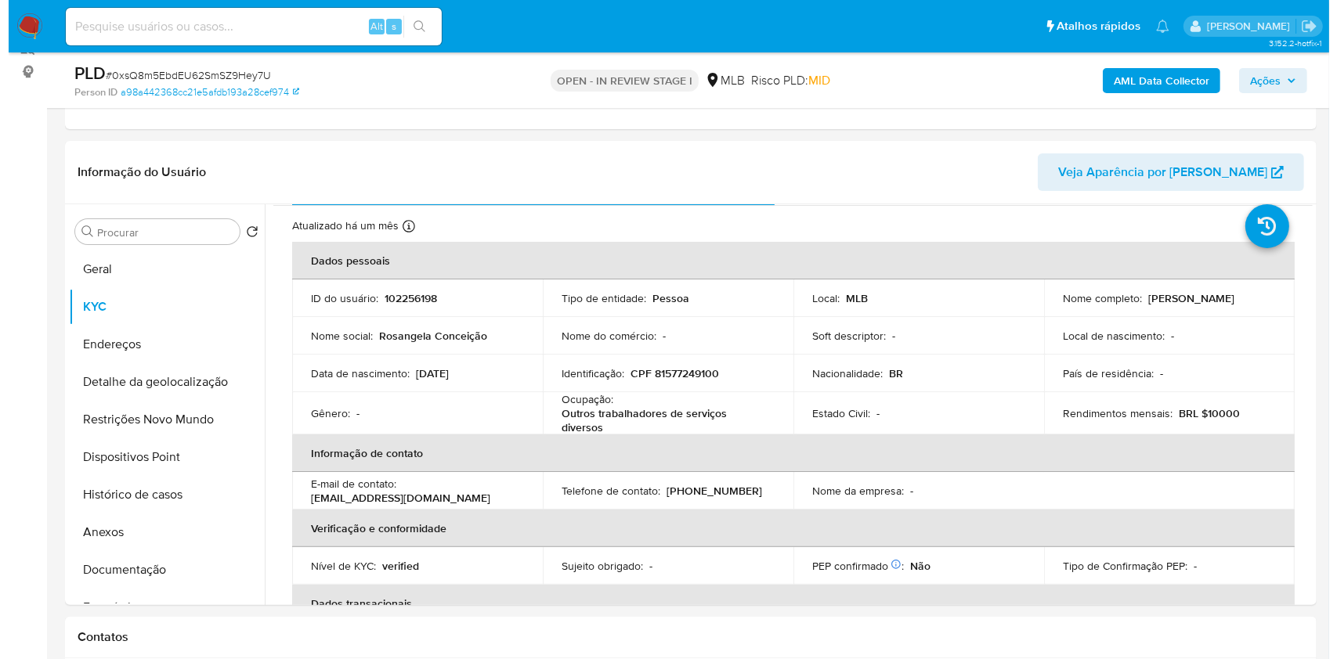
scroll to position [41, 0]
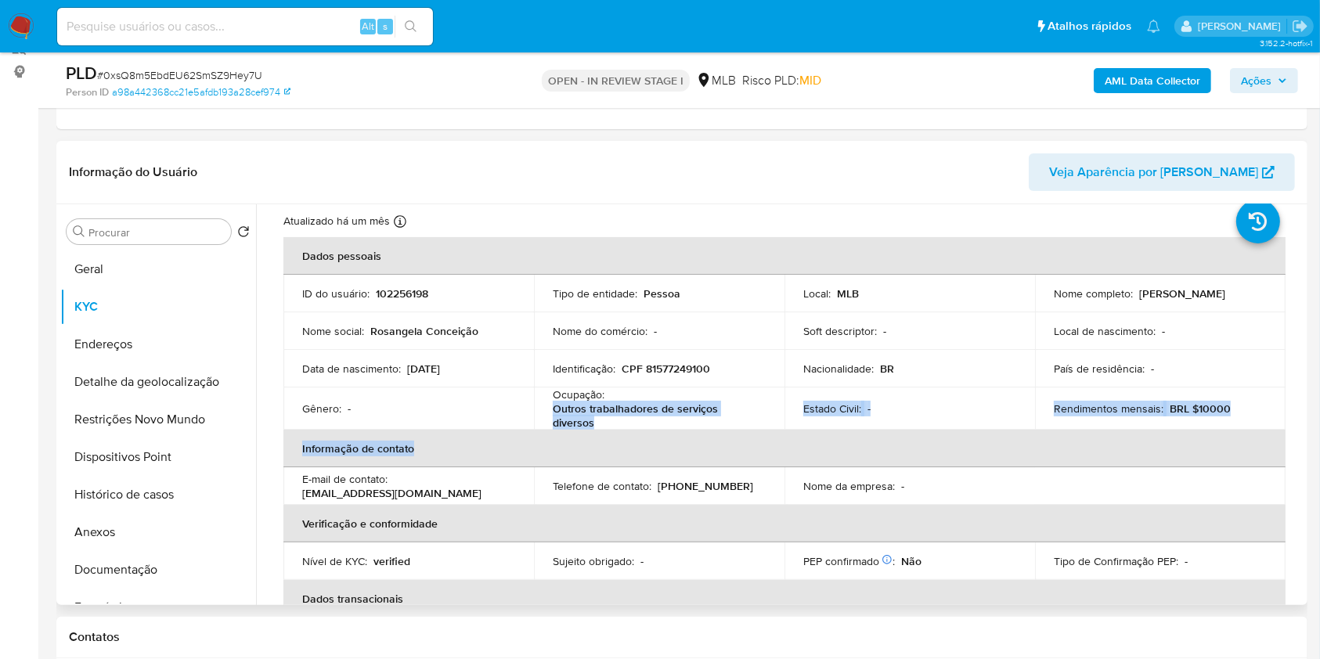
drag, startPoint x: 635, startPoint y: 453, endPoint x: 552, endPoint y: 435, distance: 84.8
click at [552, 435] on table "Dados pessoais ID do usuário : 102256198 Tipo de entidade : Pessoa Local : MLB …" at bounding box center [784, 465] width 1002 height 456
click at [553, 430] on p "Outros trabalhadores de serviços diversos" at bounding box center [656, 416] width 207 height 28
drag, startPoint x: 552, startPoint y: 435, endPoint x: 598, endPoint y: 440, distance: 46.4
click at [598, 430] on p "Outros trabalhadores de serviços diversos" at bounding box center [656, 416] width 207 height 28
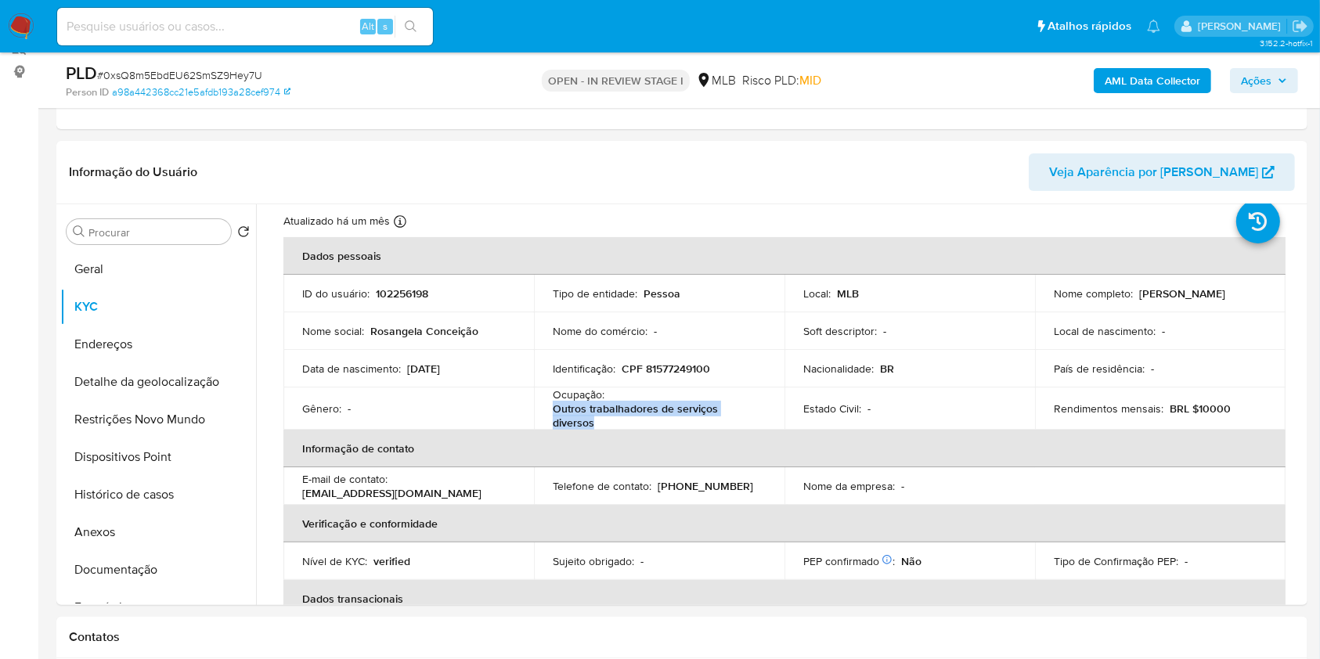
click at [1171, 83] on b "AML Data Collector" at bounding box center [1153, 80] width 96 height 25
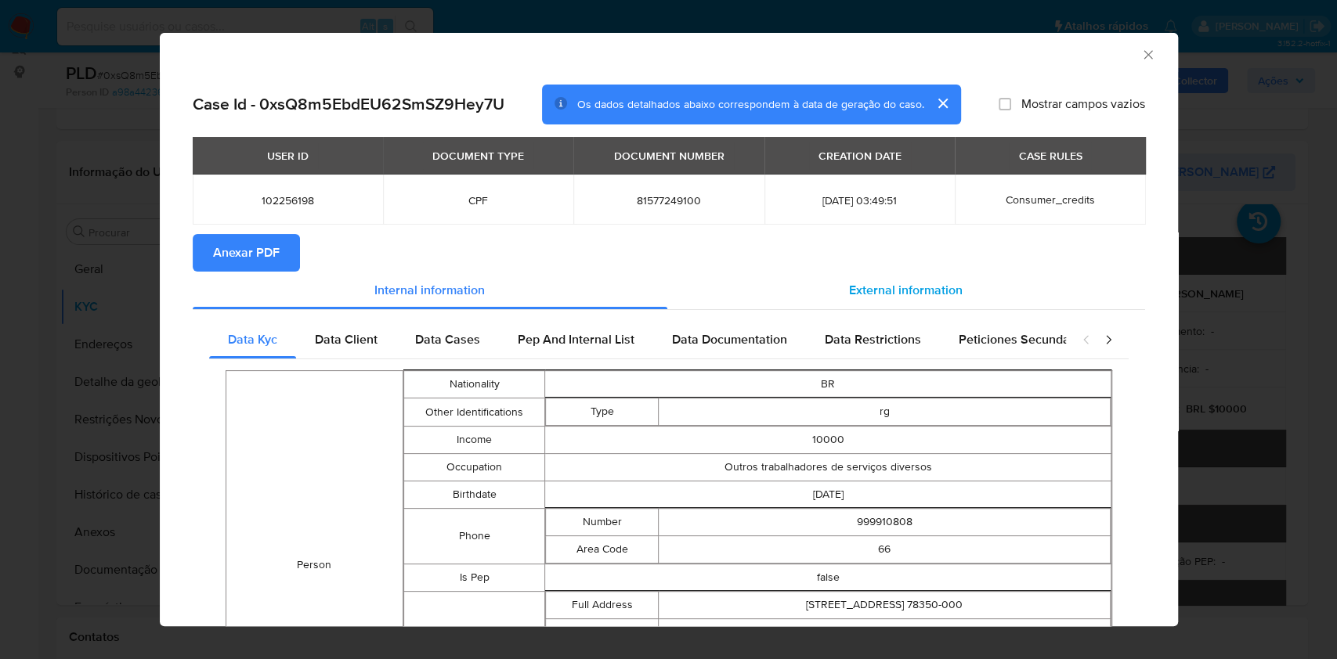
click at [904, 287] on span "External information" at bounding box center [906, 290] width 114 height 18
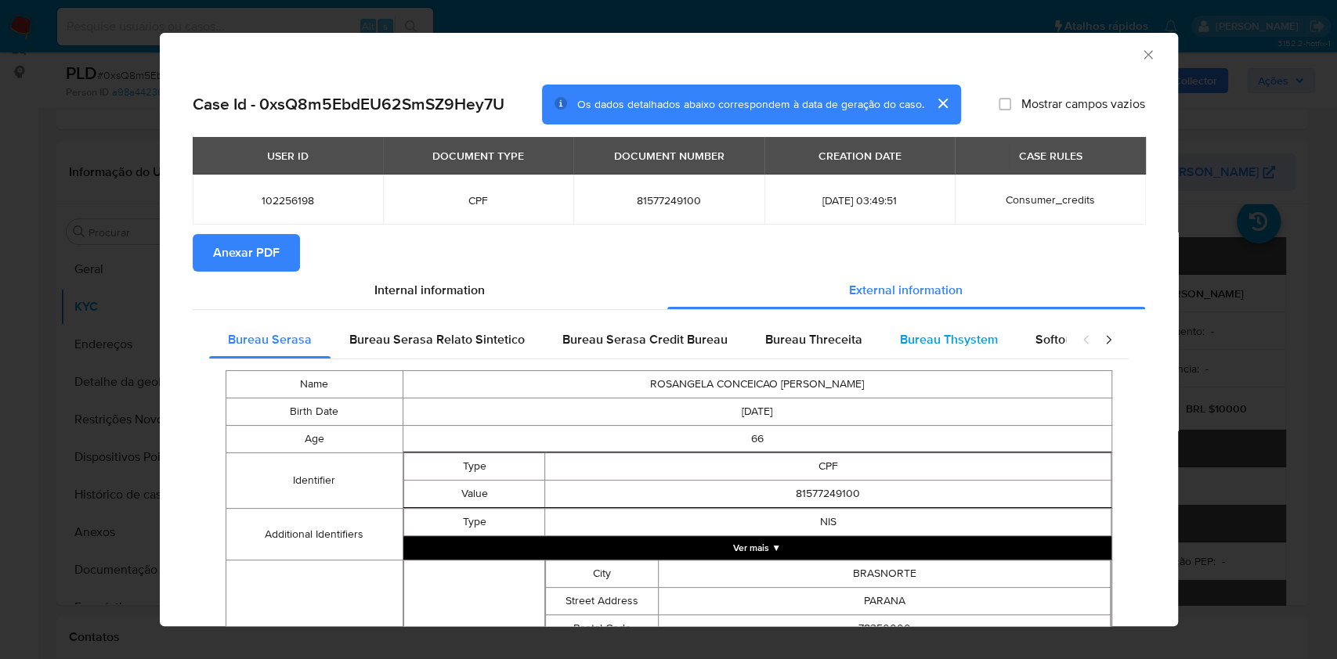
click at [924, 326] on div "Bureau Thsystem" at bounding box center [948, 340] width 135 height 38
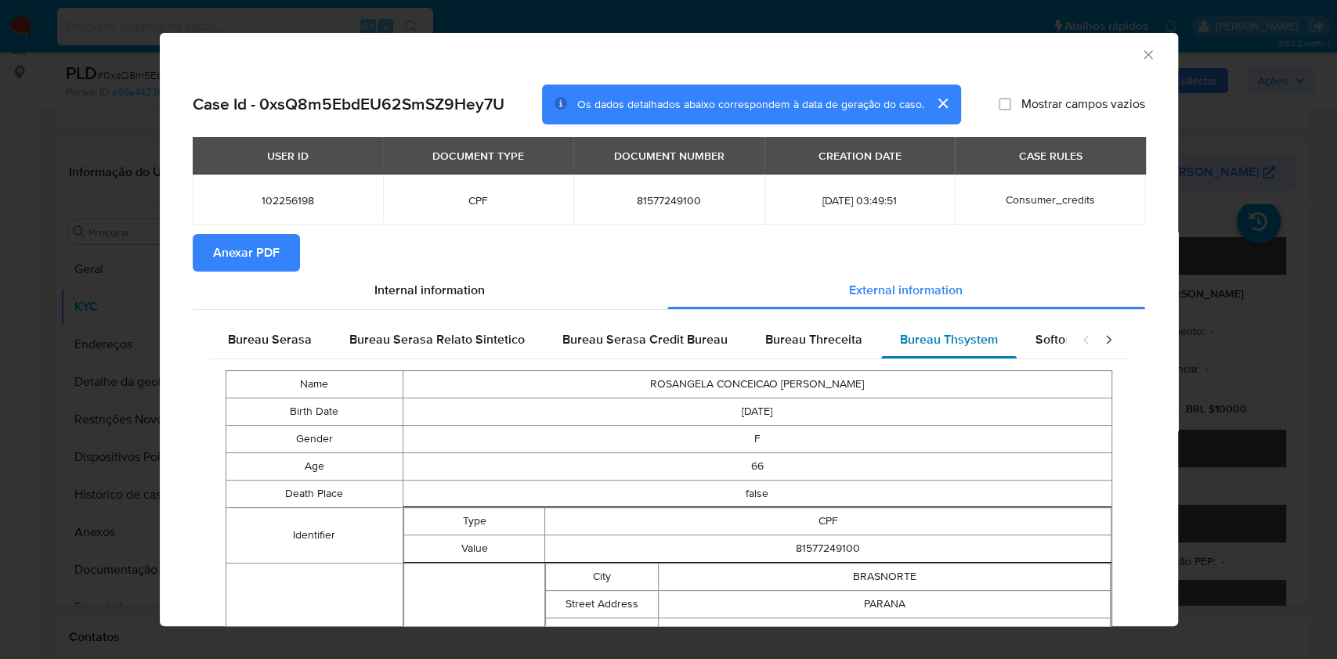
scroll to position [558, 0]
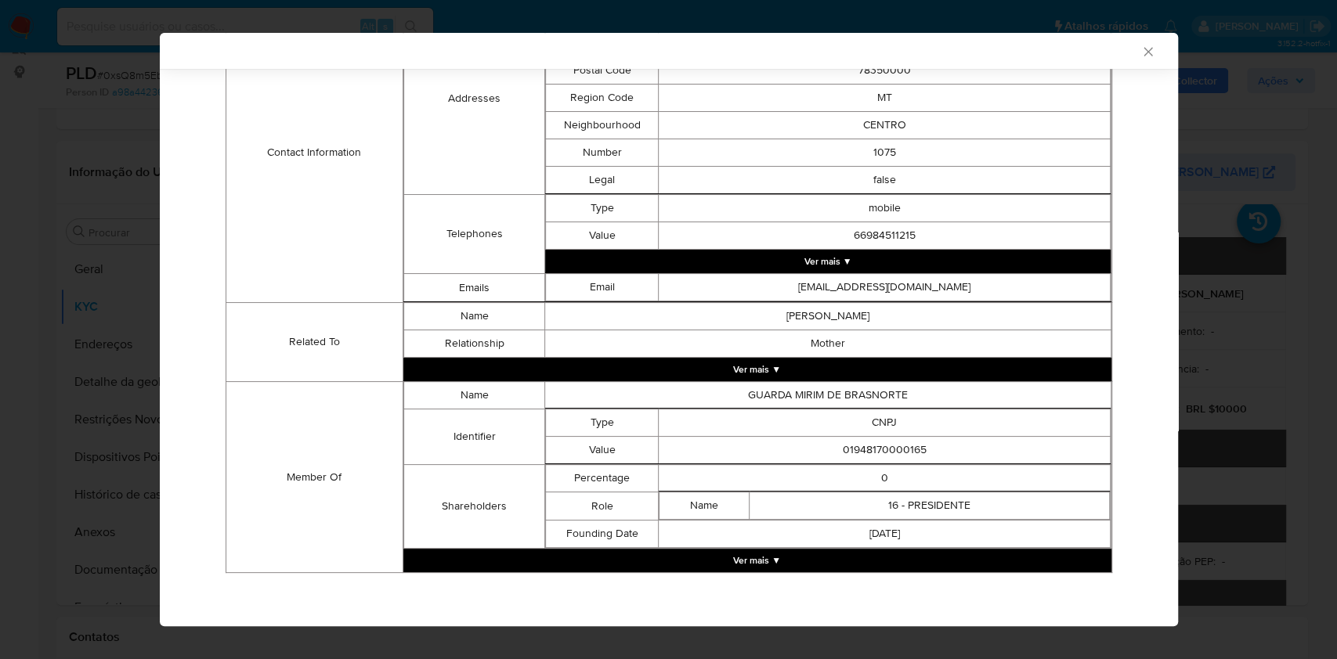
click at [839, 565] on button "Ver mais ▼" at bounding box center [757, 560] width 708 height 23
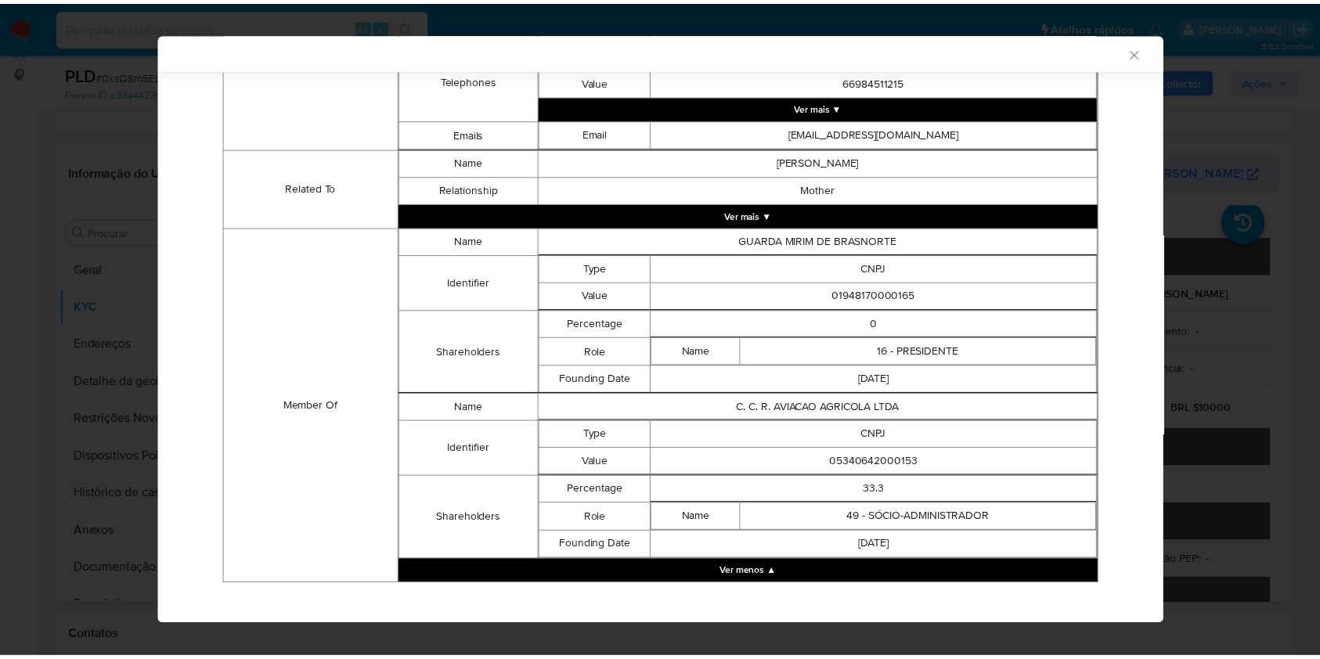
scroll to position [724, 0]
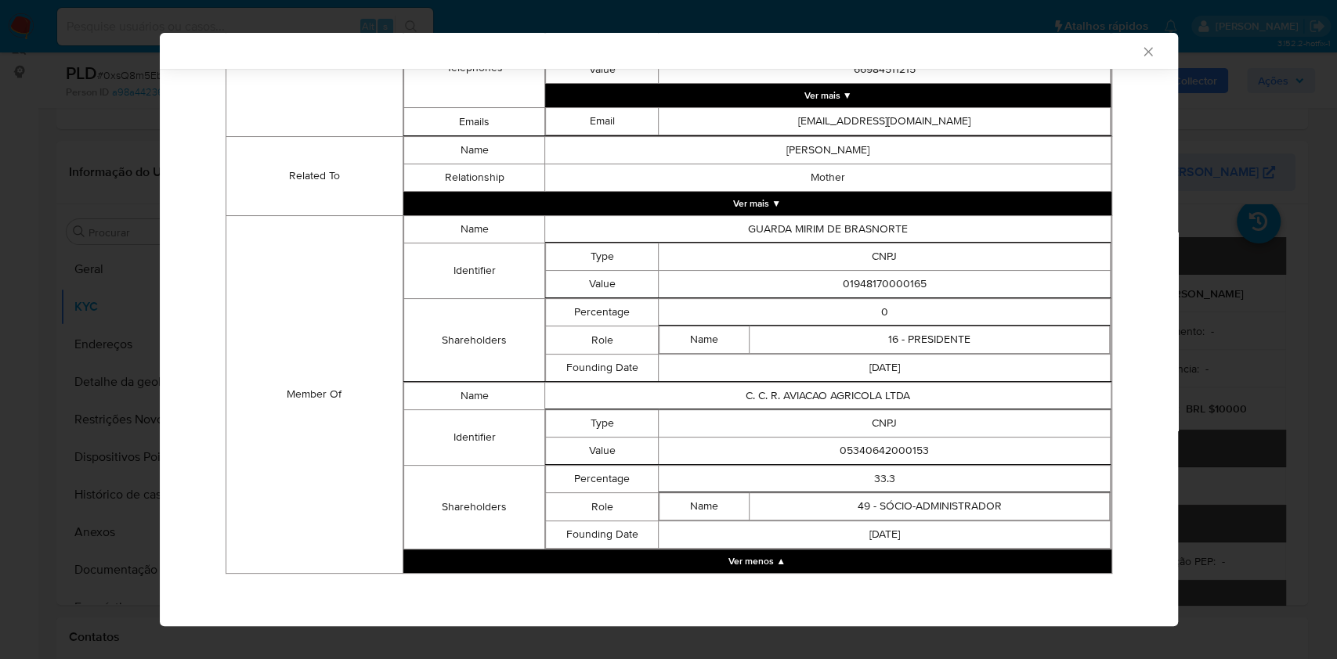
click at [893, 279] on td "01948170000165" at bounding box center [883, 284] width 451 height 27
copy td "01948170000165"
click at [867, 450] on td "05340642000153" at bounding box center [883, 451] width 451 height 27
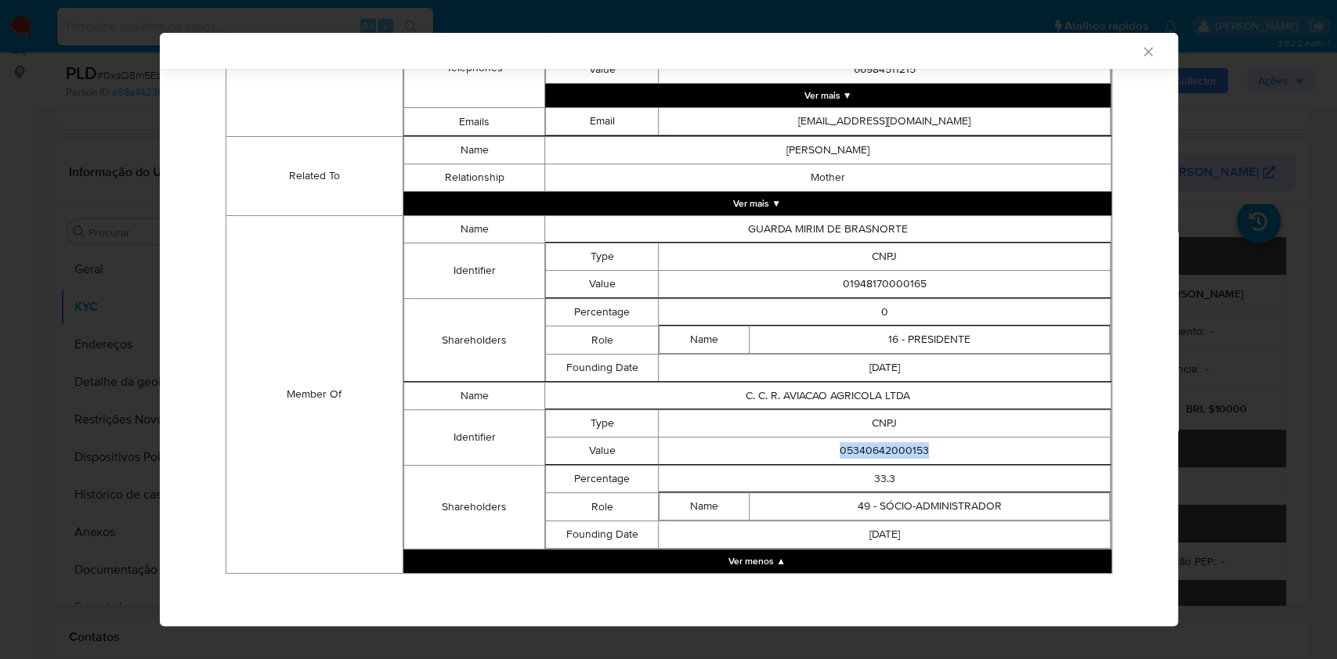
copy td "05340642000153"
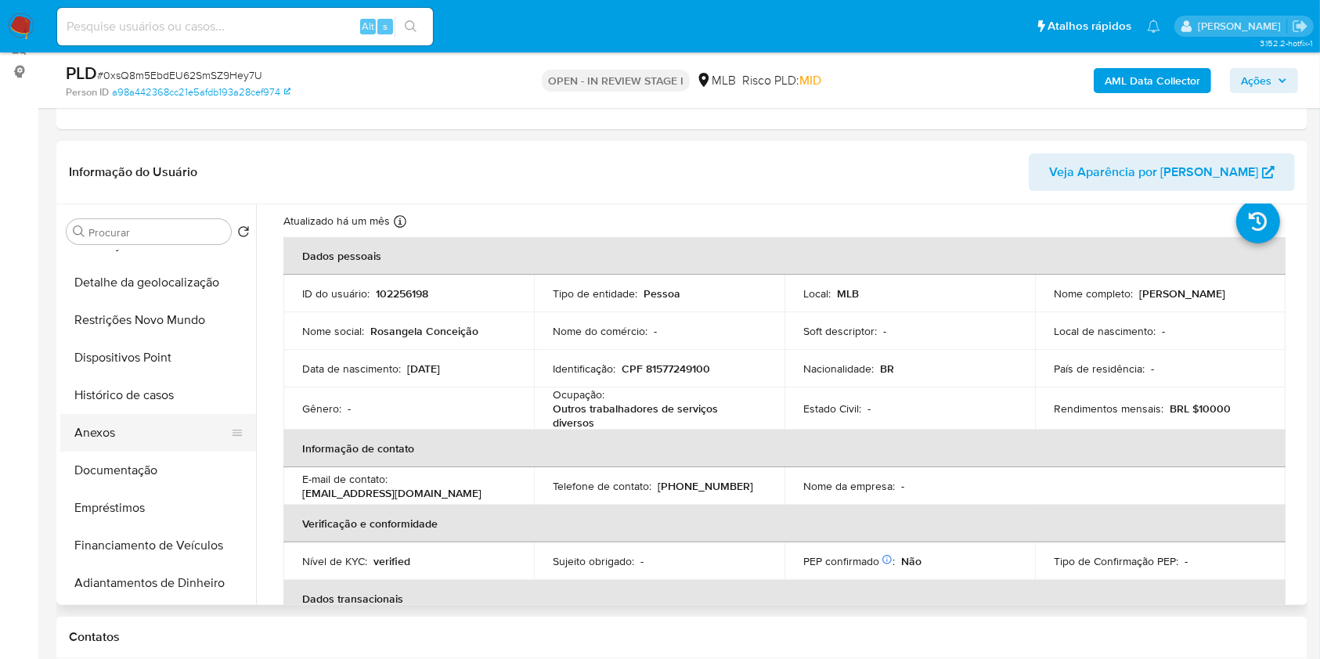
scroll to position [100, 0]
click at [119, 526] on button "Empréstimos" at bounding box center [151, 508] width 183 height 38
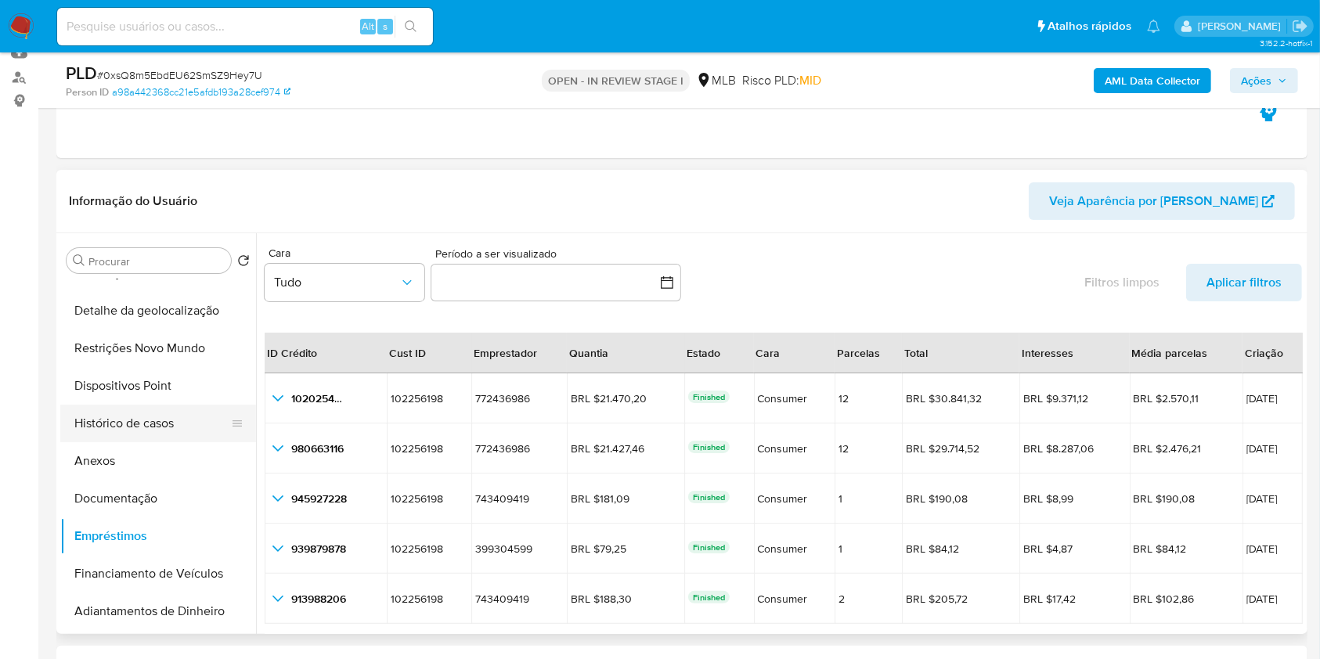
scroll to position [0, 0]
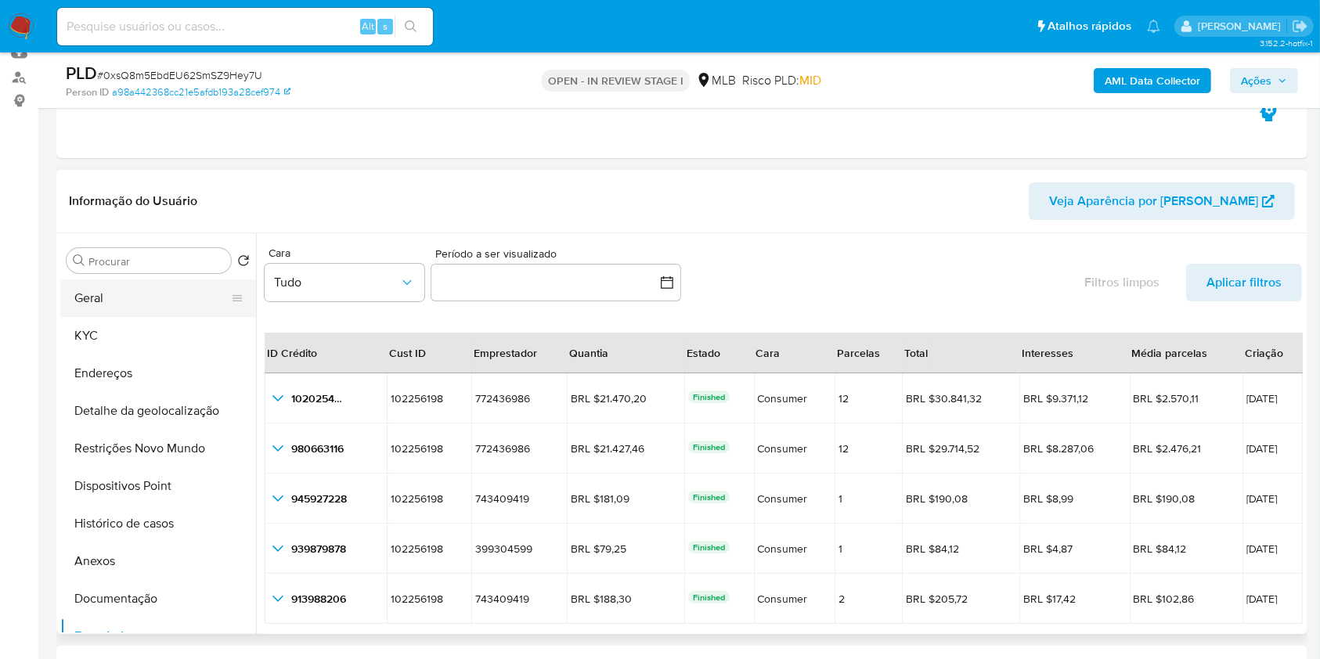
click at [163, 317] on button "Geral" at bounding box center [151, 299] width 183 height 38
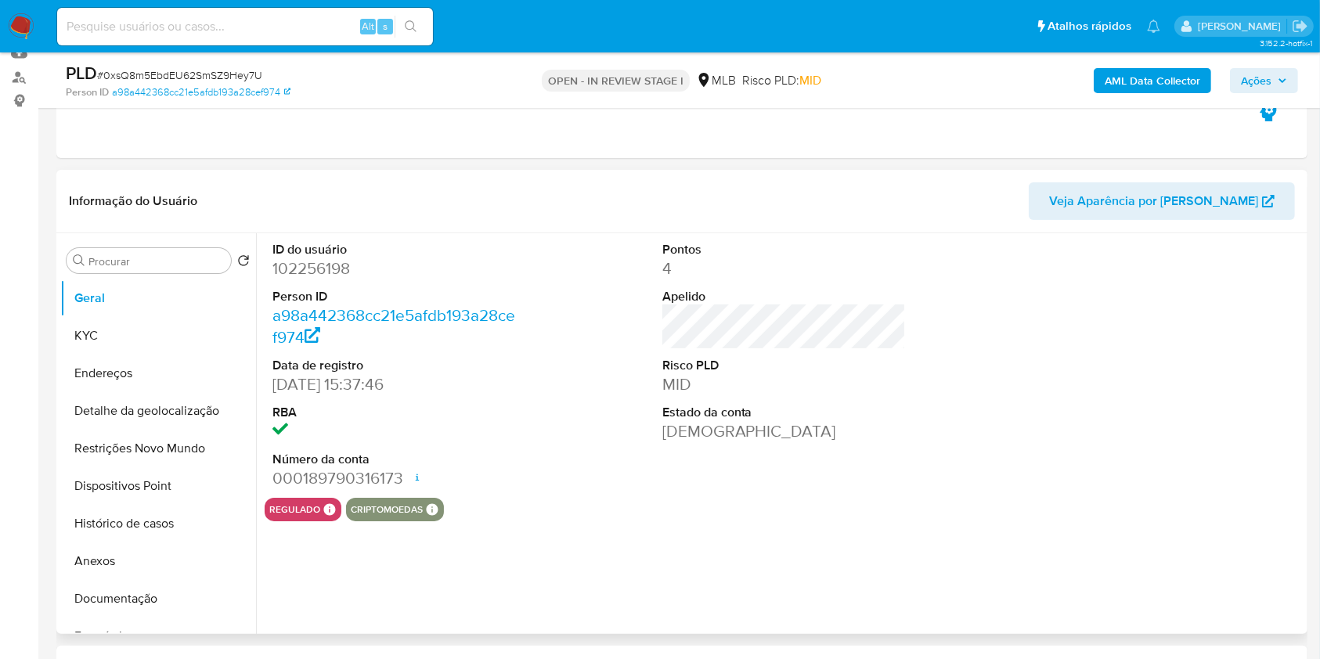
click at [341, 280] on dd "102256198" at bounding box center [394, 269] width 244 height 22
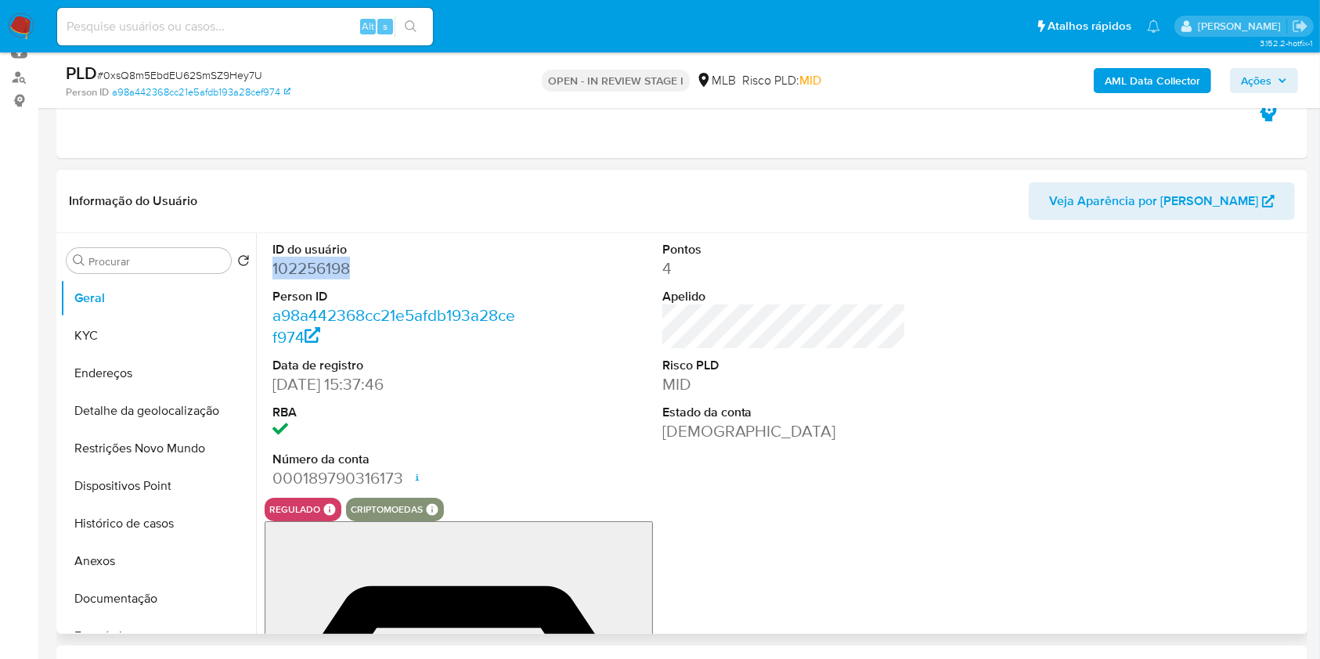
copy dd "102256198"
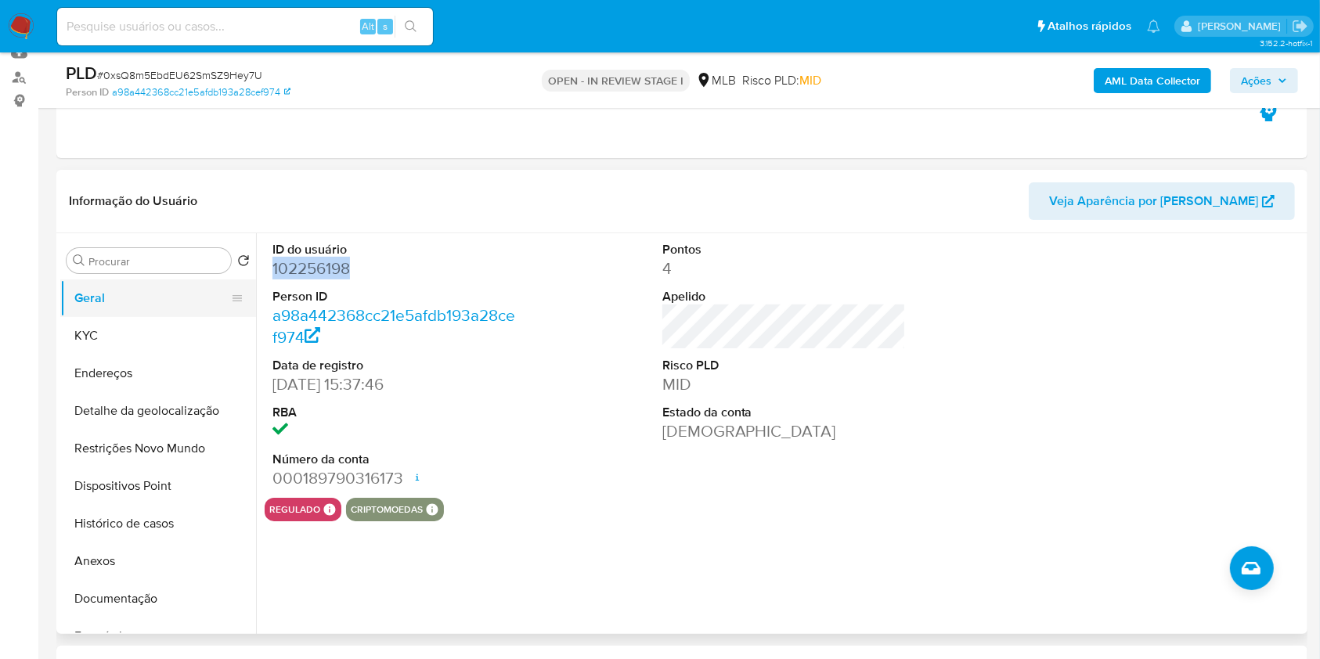
click at [135, 317] on button "Geral" at bounding box center [151, 299] width 183 height 38
click at [506, 442] on dd at bounding box center [394, 431] width 244 height 22
click at [160, 355] on button "KYC" at bounding box center [151, 336] width 183 height 38
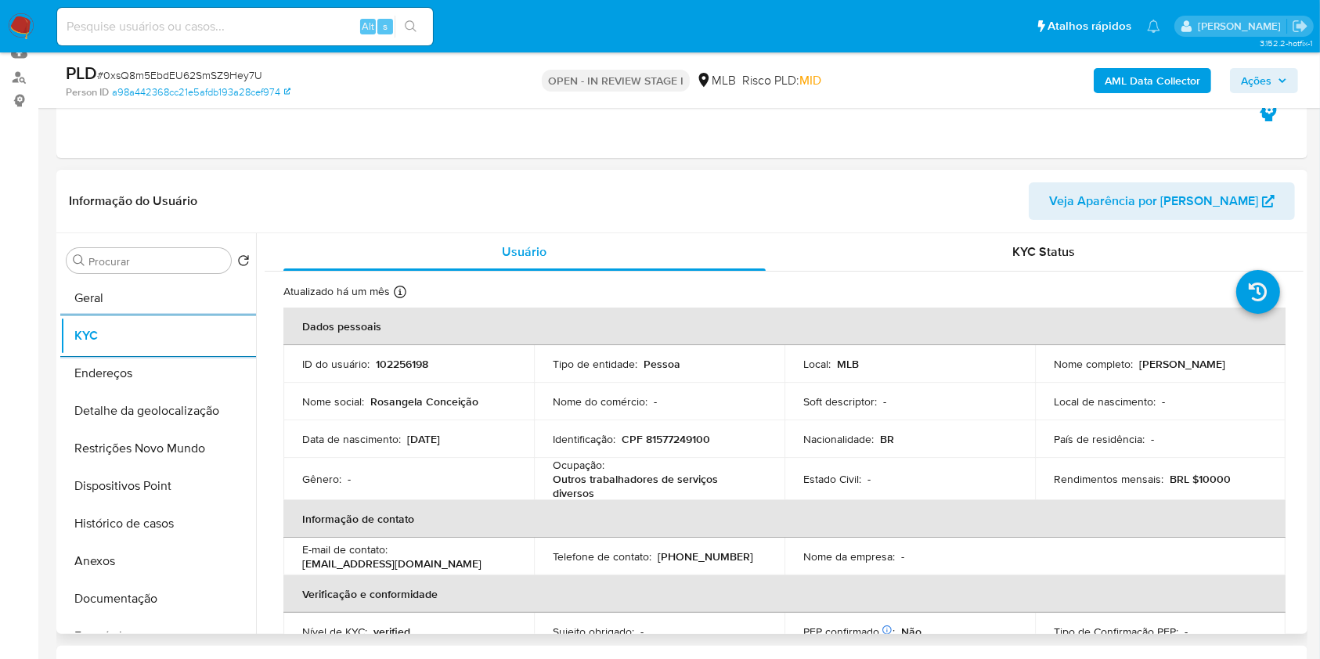
scroll to position [670, 0]
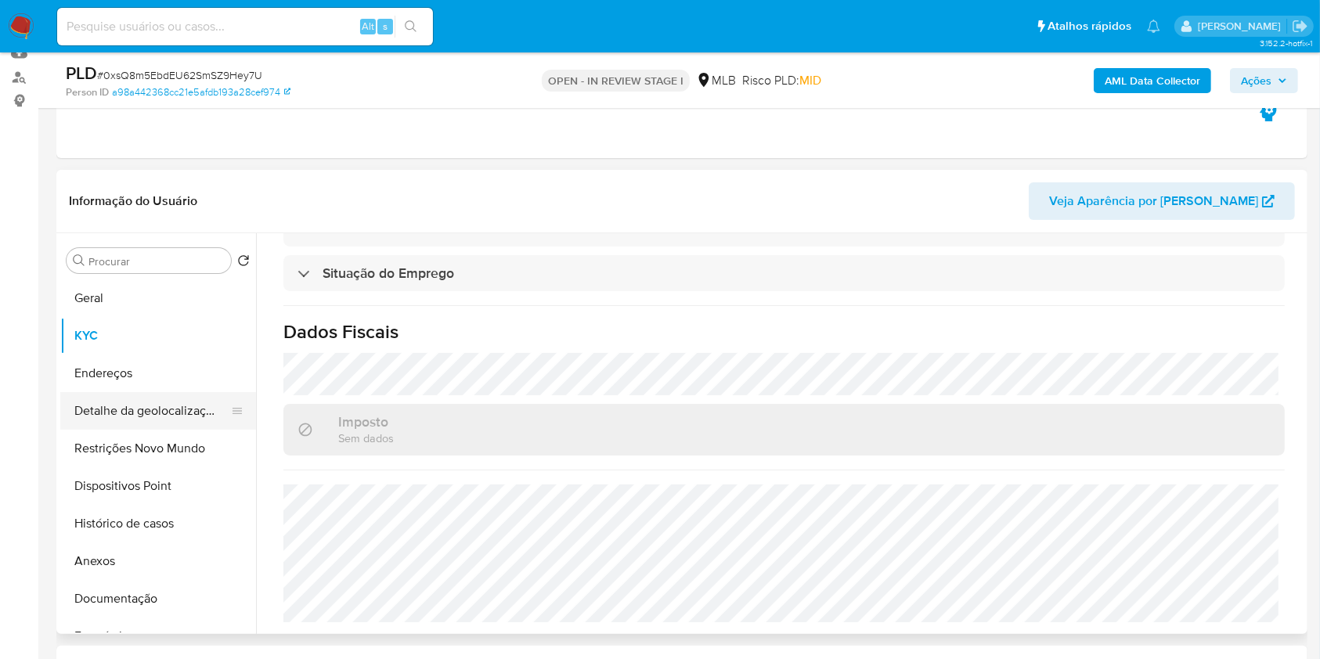
click at [99, 423] on button "Detalhe da geolocalização" at bounding box center [151, 411] width 183 height 38
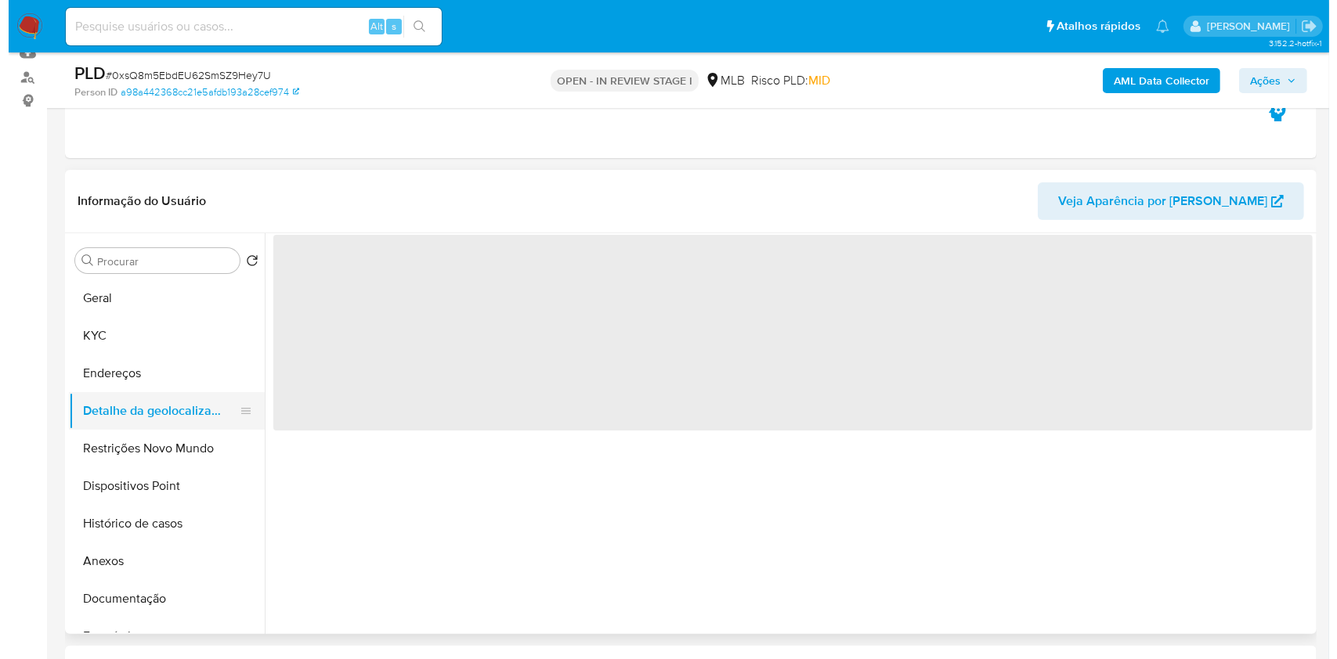
scroll to position [0, 0]
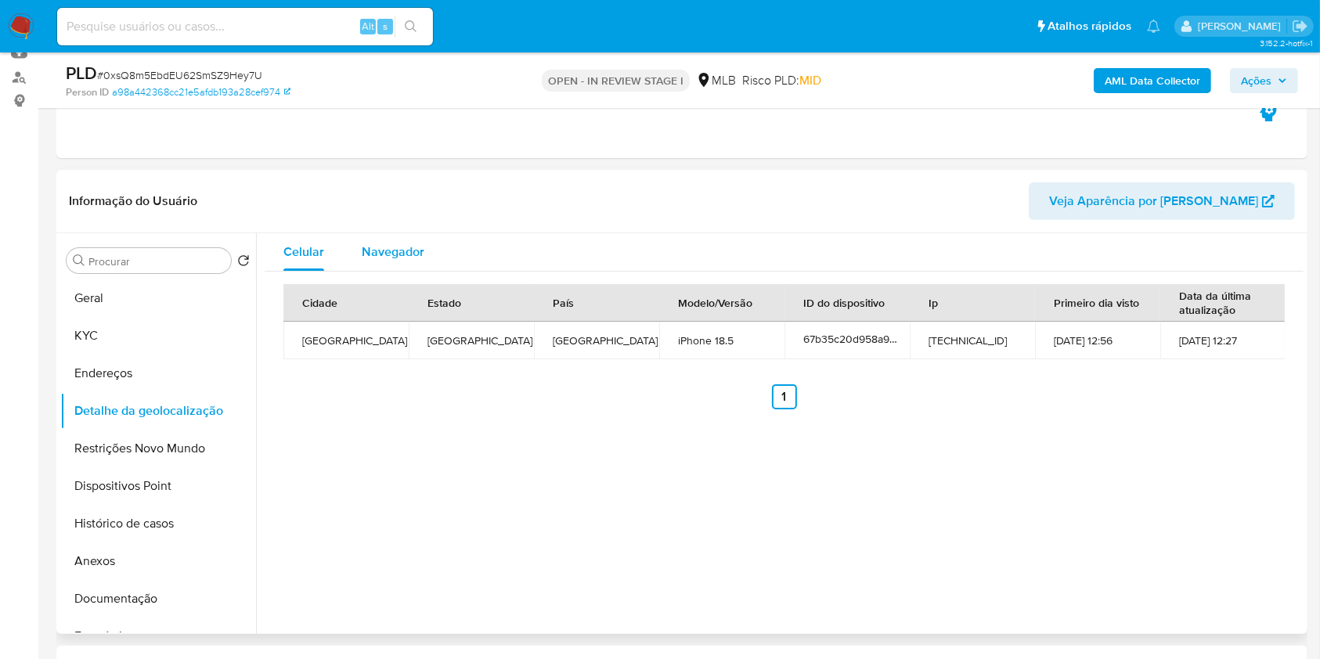
click at [399, 261] on span "Navegador" at bounding box center [393, 252] width 63 height 18
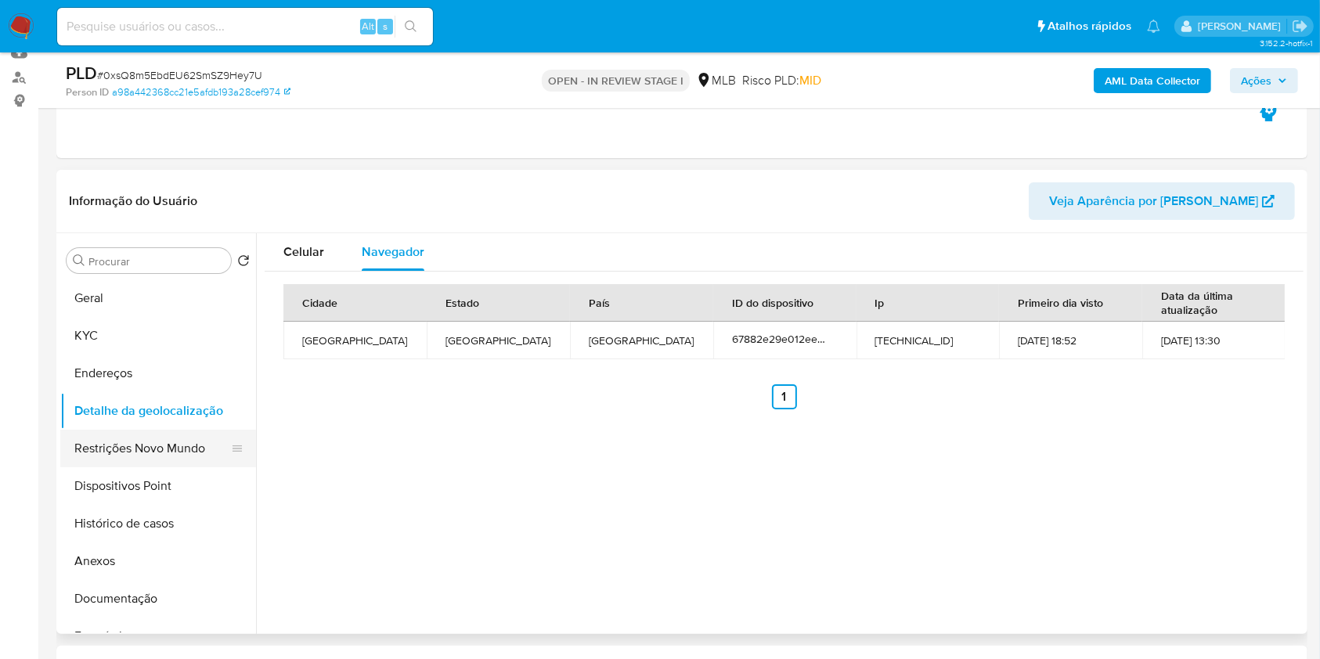
click at [99, 467] on button "Restrições Novo Mundo" at bounding box center [151, 449] width 183 height 38
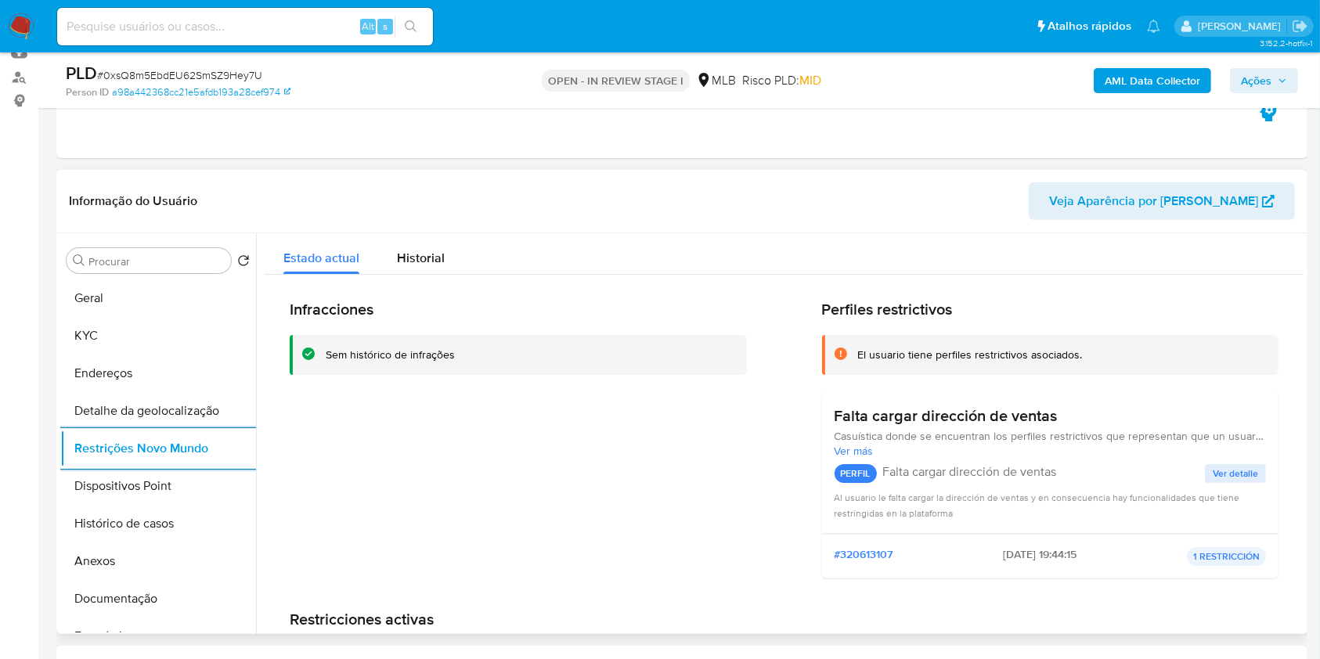
drag, startPoint x: 1283, startPoint y: 617, endPoint x: 846, endPoint y: 579, distance: 439.4
click at [1283, 617] on div "Infracciones Sem histórico de infrações Perfiles restrictivos El usuario tiene …" at bounding box center [784, 512] width 1039 height 474
drag, startPoint x: 846, startPoint y: 579, endPoint x: 382, endPoint y: 554, distance: 464.2
click at [382, 554] on div "Infracciones Sem histórico de infrações Perfiles restrictivos El usuario tiene …" at bounding box center [784, 512] width 1039 height 474
click at [160, 541] on button "Histórico de casos" at bounding box center [151, 524] width 183 height 38
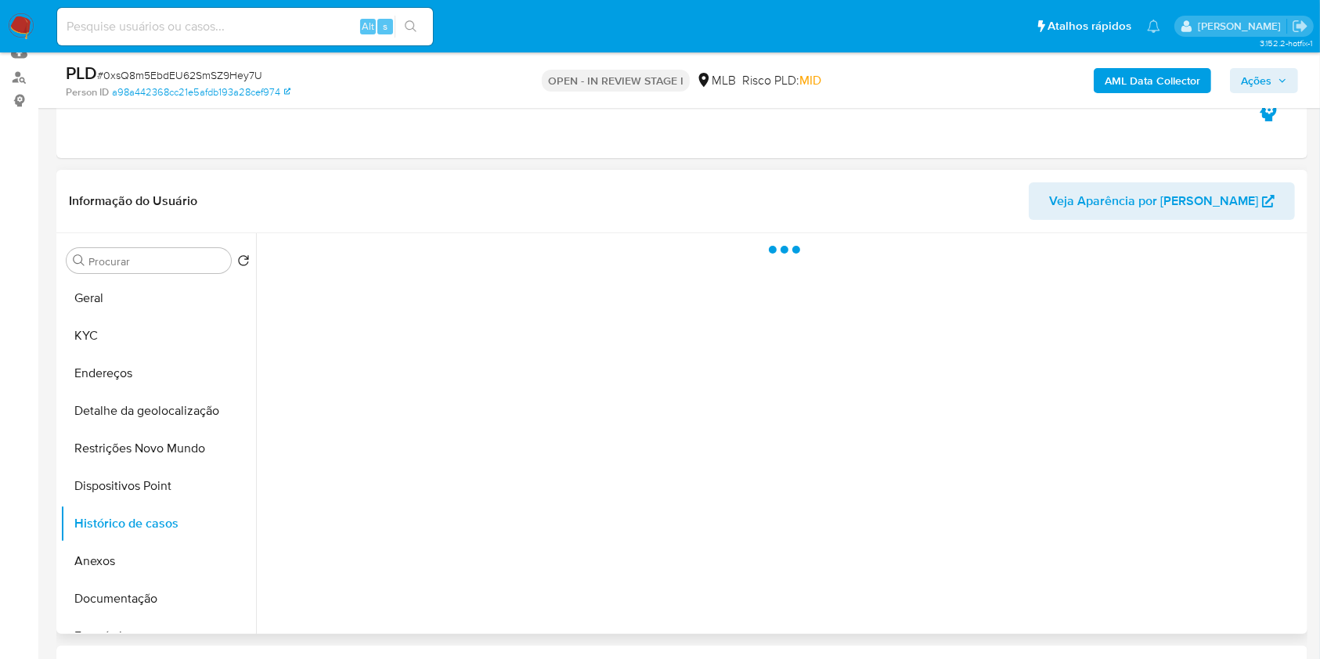
click at [511, 553] on div at bounding box center [780, 433] width 1048 height 401
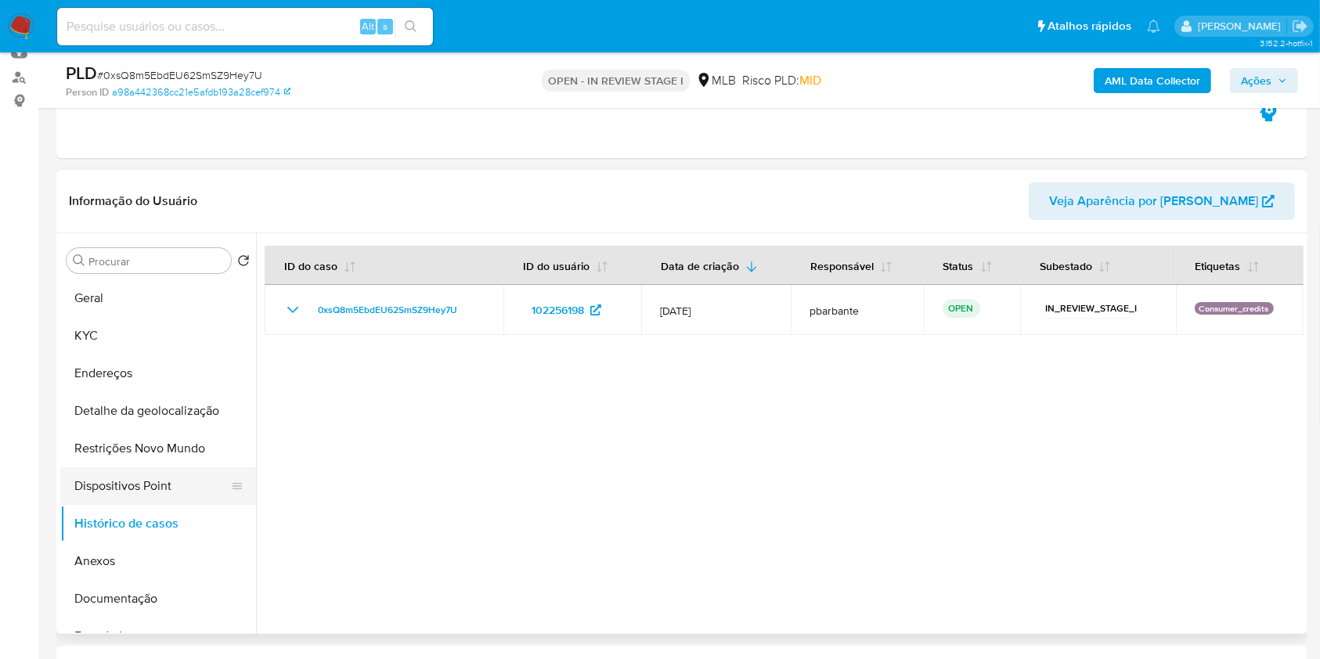
click at [129, 505] on button "Dispositivos Point" at bounding box center [151, 486] width 183 height 38
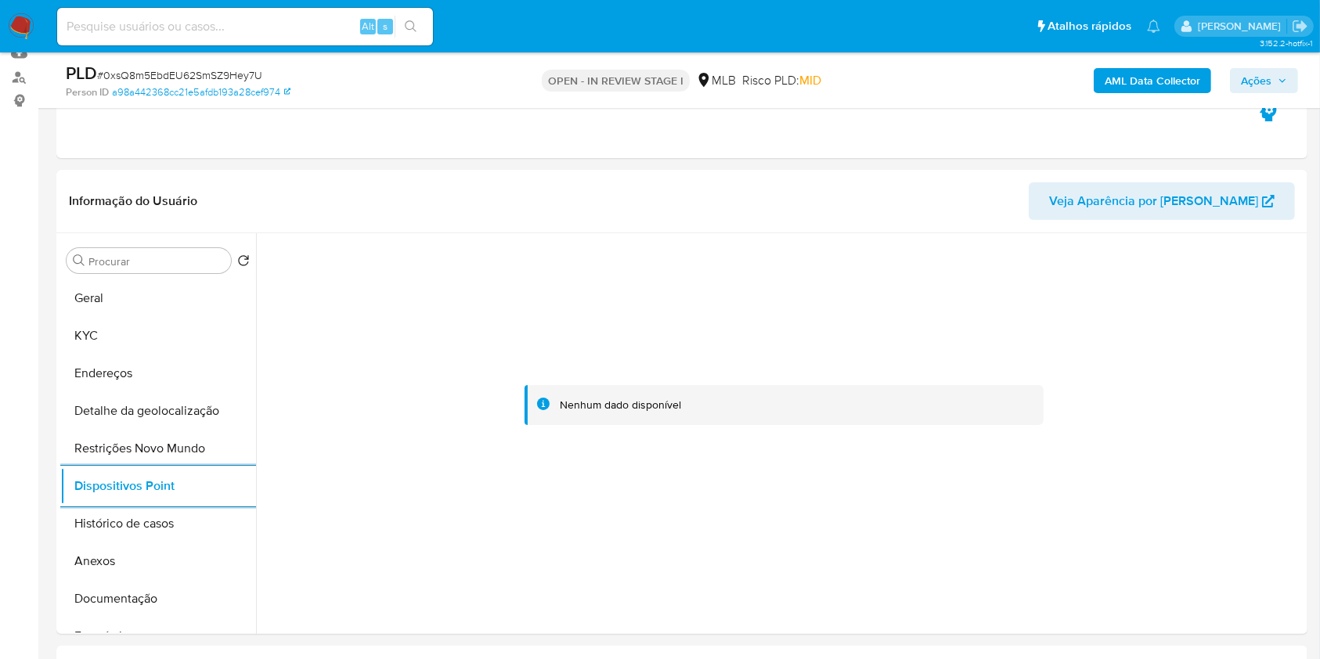
click at [1272, 85] on span "Ações" at bounding box center [1256, 80] width 31 height 25
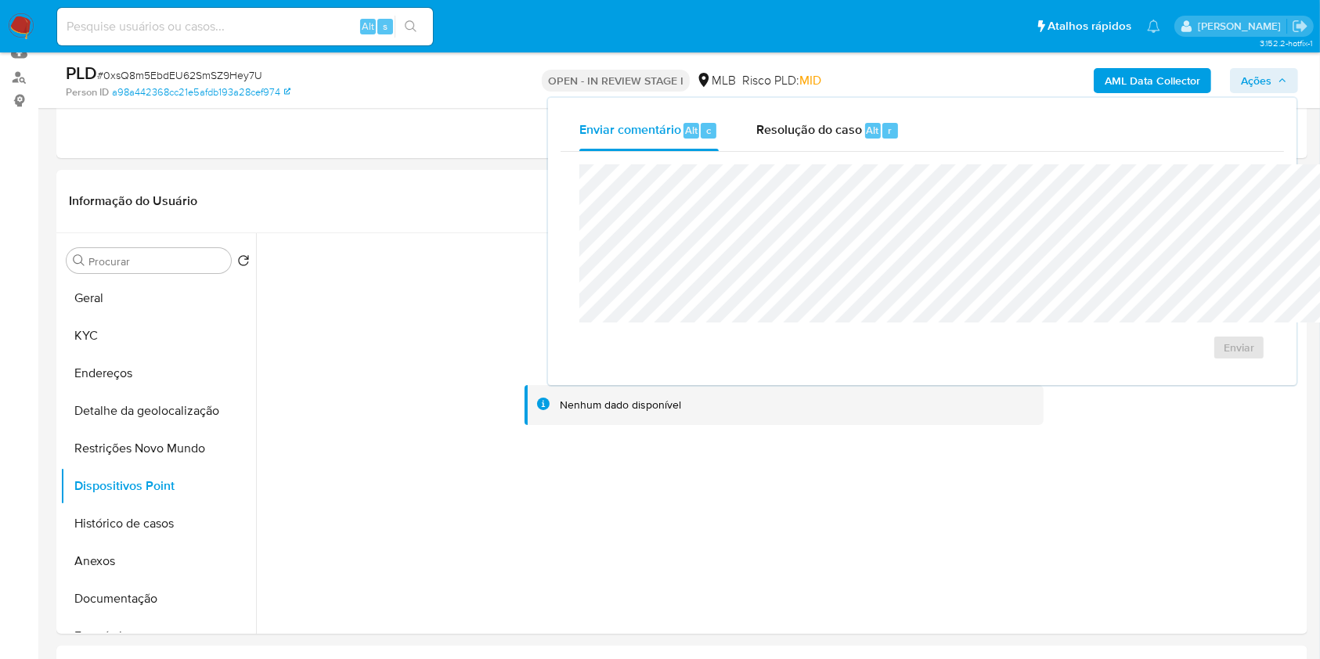
click at [733, 152] on div "Enviar" at bounding box center [922, 262] width 723 height 221
click at [756, 134] on span "Resolução do caso" at bounding box center [809, 130] width 106 height 18
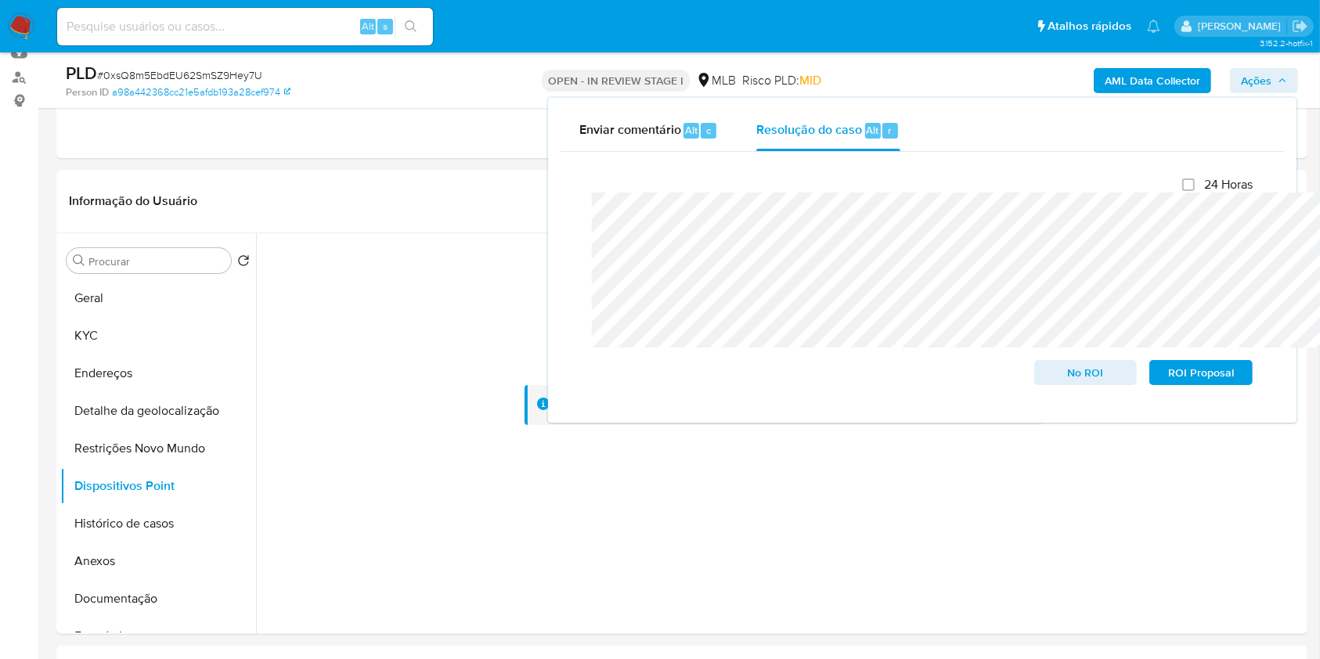
click at [1160, 74] on b "AML Data Collector" at bounding box center [1153, 80] width 96 height 25
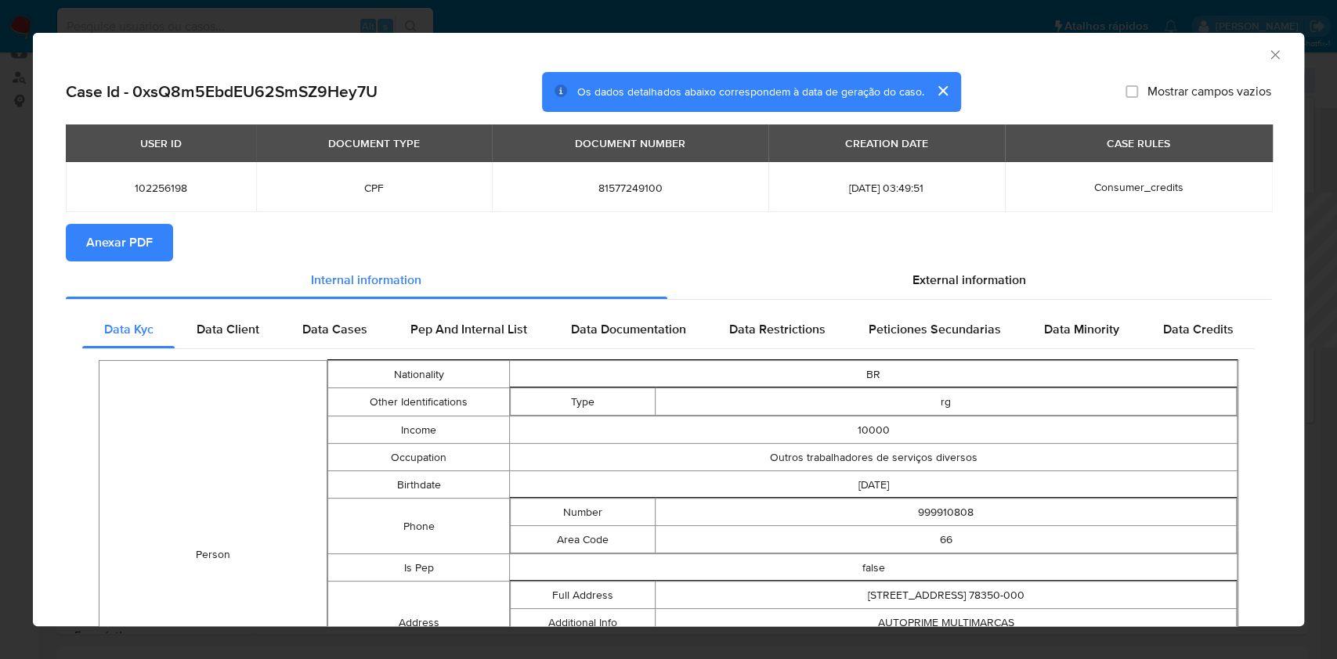
click at [153, 262] on button "Anexar PDF" at bounding box center [119, 243] width 107 height 38
click at [1270, 57] on icon "Fechar a janela" at bounding box center [1274, 54] width 9 height 9
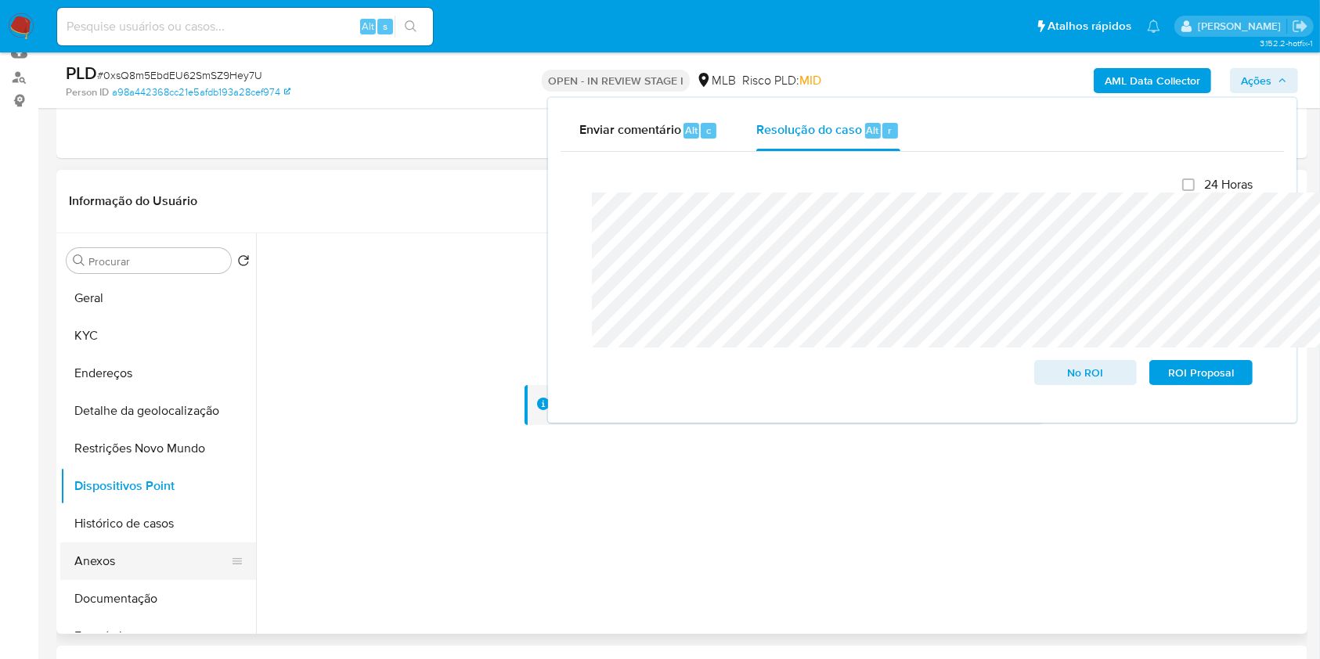
click at [132, 580] on button "Anexos" at bounding box center [151, 562] width 183 height 38
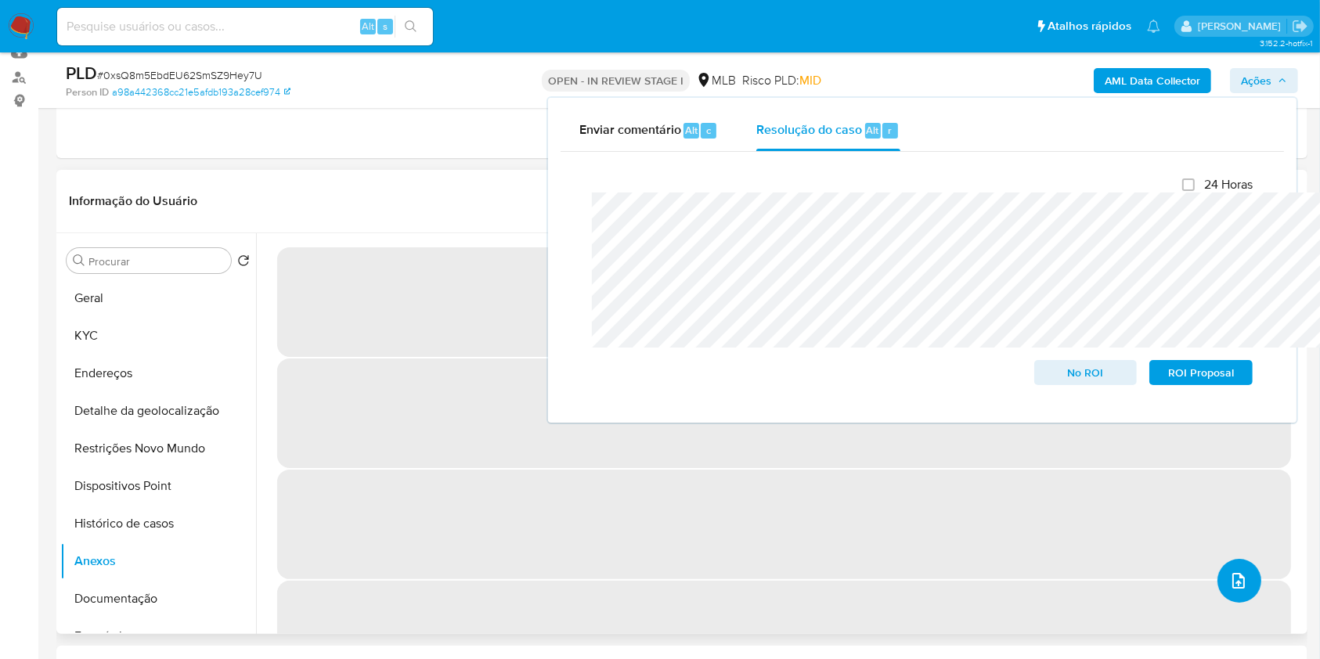
click at [1234, 603] on button "upload-file" at bounding box center [1239, 581] width 44 height 44
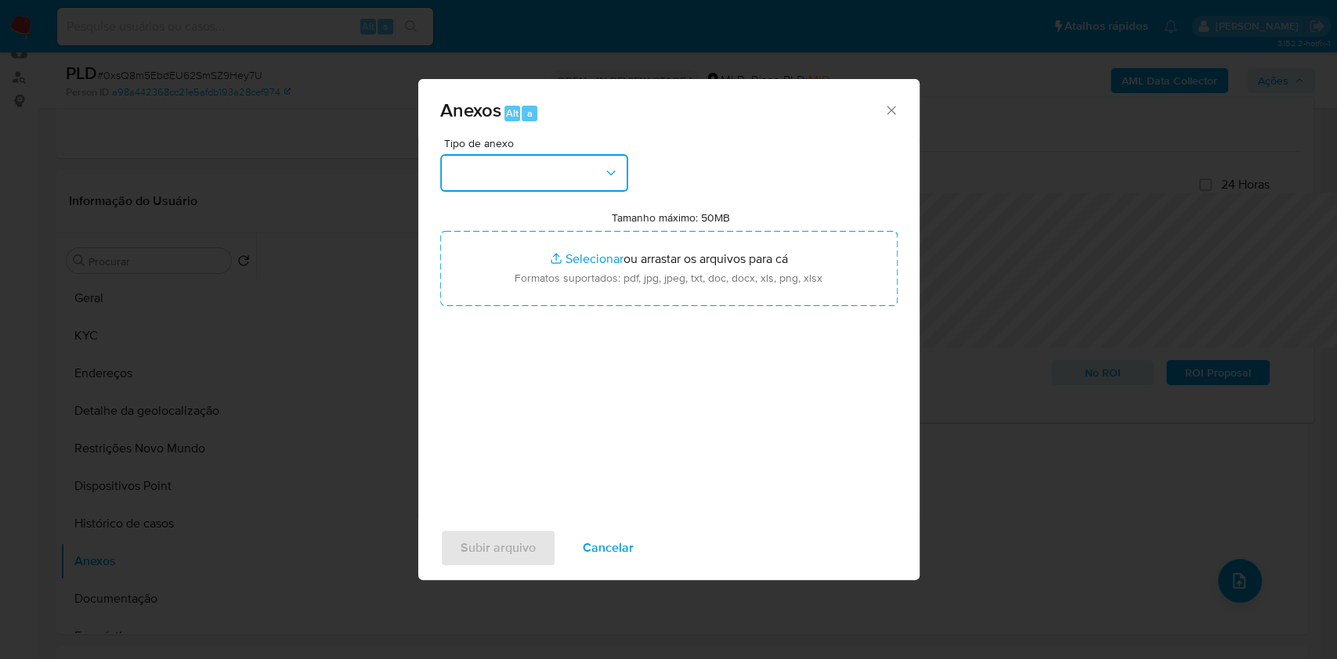
click at [555, 154] on button "button" at bounding box center [534, 173] width 188 height 38
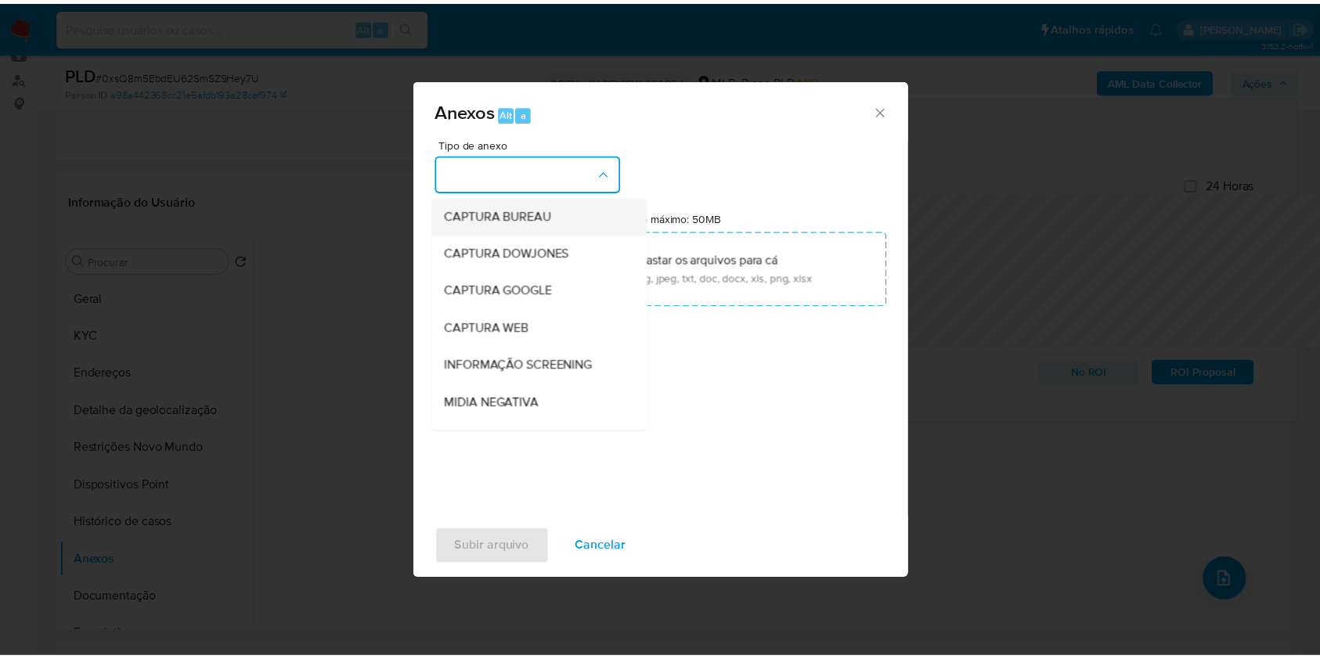
scroll to position [194, 0]
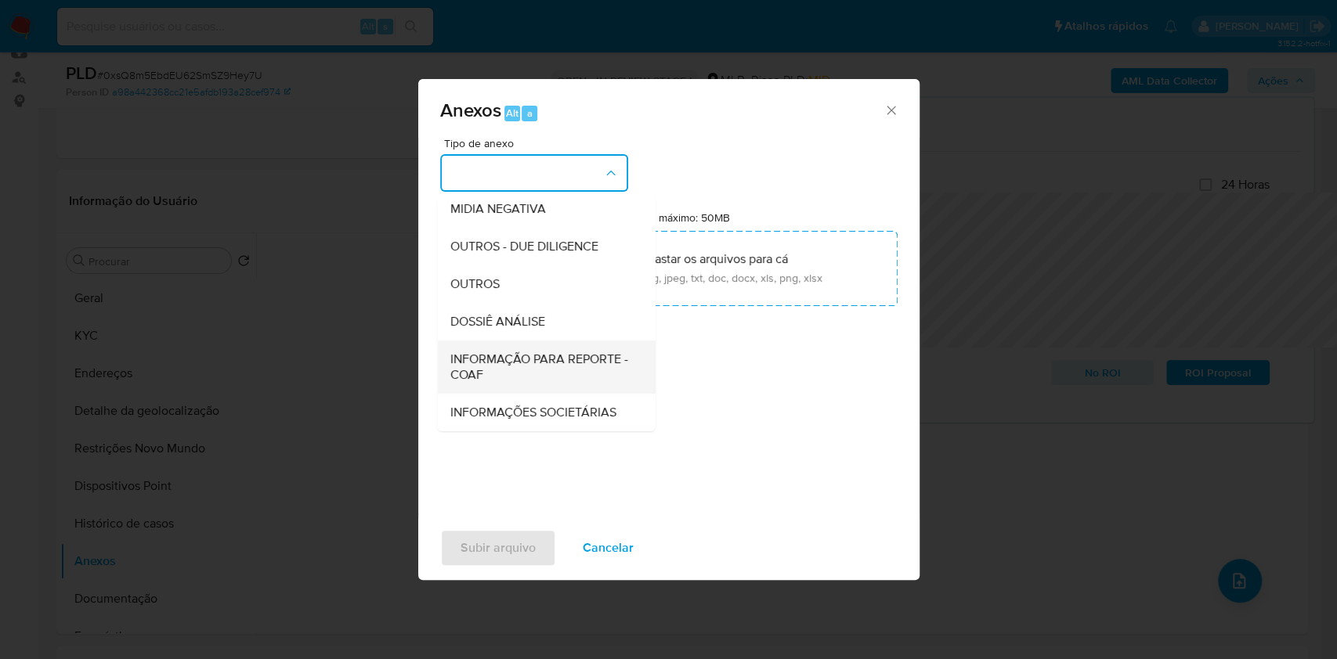
click at [482, 352] on span "INFORMAÇÃO PARA REPORTE - COAF" at bounding box center [540, 367] width 183 height 31
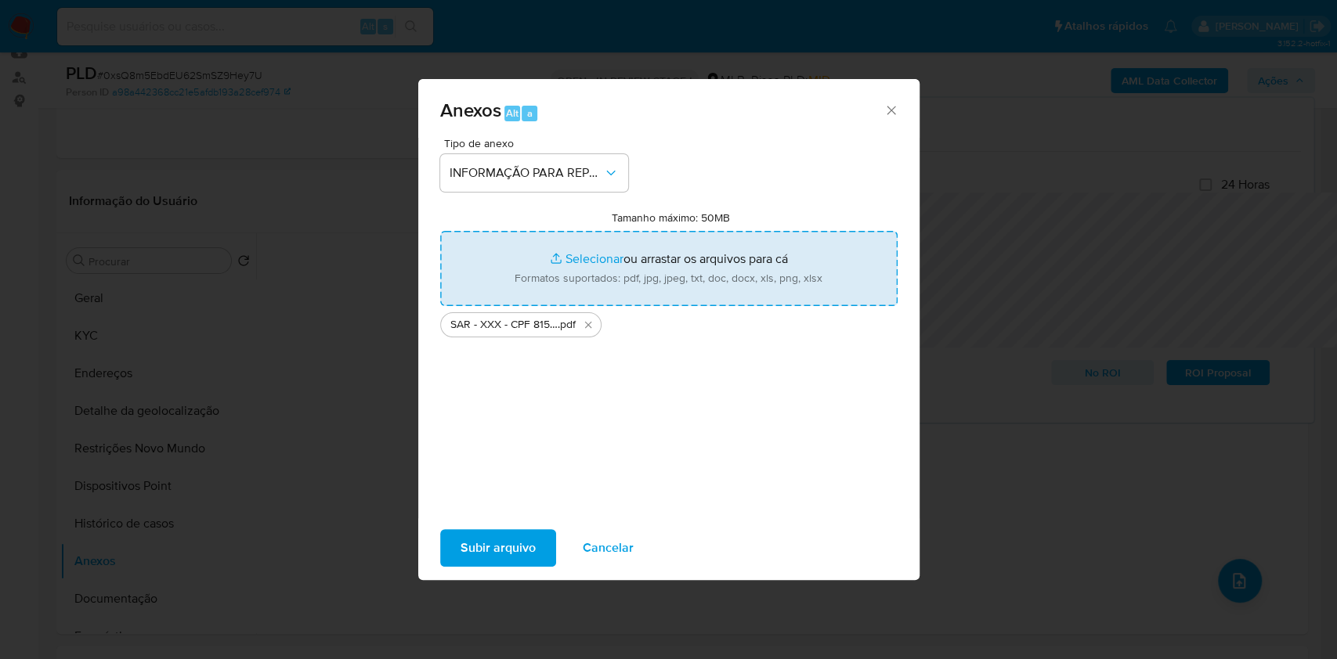
type input "C:\fakepath\Mulan 102256198_2025_08_14_09_54_36.xlsx"
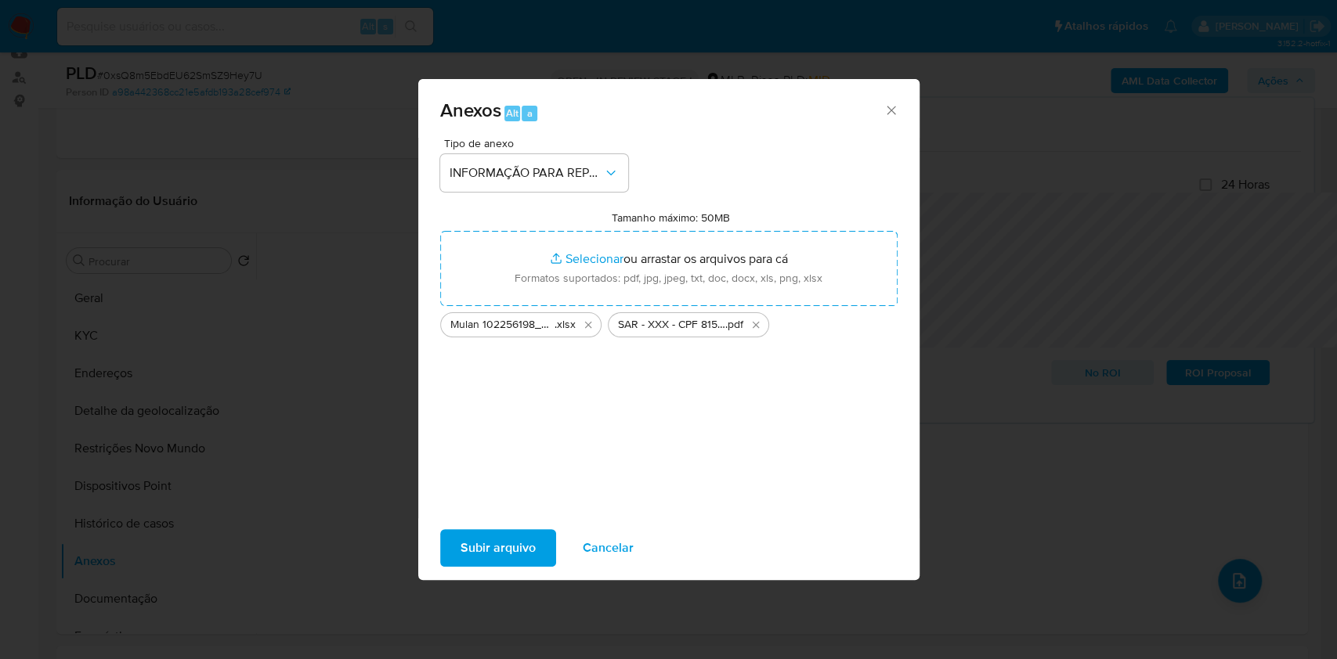
click at [460, 550] on span "Subir arquivo" at bounding box center [497, 548] width 75 height 34
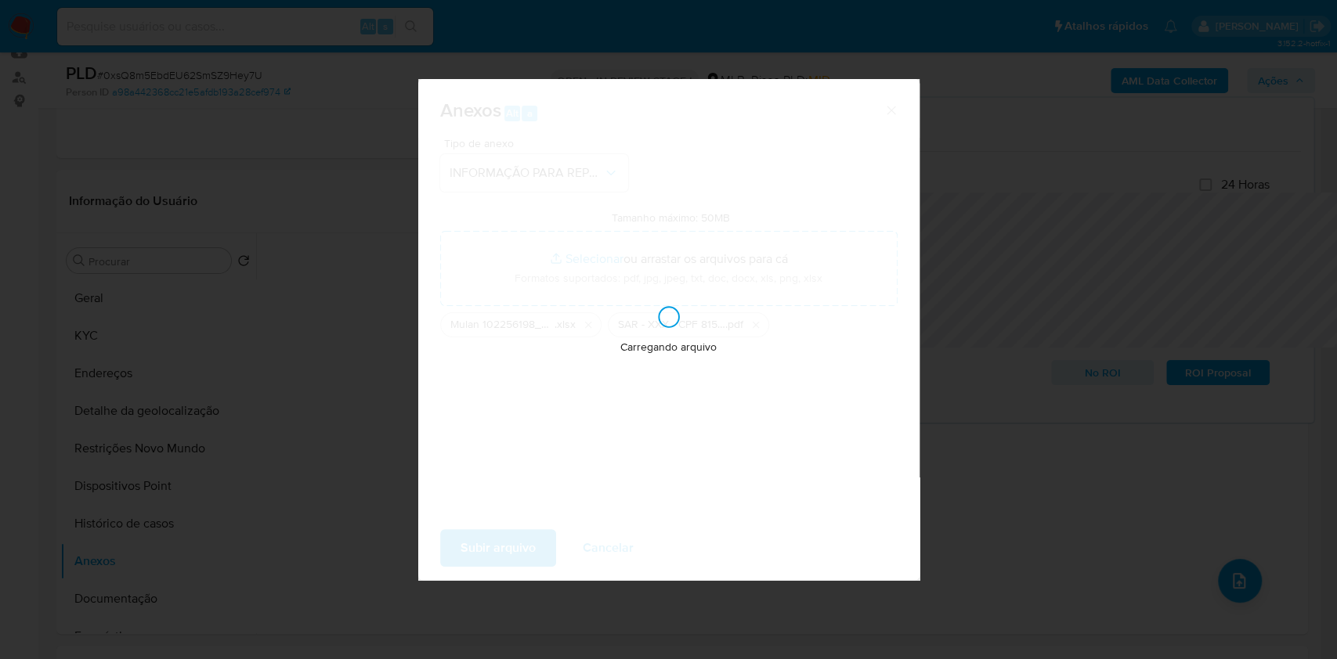
click at [1151, 298] on div "Anexos Alt a Tipo de anexo INFORMAÇÃO PARA REPORTE - COAF Tamanho máximo: 50MB …" at bounding box center [668, 329] width 1337 height 659
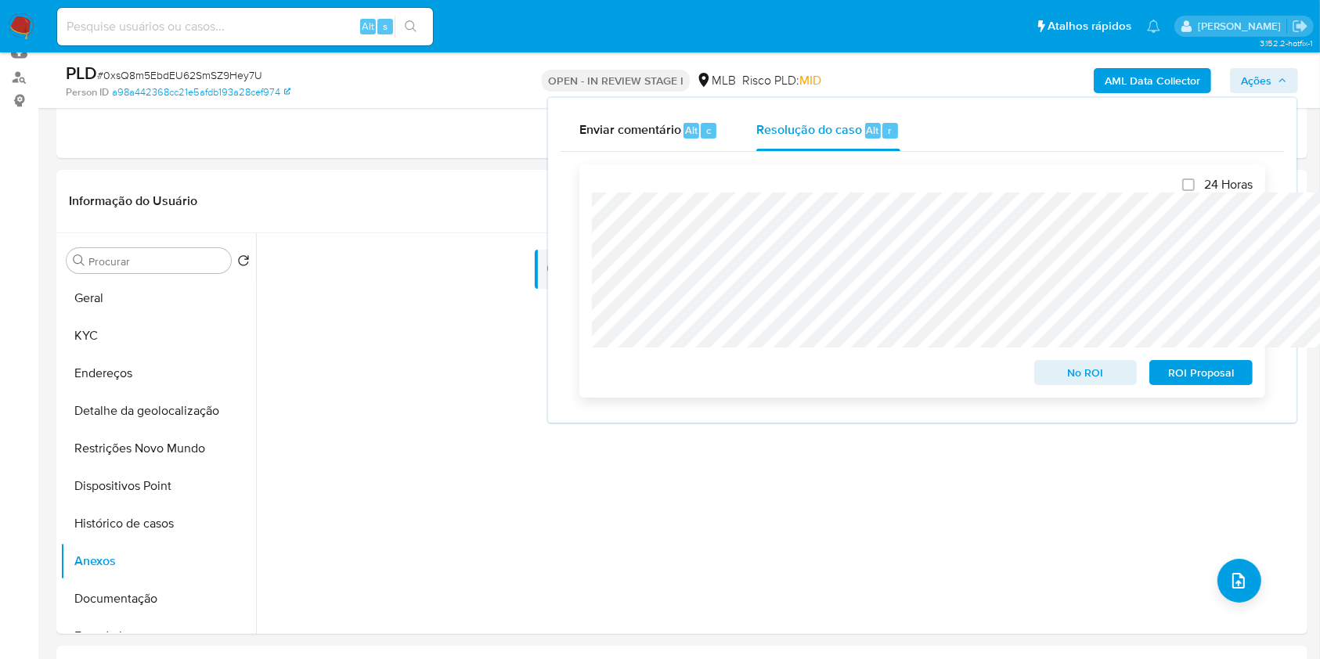
click at [1219, 384] on span "ROI Proposal" at bounding box center [1200, 373] width 81 height 22
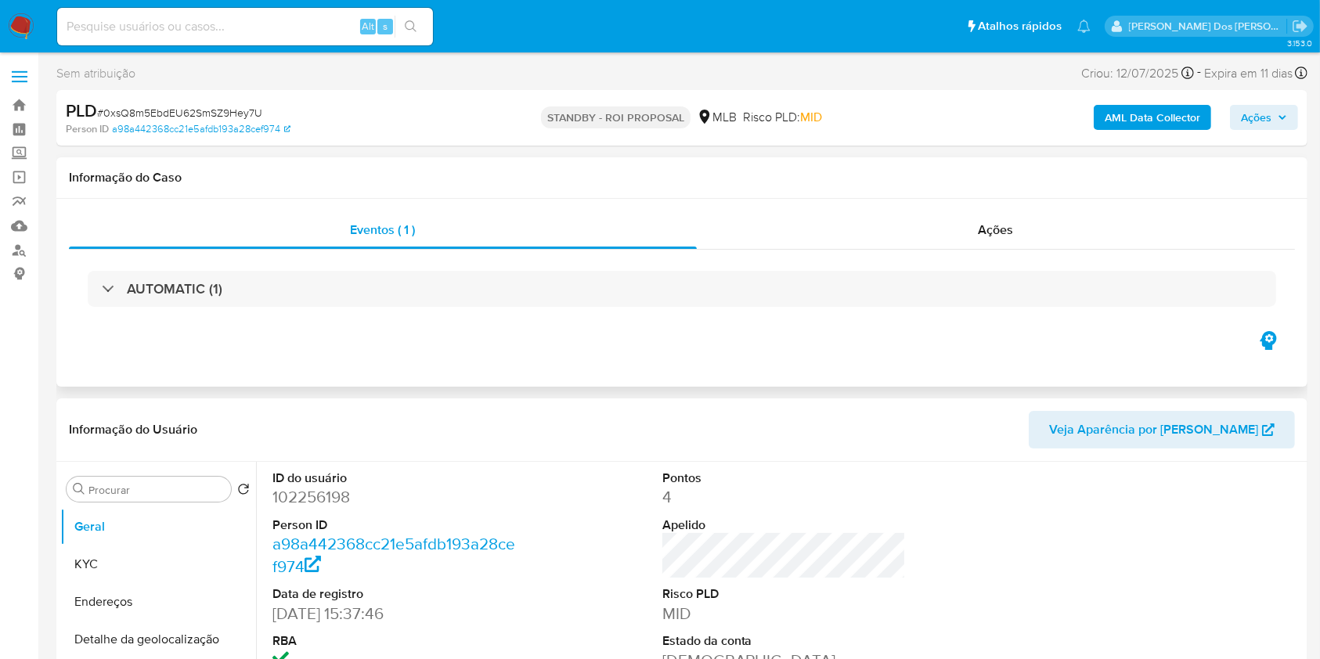
select select "10"
